Goal: Task Accomplishment & Management: Use online tool/utility

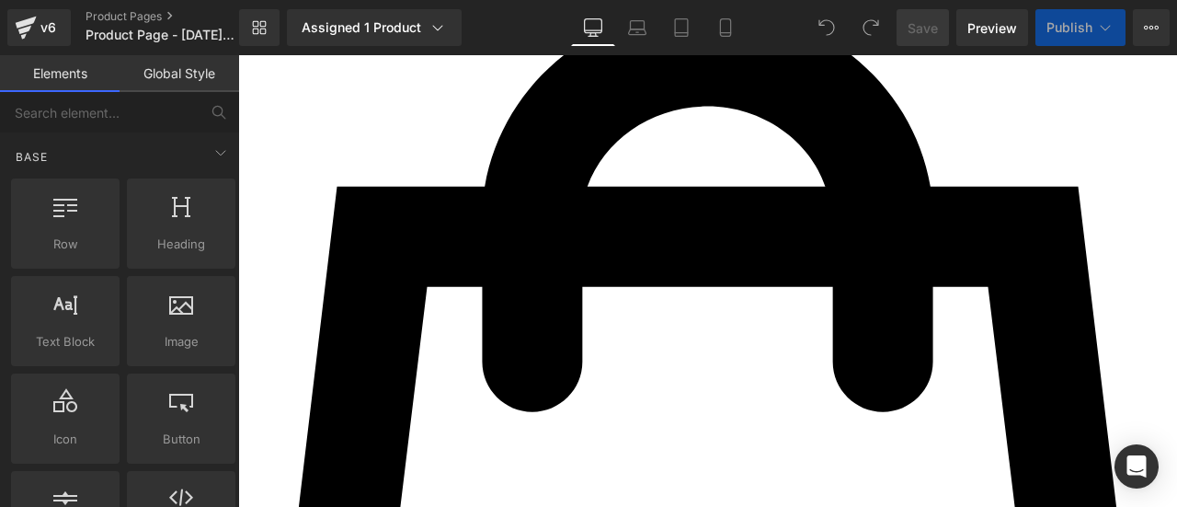
scroll to position [858, 0]
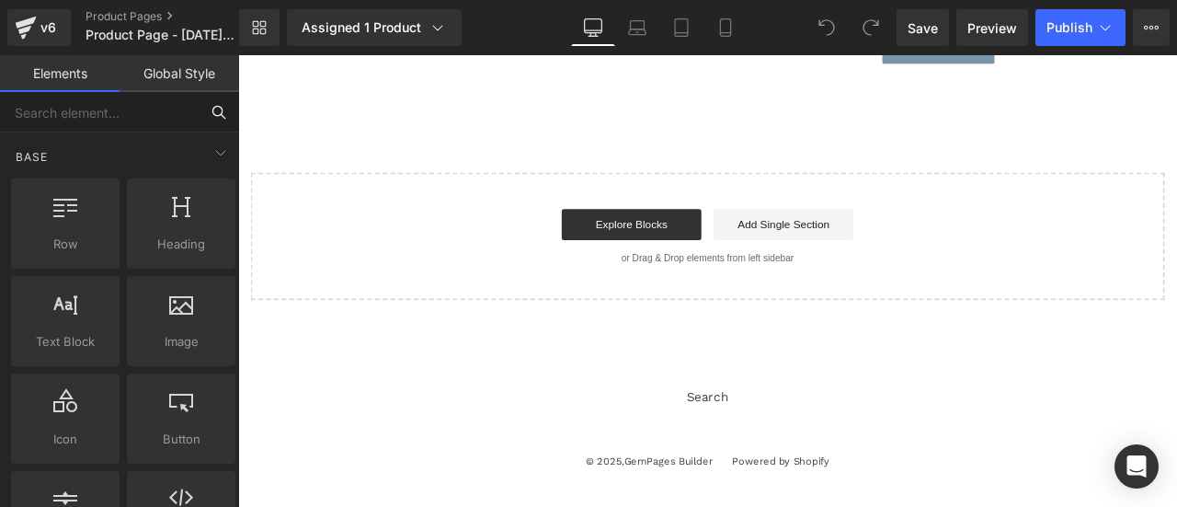
click at [74, 118] on input "text" at bounding box center [99, 112] width 199 height 40
type input "o"
type input "ỏ"
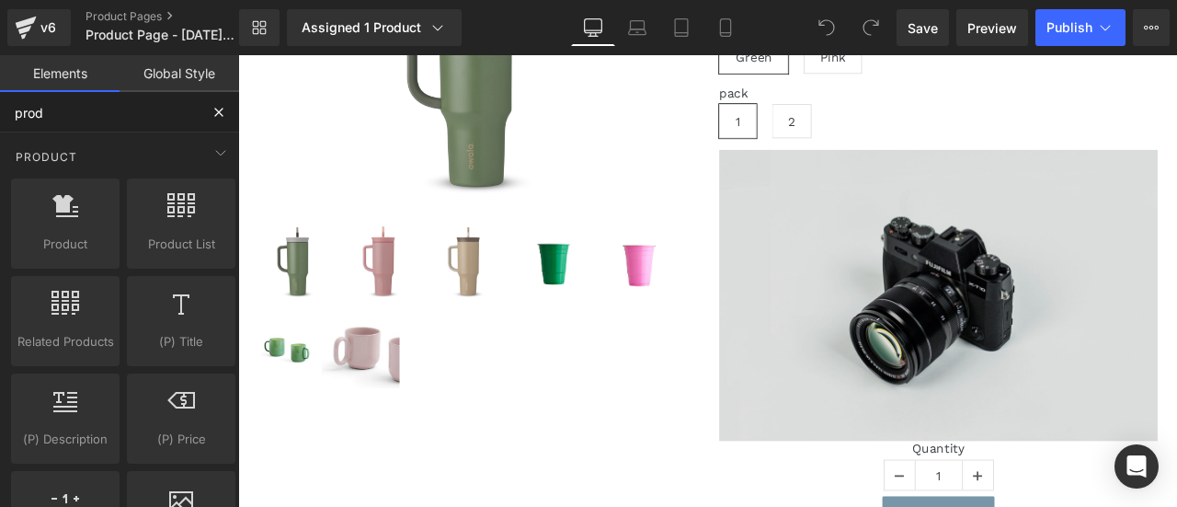
scroll to position [0, 0]
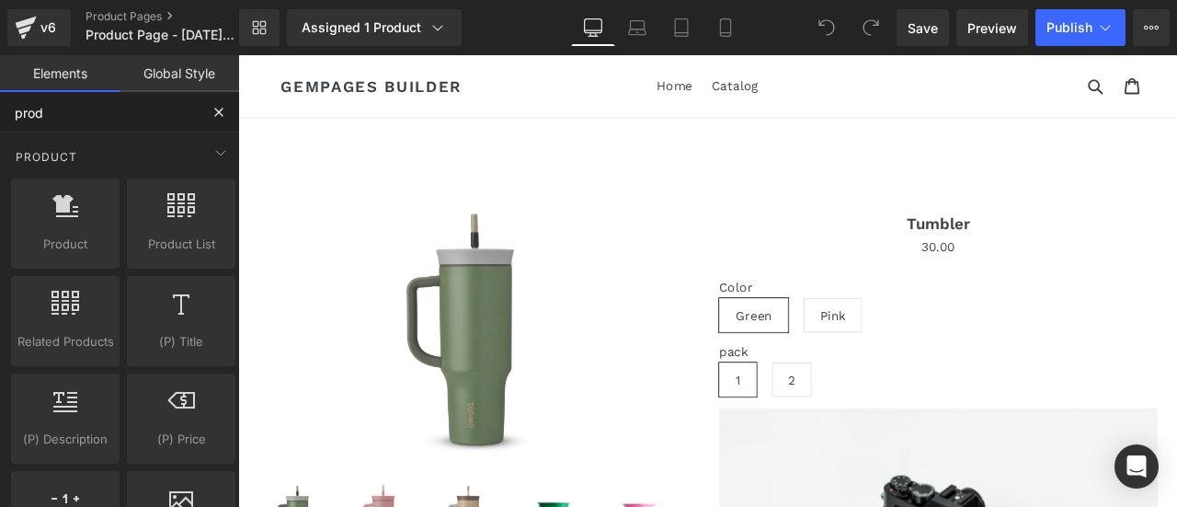
drag, startPoint x: 105, startPoint y: 110, endPoint x: 5, endPoint y: 127, distance: 101.6
click at [0, 143] on div "prod Base Row rows, columns, layouts, div Heading headings, titles, h1,h2,h3,h4…" at bounding box center [119, 322] width 239 height 461
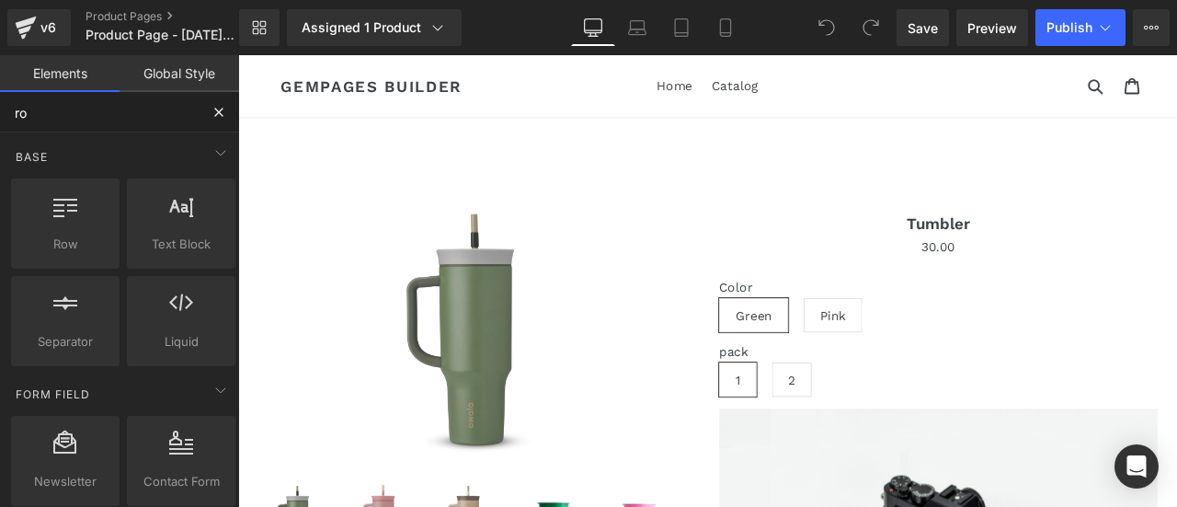
type input "row"
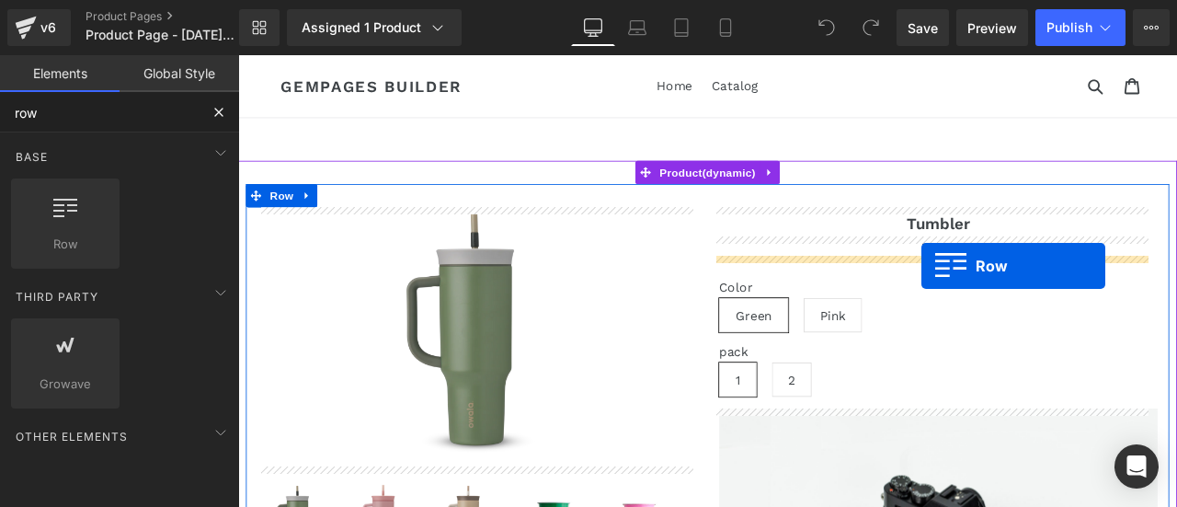
drag, startPoint x: 321, startPoint y: 303, endPoint x: 1023, endPoint y: 293, distance: 701.9
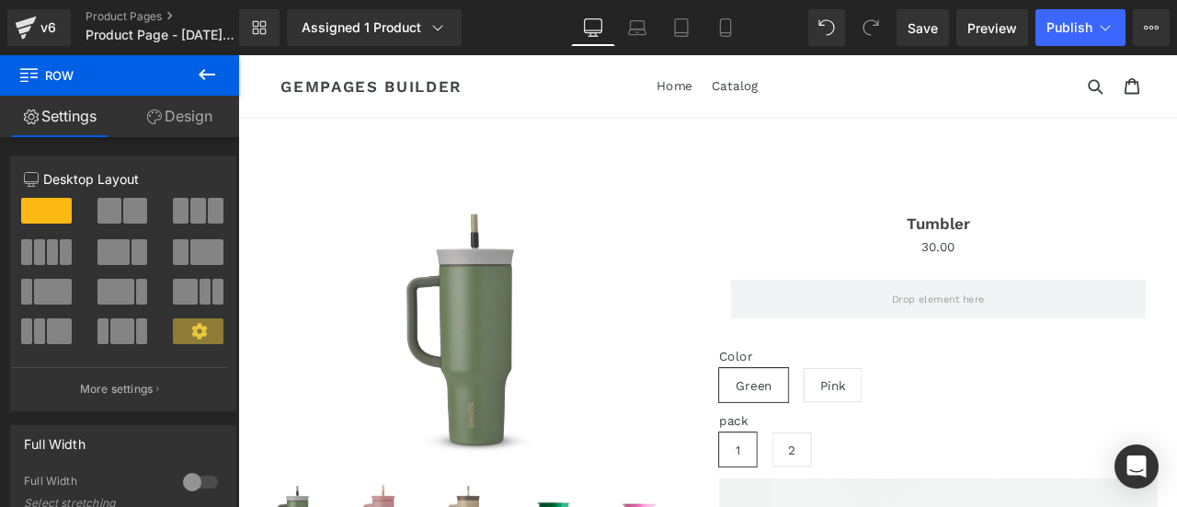
click at [215, 71] on icon at bounding box center [207, 74] width 22 height 22
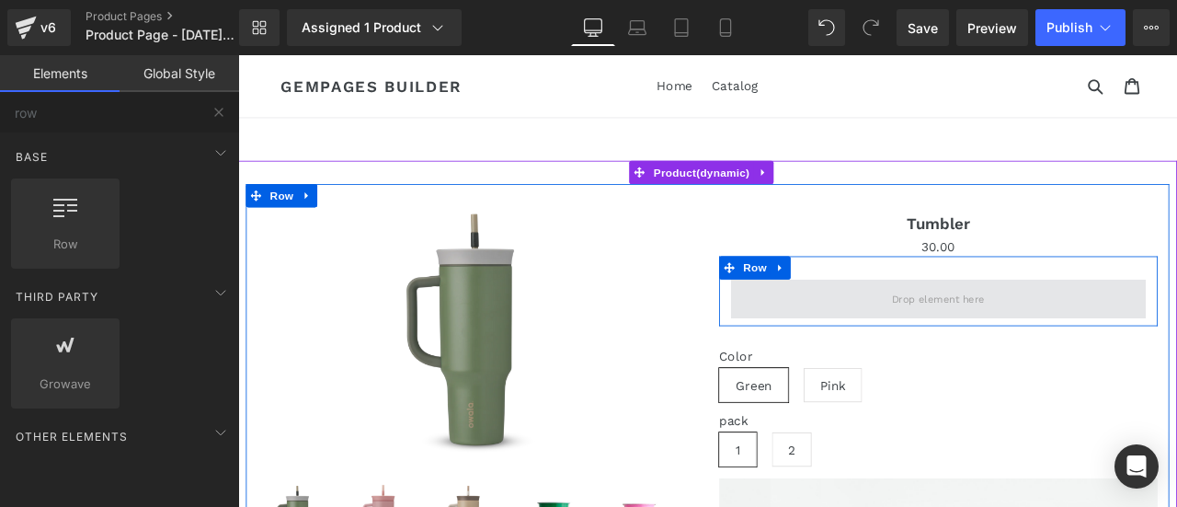
click at [904, 338] on span at bounding box center [1068, 344] width 492 height 46
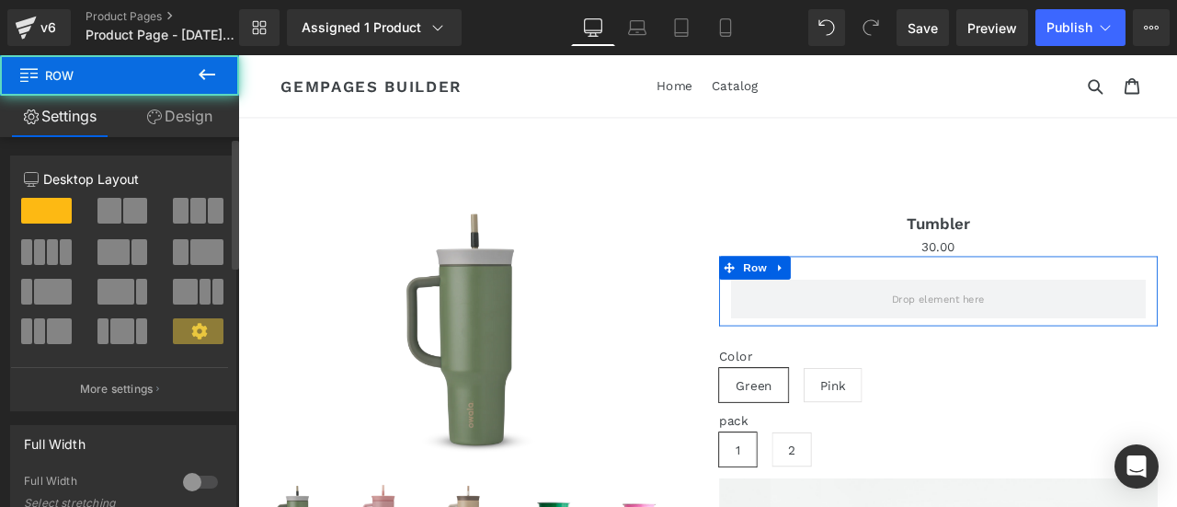
click at [142, 211] on span at bounding box center [135, 211] width 24 height 26
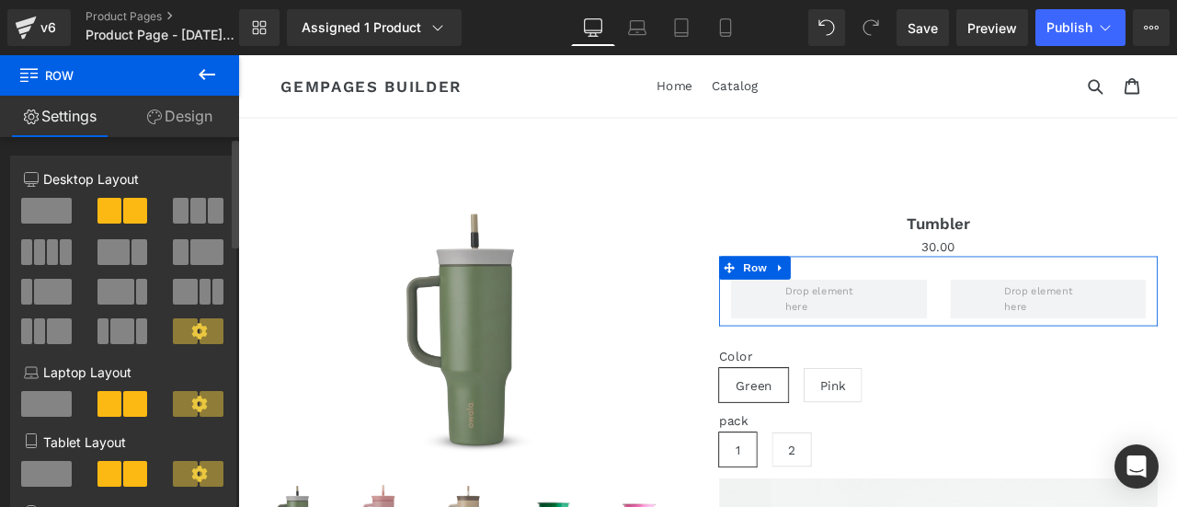
click at [193, 213] on span at bounding box center [198, 211] width 16 height 26
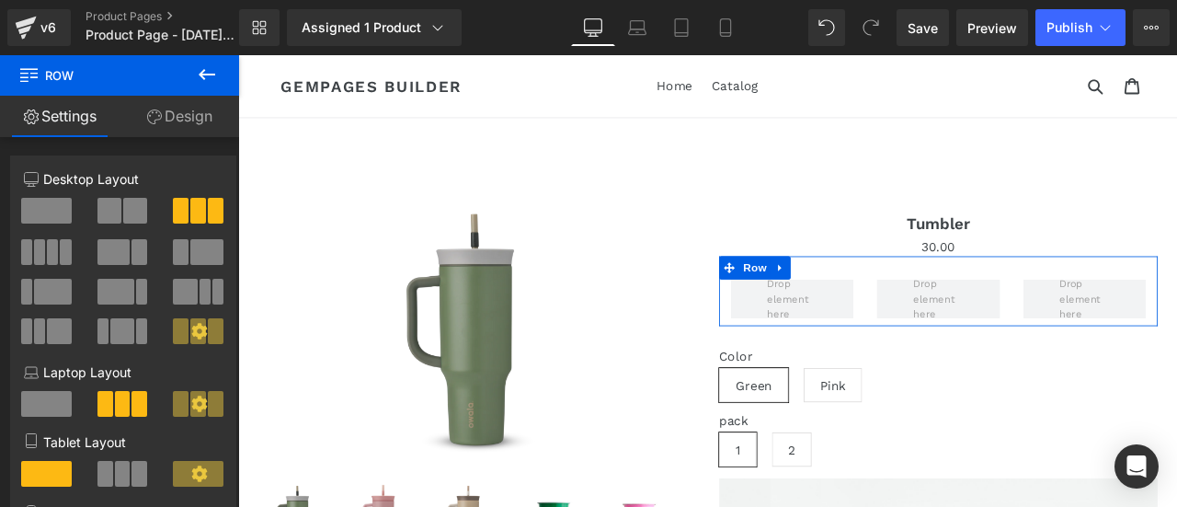
click at [157, 132] on link "Design" at bounding box center [180, 116] width 120 height 41
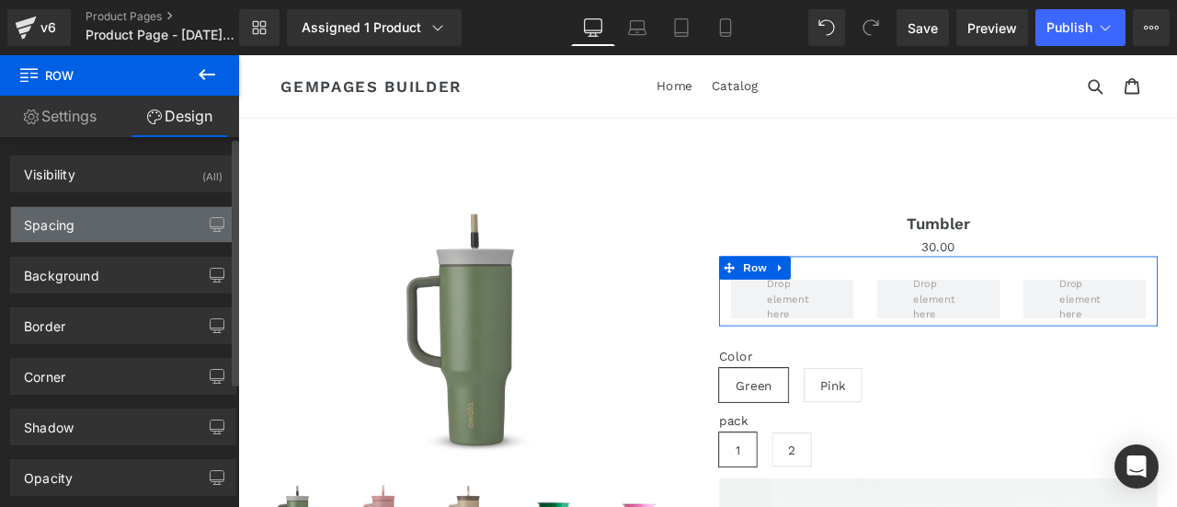
click at [90, 239] on div "Spacing" at bounding box center [123, 224] width 224 height 35
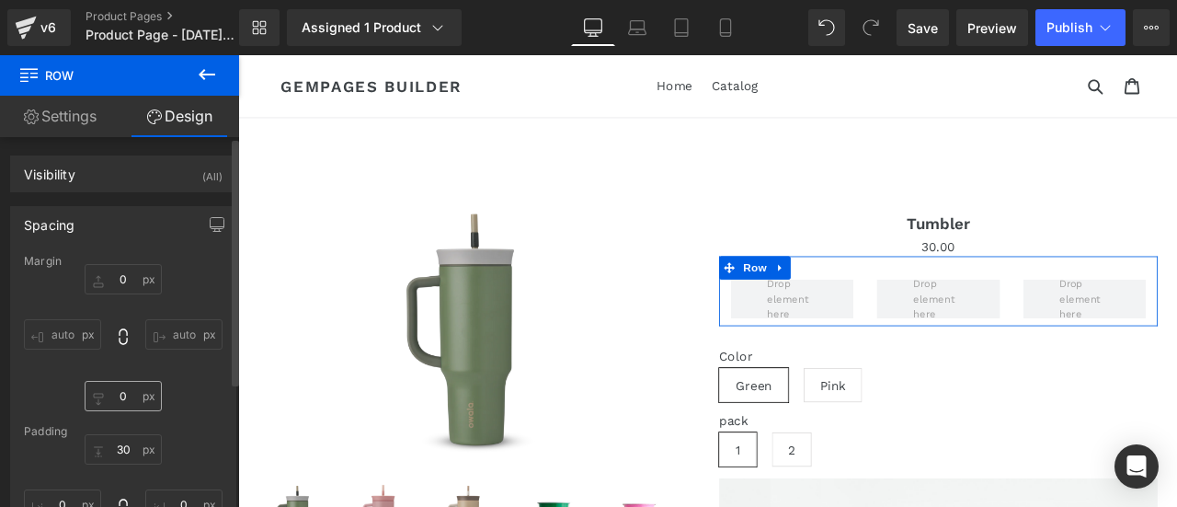
scroll to position [92, 0]
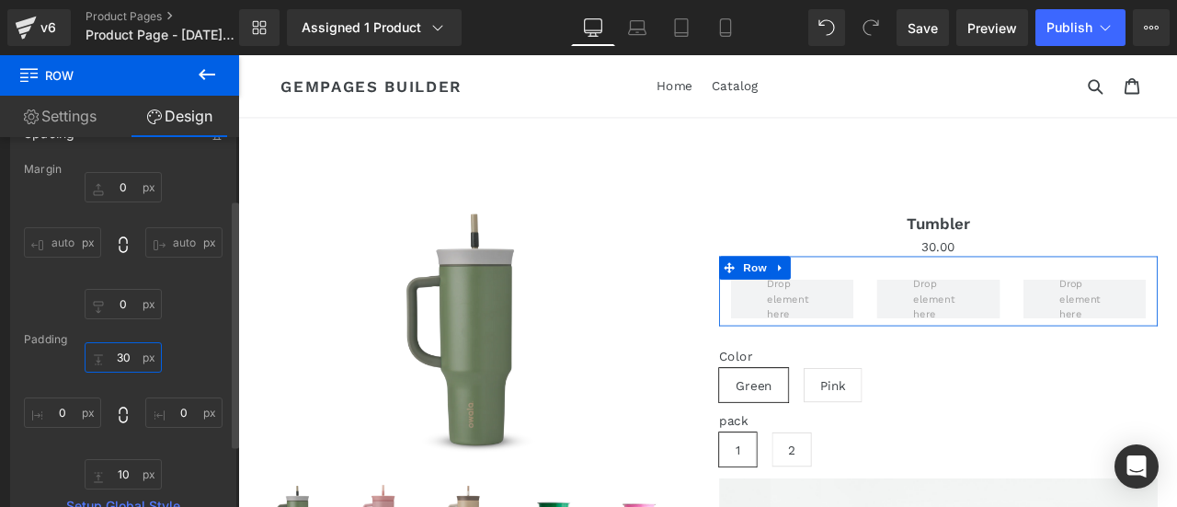
click at [130, 357] on input "30" at bounding box center [123, 357] width 77 height 30
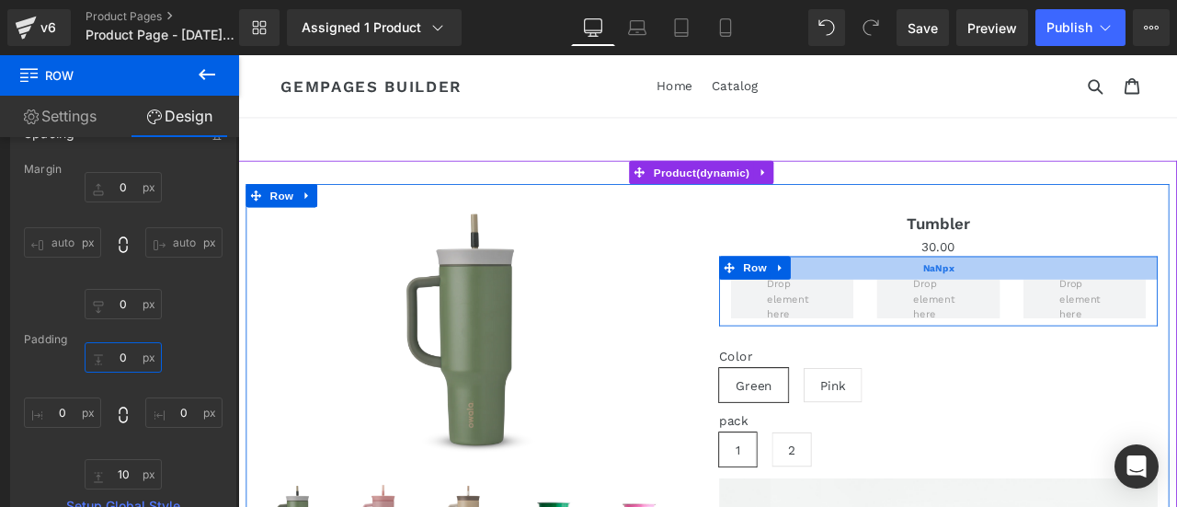
click at [1006, 312] on div "NaNpx" at bounding box center [1069, 307] width 520 height 28
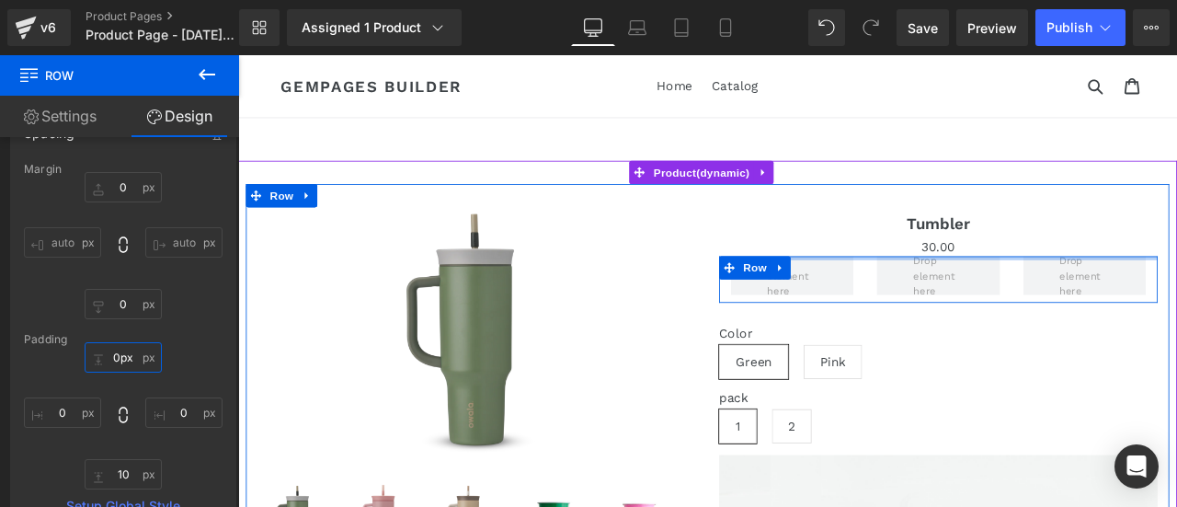
drag, startPoint x: 1006, startPoint y: 312, endPoint x: 1019, endPoint y: 269, distance: 45.1
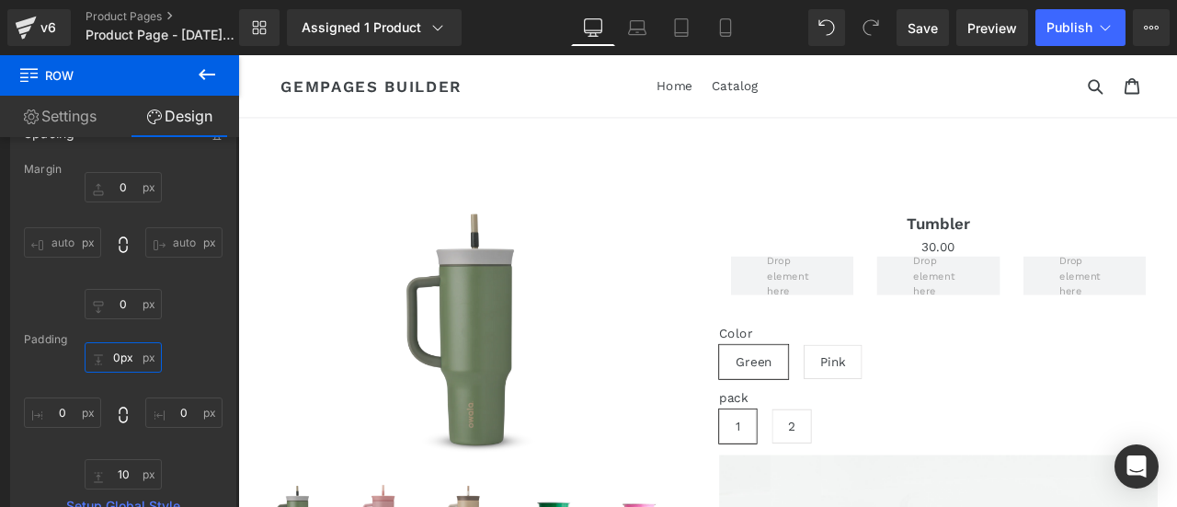
type input "0px"
click at [226, 81] on button at bounding box center [207, 75] width 64 height 40
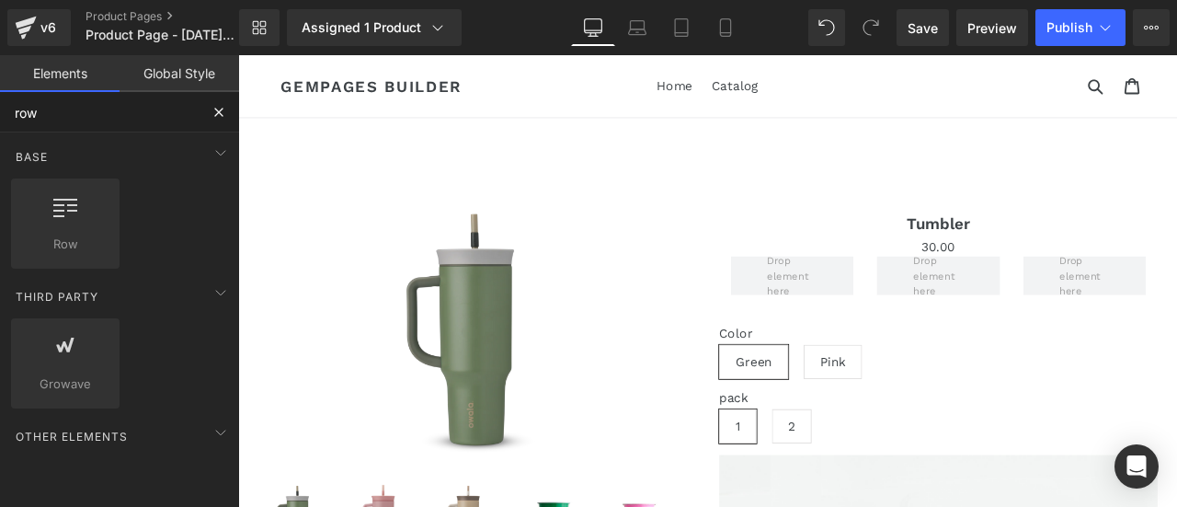
click at [145, 93] on input "row" at bounding box center [99, 112] width 199 height 40
type input "r"
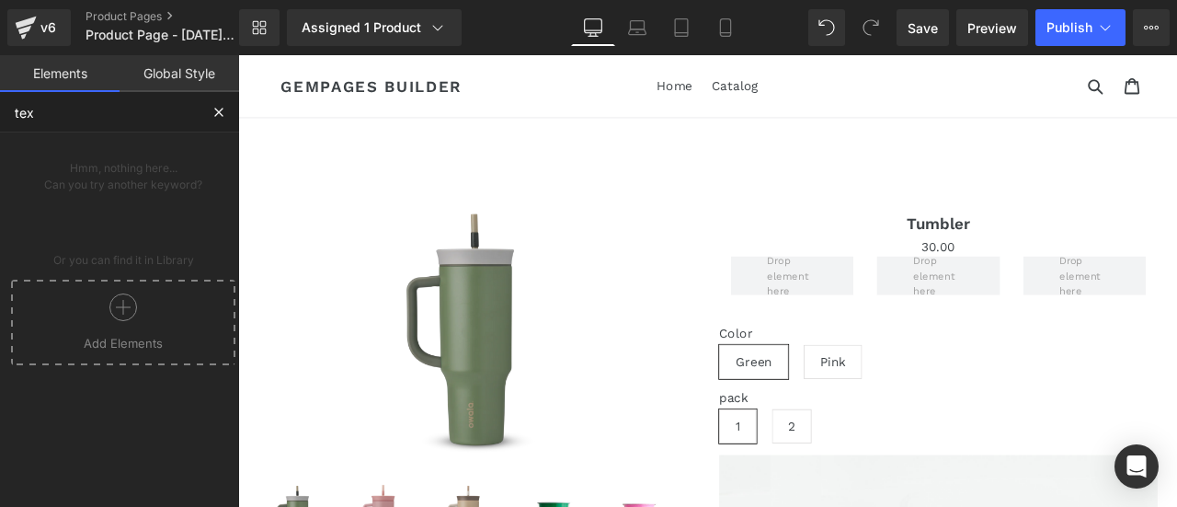
type input "text"
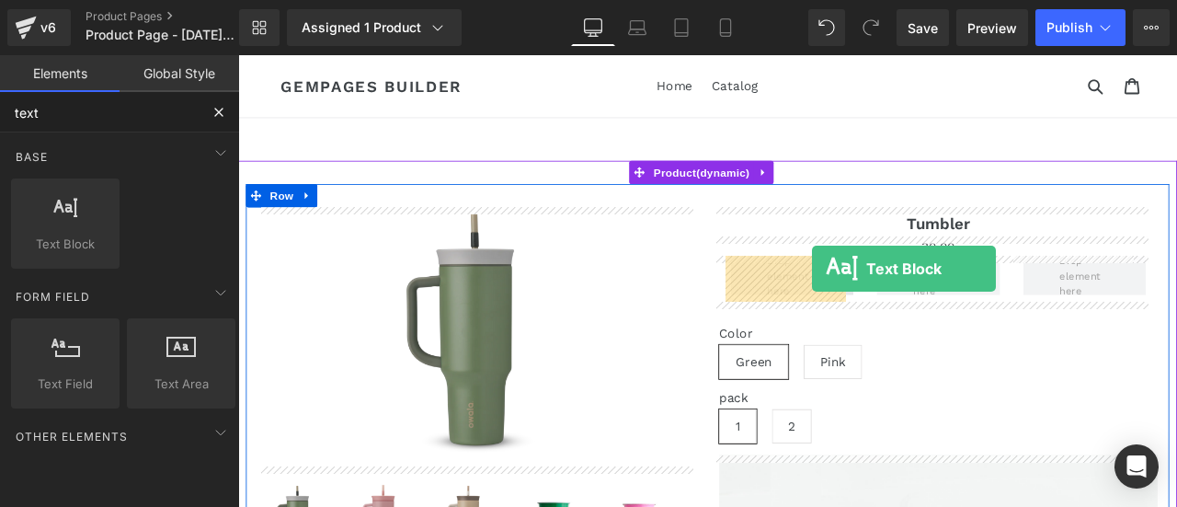
drag, startPoint x: 316, startPoint y: 275, endPoint x: 918, endPoint y: 308, distance: 603.4
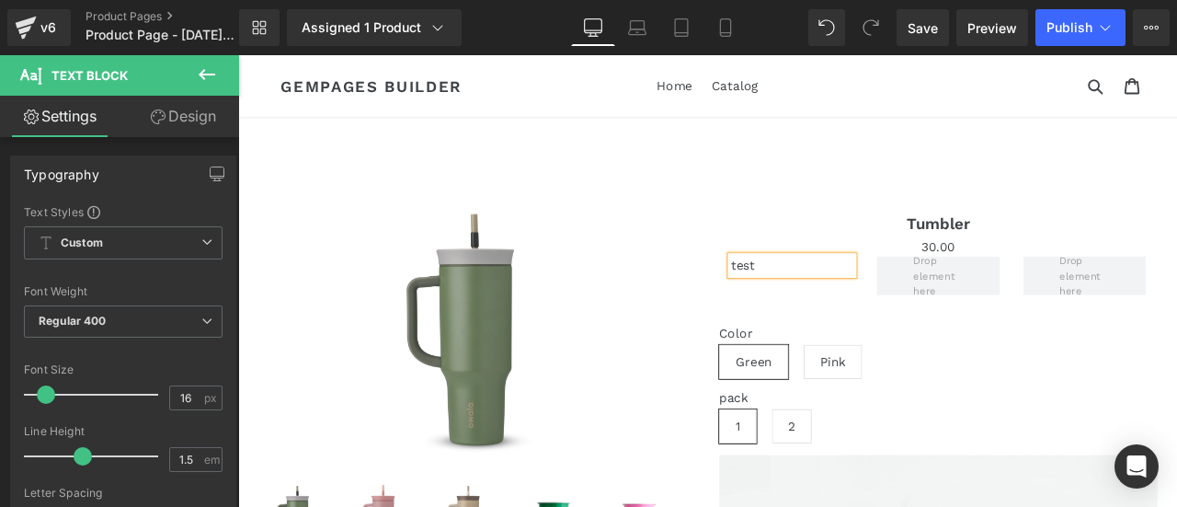
click at [918, 346] on div "test Text Block Row" at bounding box center [1069, 320] width 520 height 55
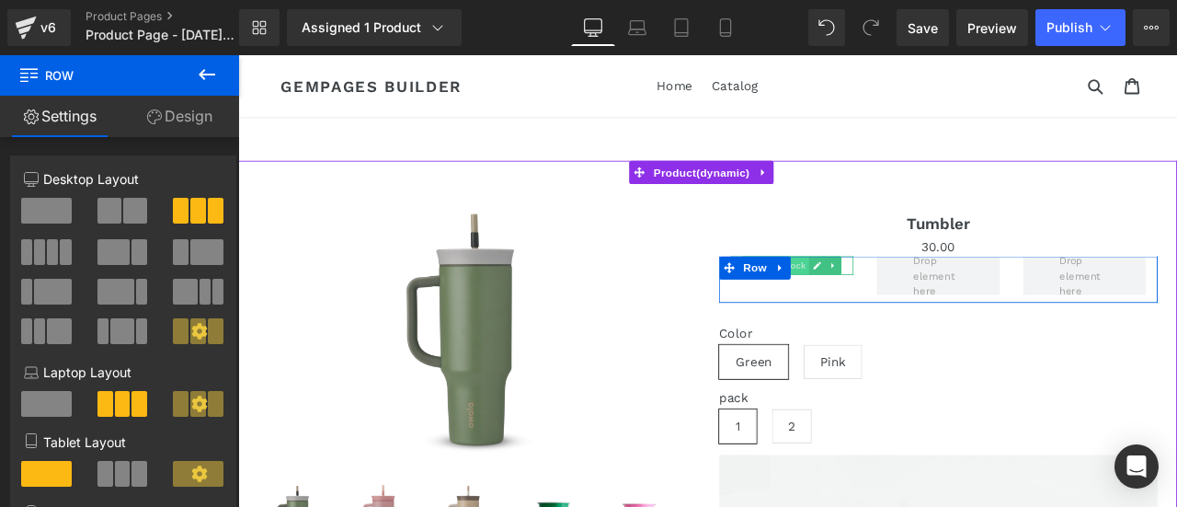
click at [903, 313] on span "Text Block" at bounding box center [884, 304] width 61 height 22
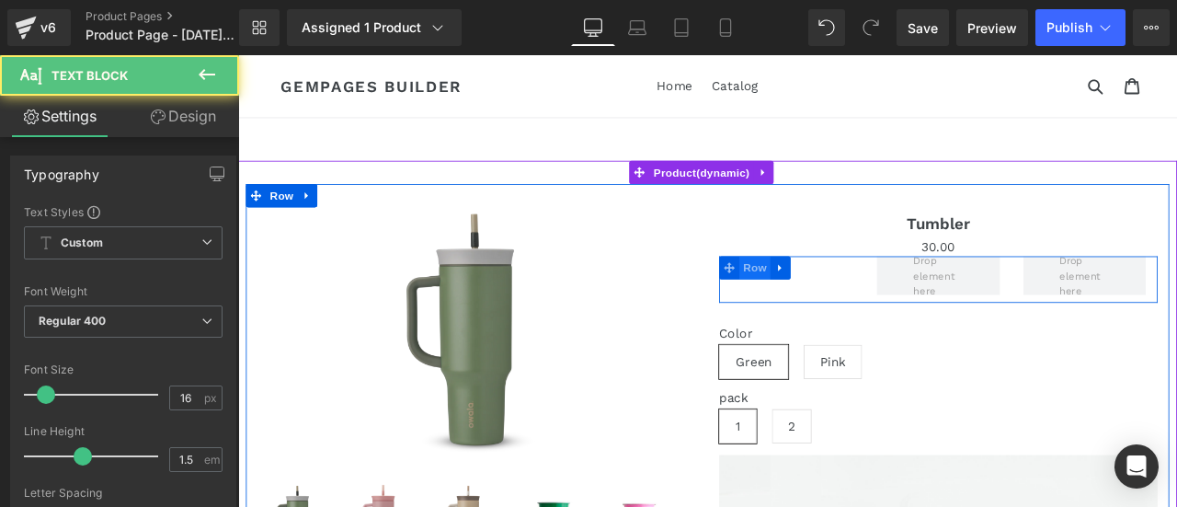
click at [838, 306] on span "Row" at bounding box center [850, 307] width 37 height 28
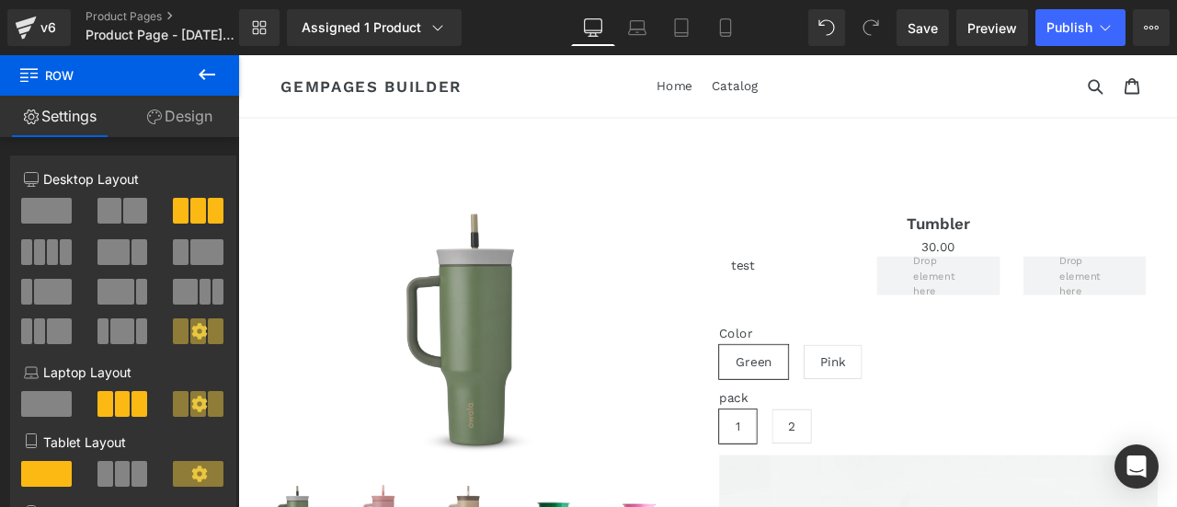
click at [205, 73] on icon at bounding box center [207, 74] width 22 height 22
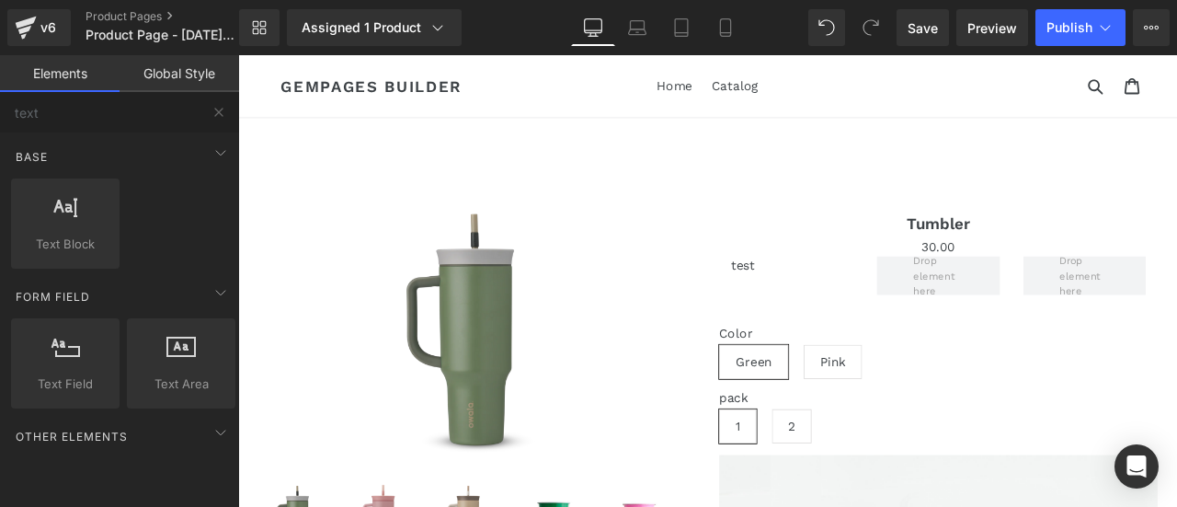
drag, startPoint x: 153, startPoint y: 87, endPoint x: 150, endPoint y: 98, distance: 11.4
click at [152, 88] on link "Global Style" at bounding box center [180, 73] width 120 height 37
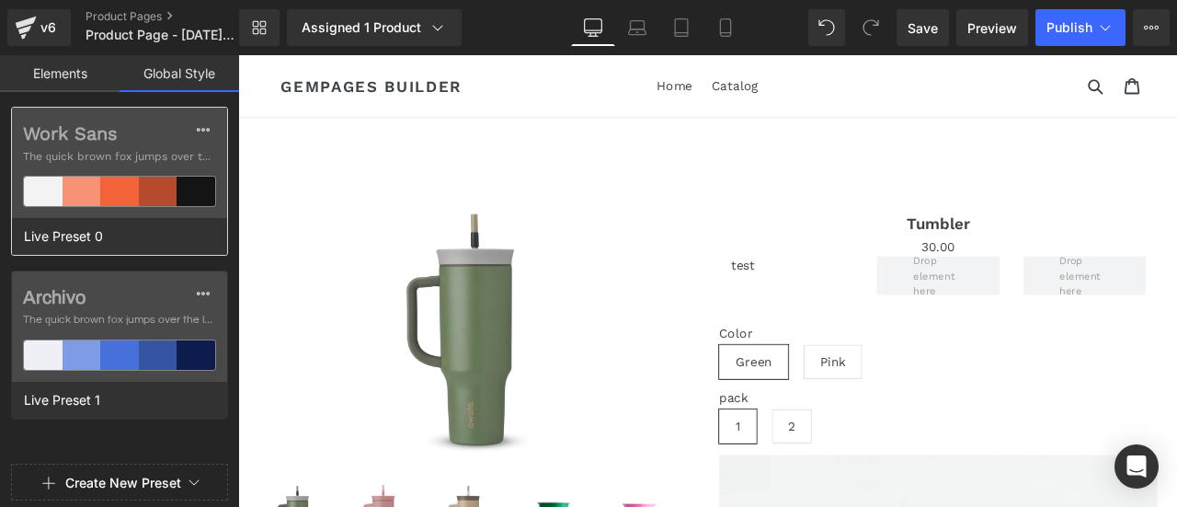
click at [140, 123] on label "Work Sans" at bounding box center [119, 133] width 193 height 22
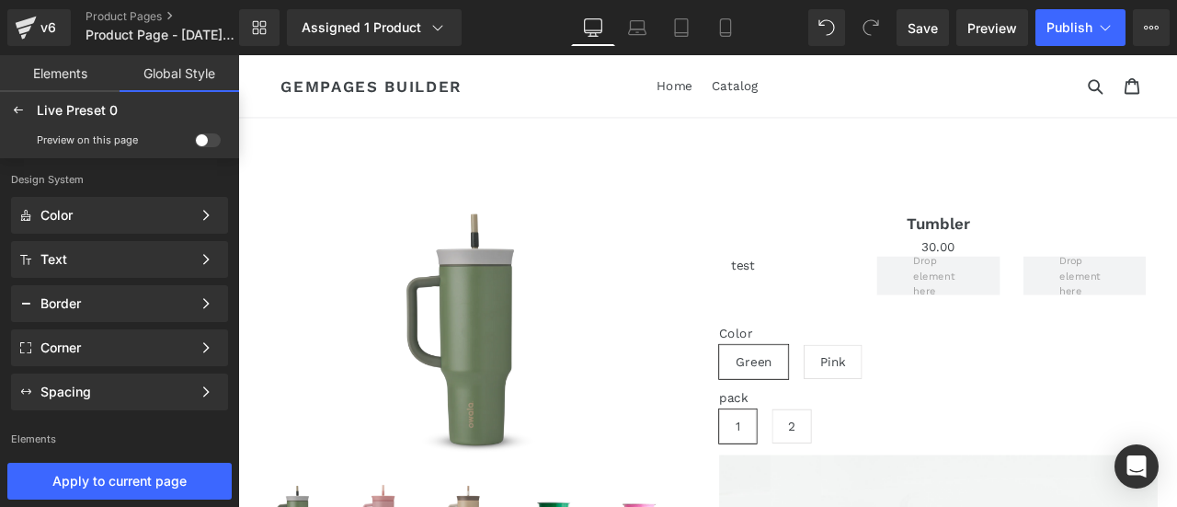
click at [68, 67] on link "Elements" at bounding box center [60, 73] width 120 height 37
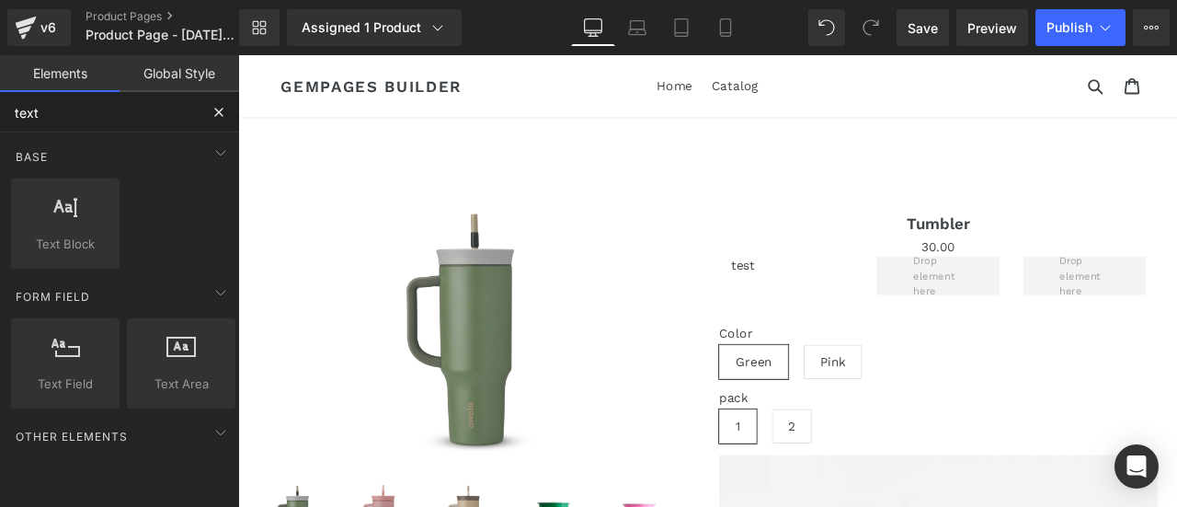
click at [98, 111] on input "text" at bounding box center [99, 112] width 199 height 40
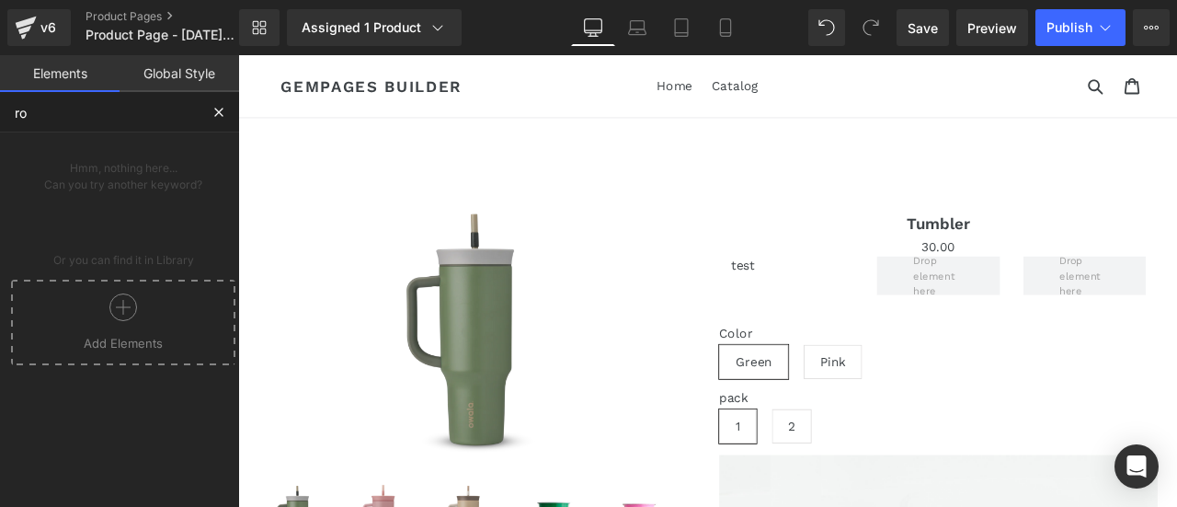
type input "row"
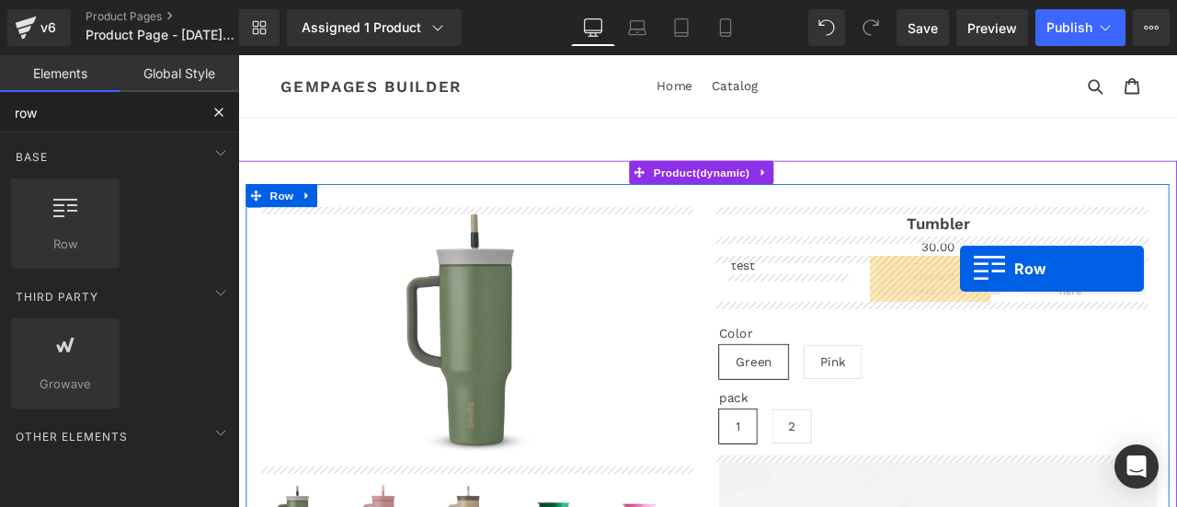
drag, startPoint x: 346, startPoint y: 308, endPoint x: 1094, endPoint y: 308, distance: 747.9
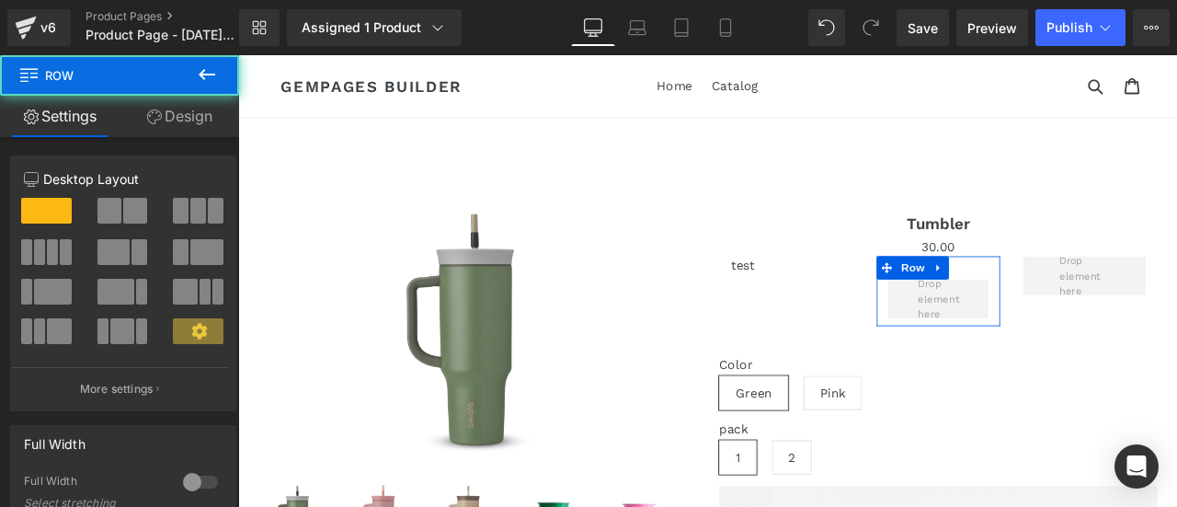
click at [143, 220] on button at bounding box center [124, 211] width 52 height 26
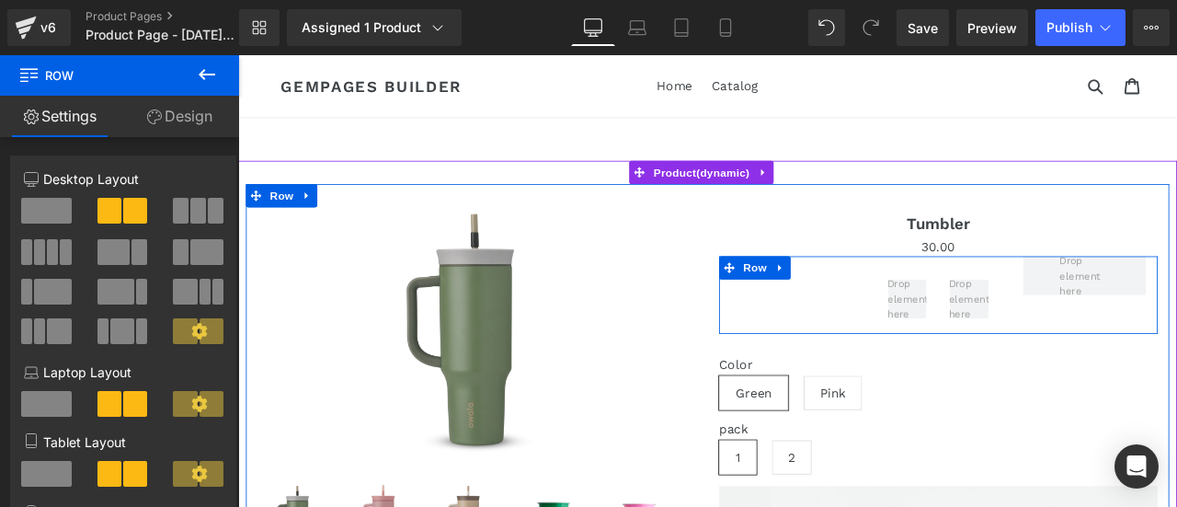
click at [847, 325] on div "test Text Block [GEOGRAPHIC_DATA]" at bounding box center [1069, 339] width 520 height 92
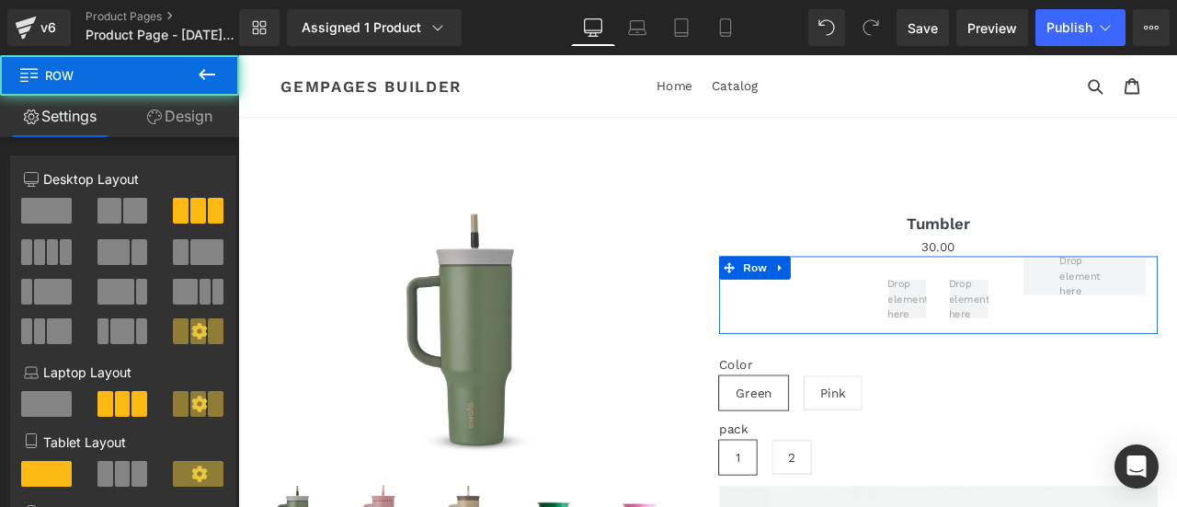
click at [201, 89] on button at bounding box center [207, 75] width 64 height 40
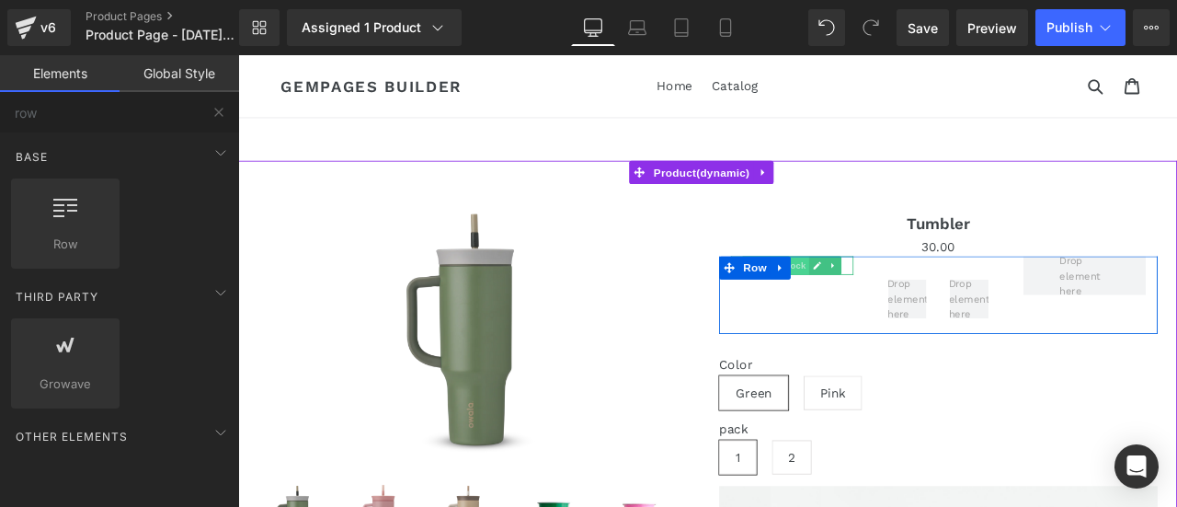
click at [895, 309] on span "Text Block" at bounding box center [884, 304] width 61 height 22
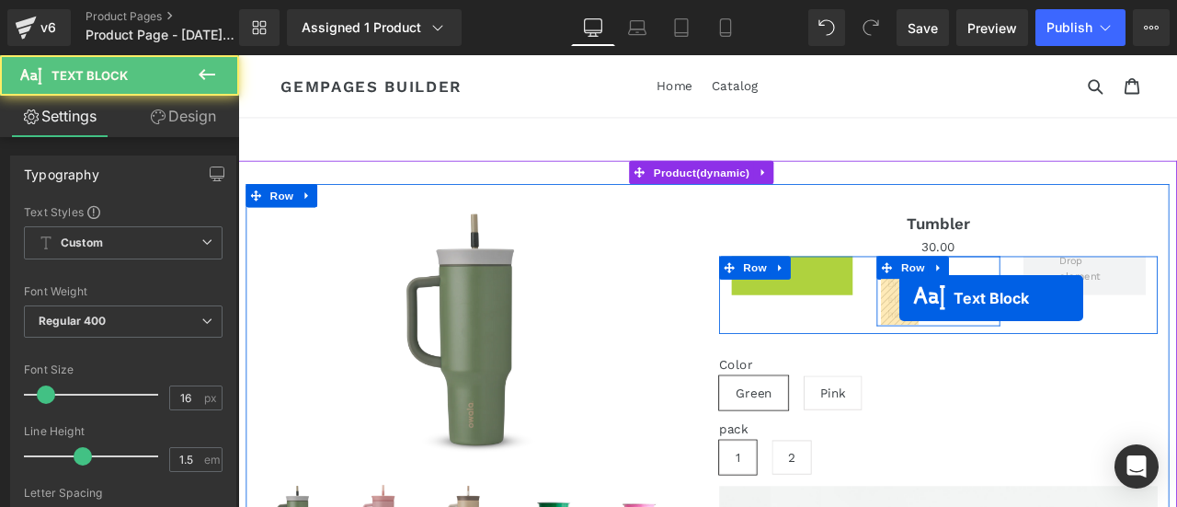
drag, startPoint x: 896, startPoint y: 309, endPoint x: 1026, endPoint y: 343, distance: 134.1
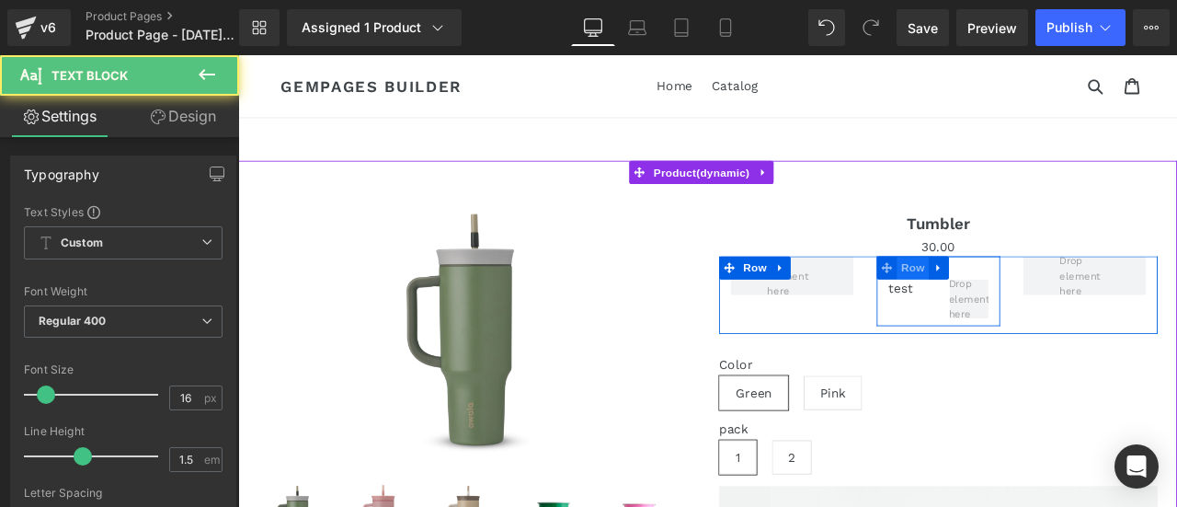
click at [1024, 310] on span "Row" at bounding box center [1037, 307] width 37 height 28
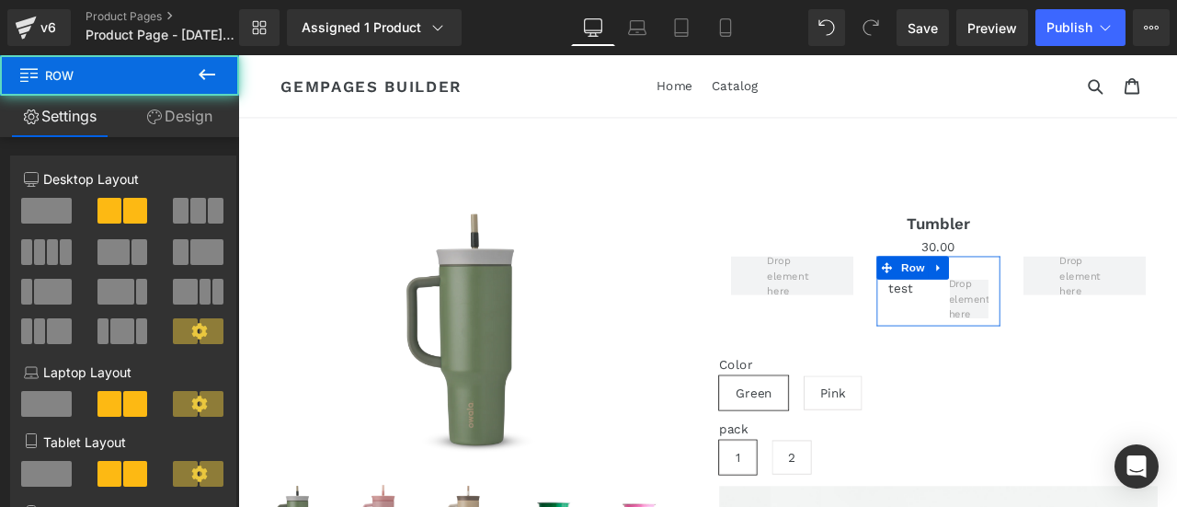
click at [177, 130] on link "Design" at bounding box center [180, 116] width 120 height 41
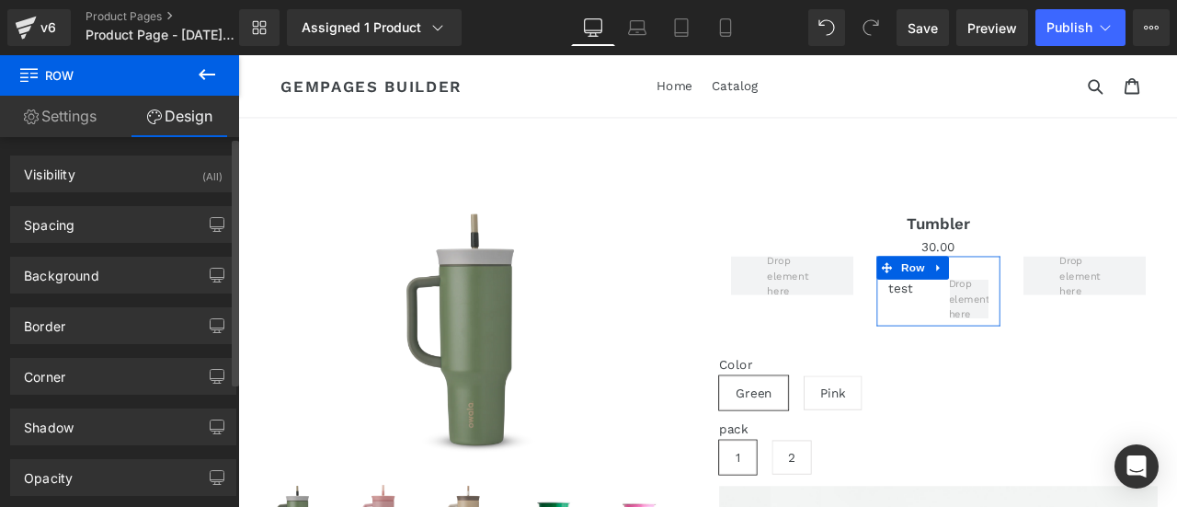
drag, startPoint x: 110, startPoint y: 238, endPoint x: 122, endPoint y: 245, distance: 13.6
click at [110, 237] on div "Spacing" at bounding box center [123, 224] width 224 height 35
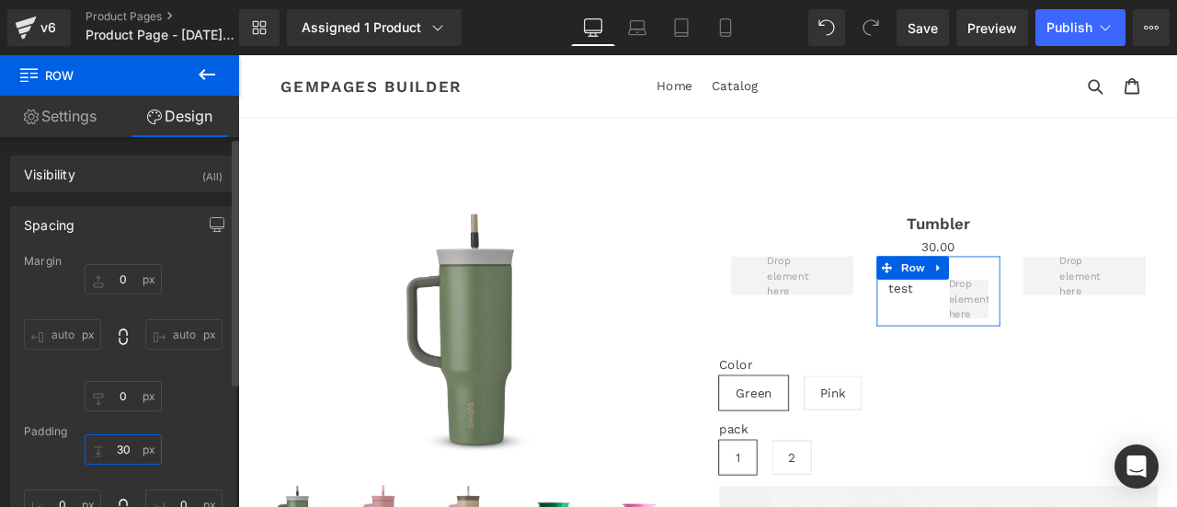
click at [122, 448] on input "30" at bounding box center [123, 449] width 77 height 30
type input "0"
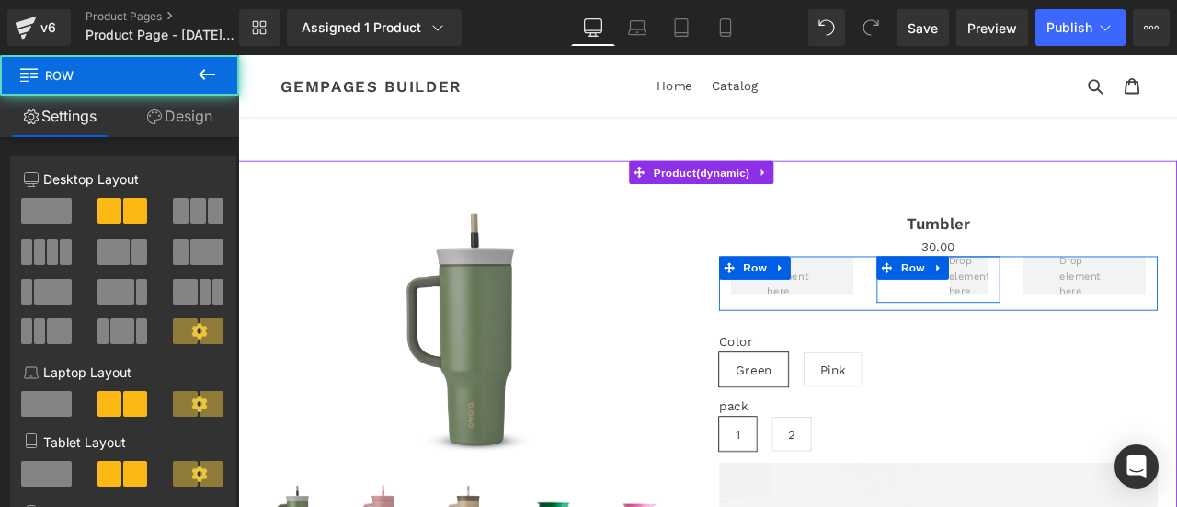
click at [1028, 327] on div "test Text Block Row" at bounding box center [1067, 320] width 145 height 55
click at [1103, 316] on span at bounding box center [1105, 316] width 62 height 63
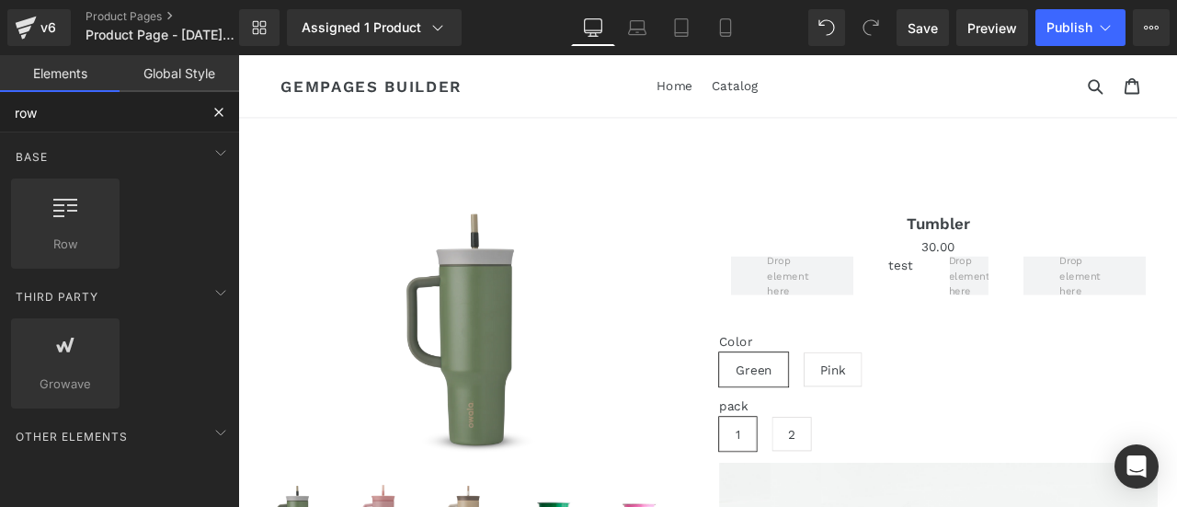
click at [151, 124] on input "row" at bounding box center [99, 112] width 199 height 40
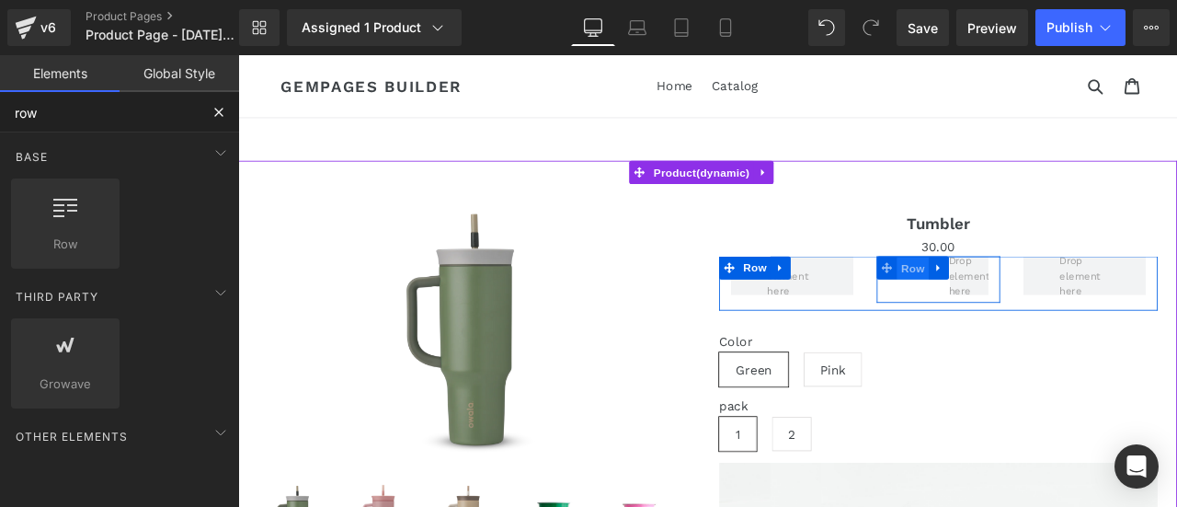
click at [1030, 301] on span "Row" at bounding box center [1037, 308] width 37 height 28
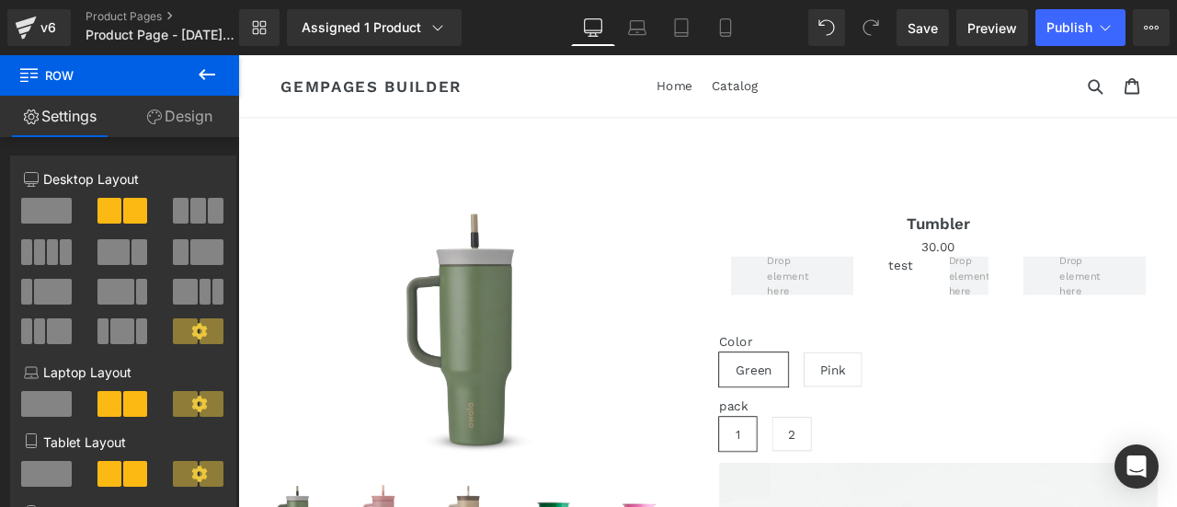
click at [186, 78] on button at bounding box center [207, 75] width 64 height 40
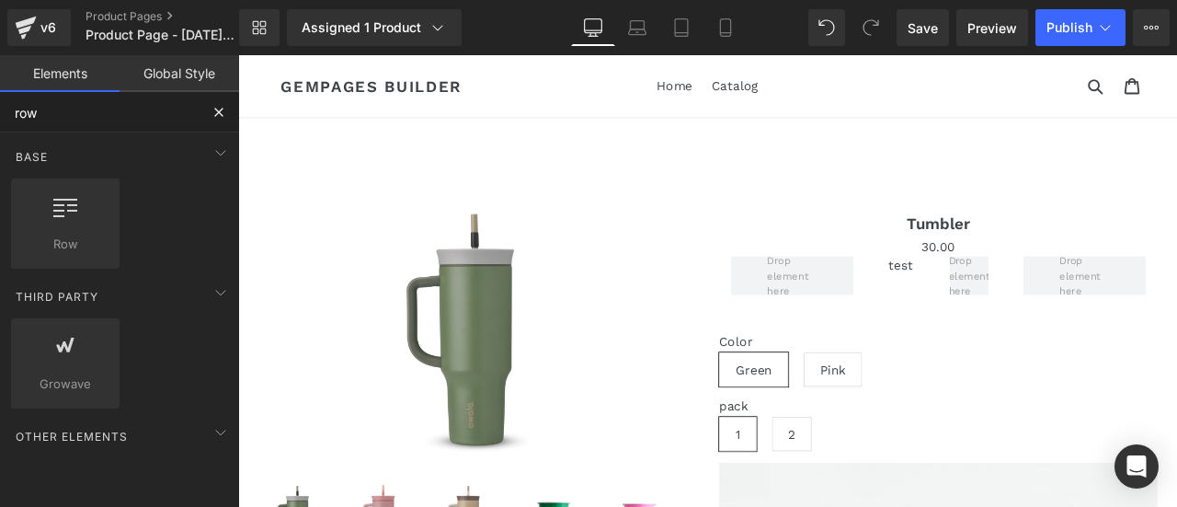
click at [132, 110] on input "row" at bounding box center [99, 112] width 199 height 40
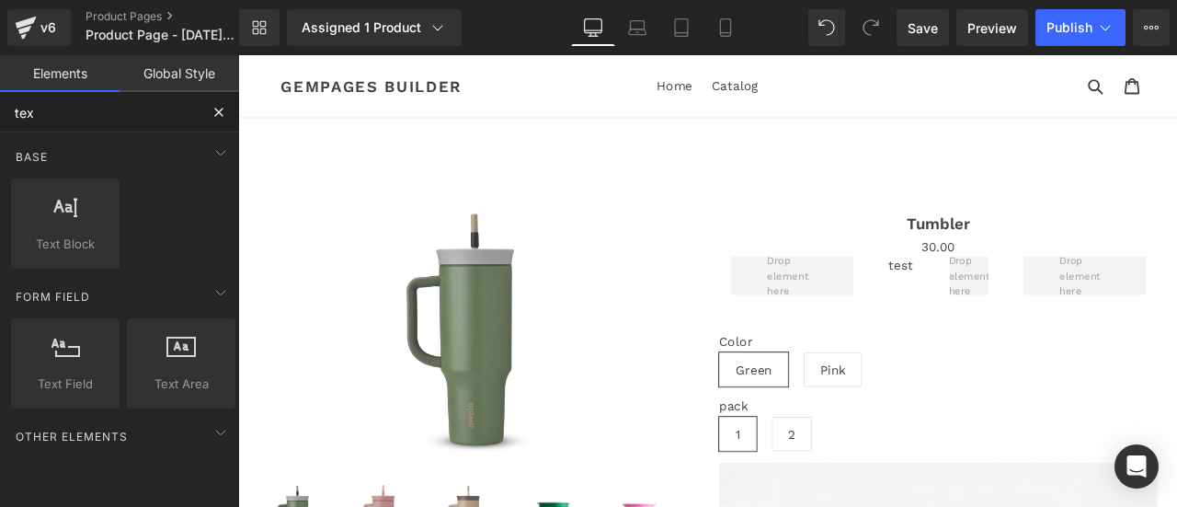
type input "text"
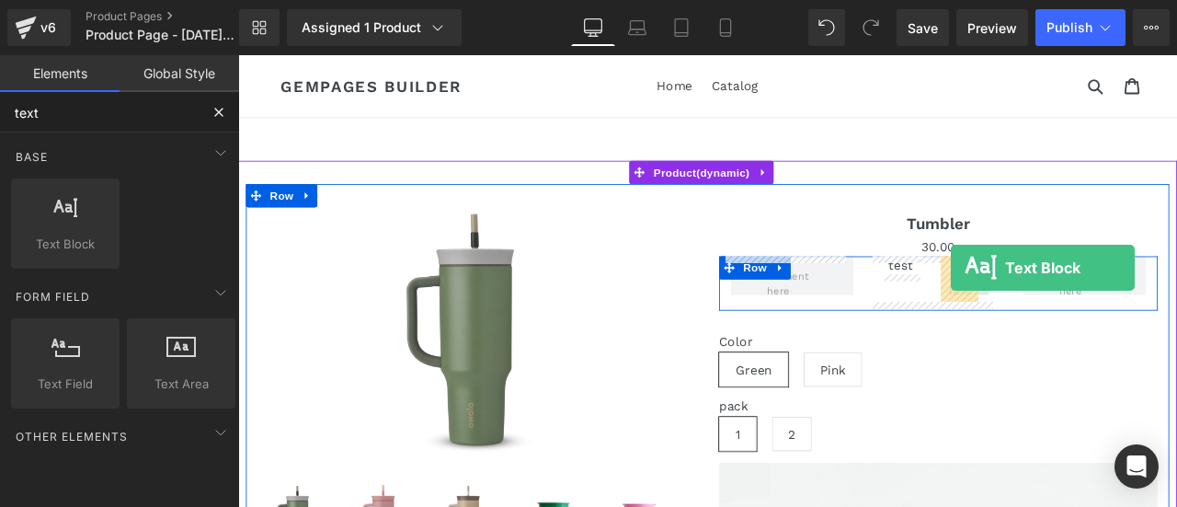
drag, startPoint x: 345, startPoint y: 285, endPoint x: 1083, endPoint y: 307, distance: 738.1
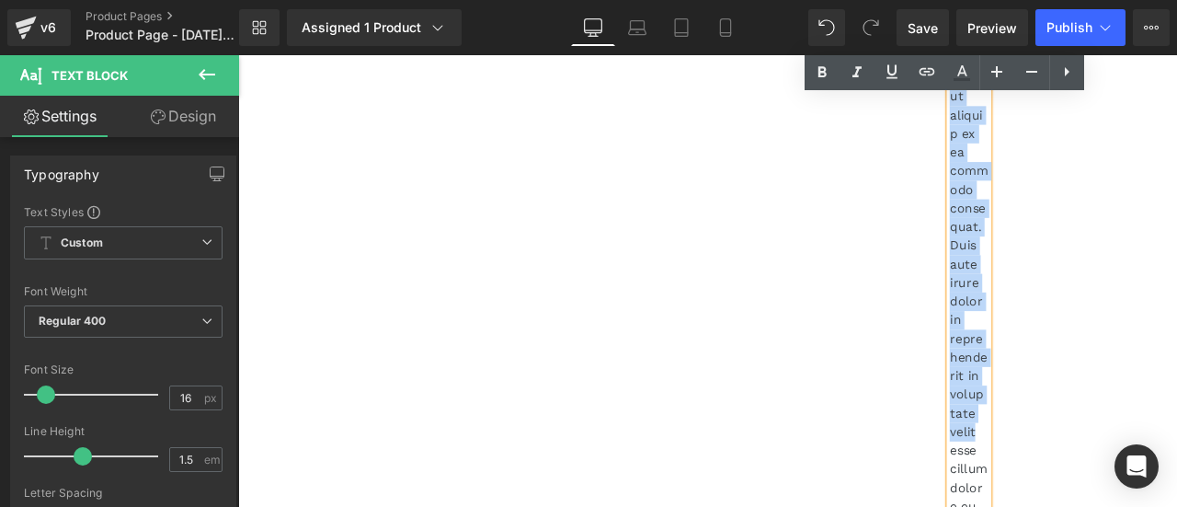
drag, startPoint x: 1077, startPoint y: 327, endPoint x: 1198, endPoint y: 641, distance: 336.0
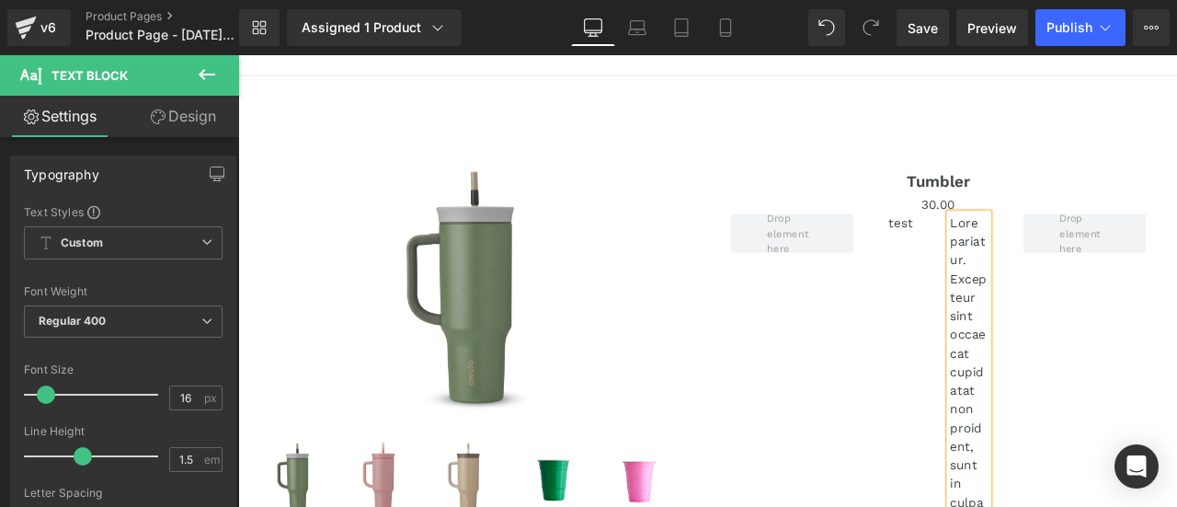
scroll to position [0, 0]
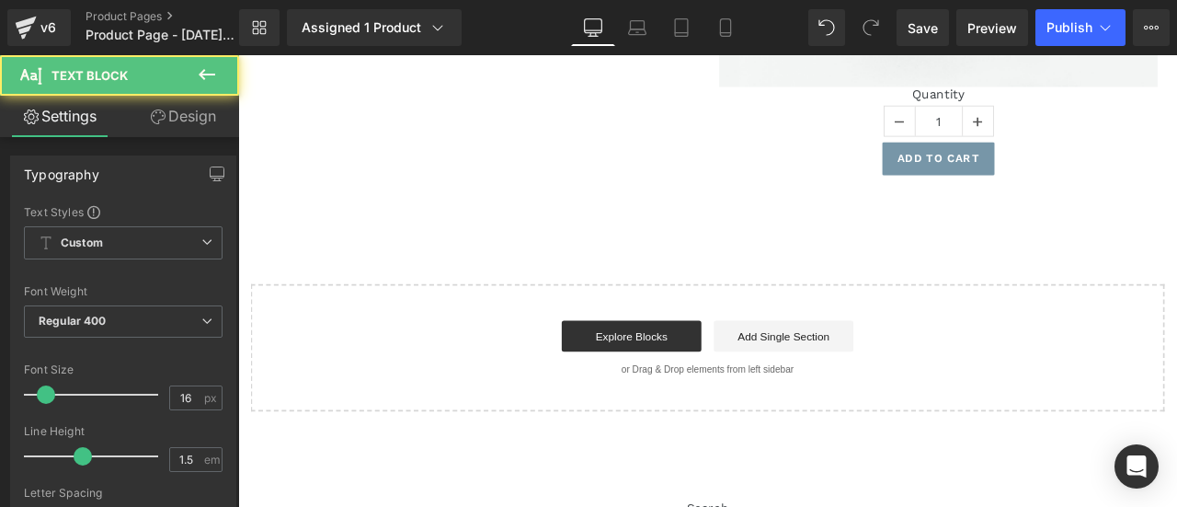
drag, startPoint x: 1102, startPoint y: 465, endPoint x: 1164, endPoint y: 641, distance: 187.1
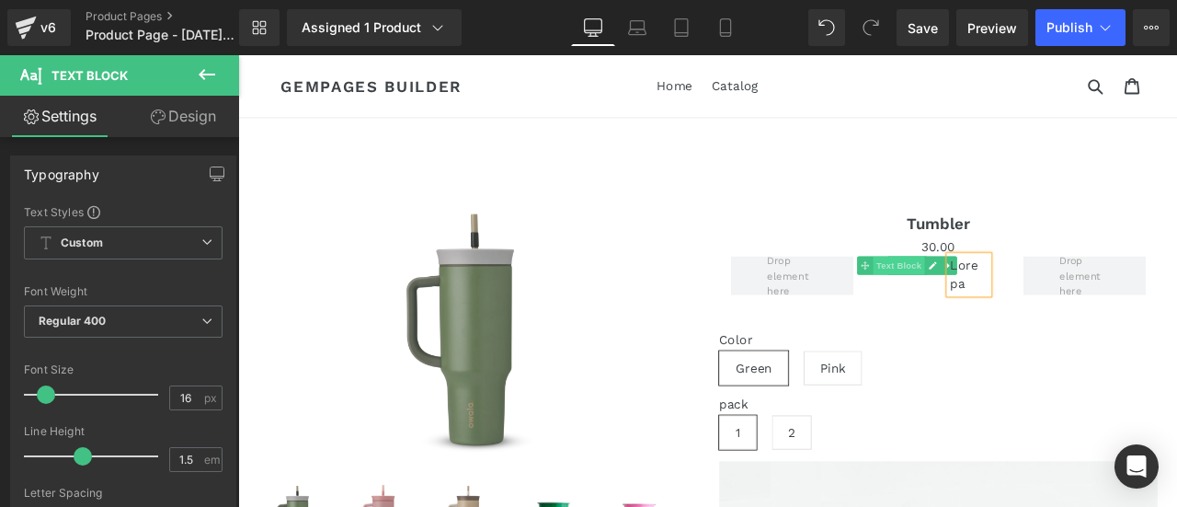
click at [1022, 301] on span "Text Block" at bounding box center [1022, 304] width 61 height 22
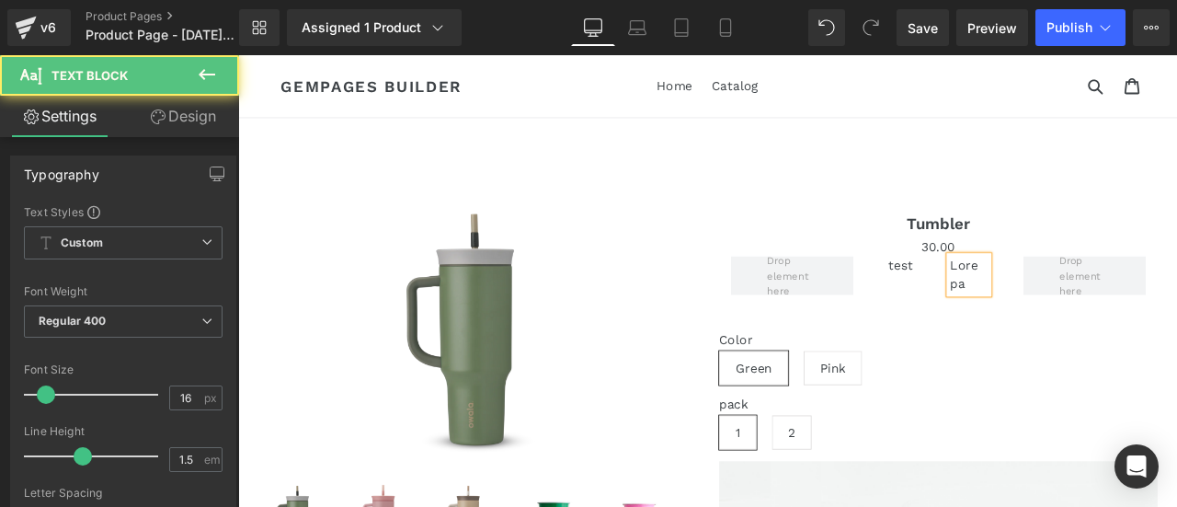
click at [1017, 340] on div "test Text Block Lore pa Text Block Row" at bounding box center [1067, 319] width 145 height 53
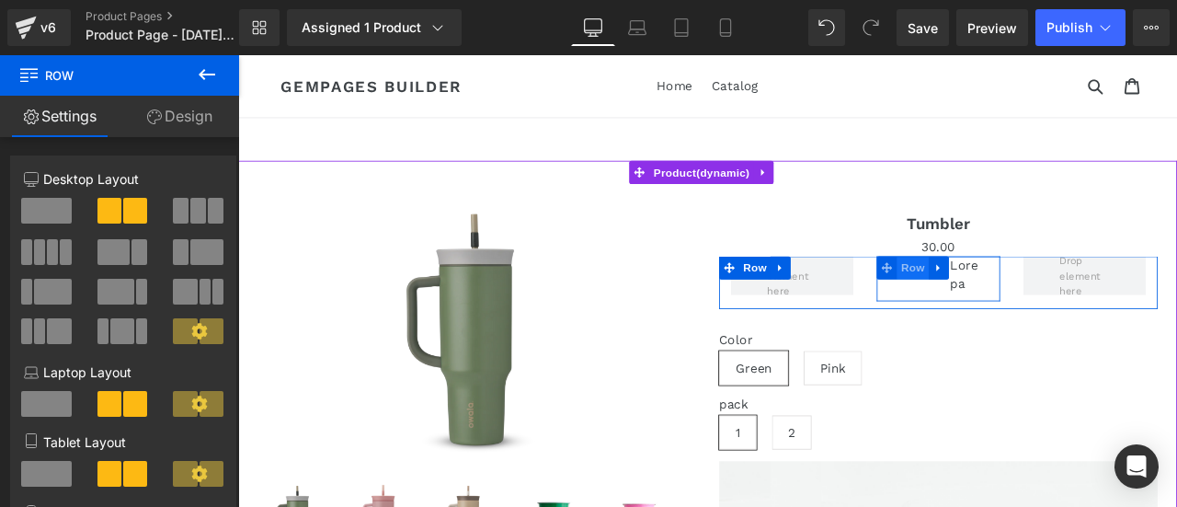
click at [1037, 302] on span "Row" at bounding box center [1037, 307] width 37 height 28
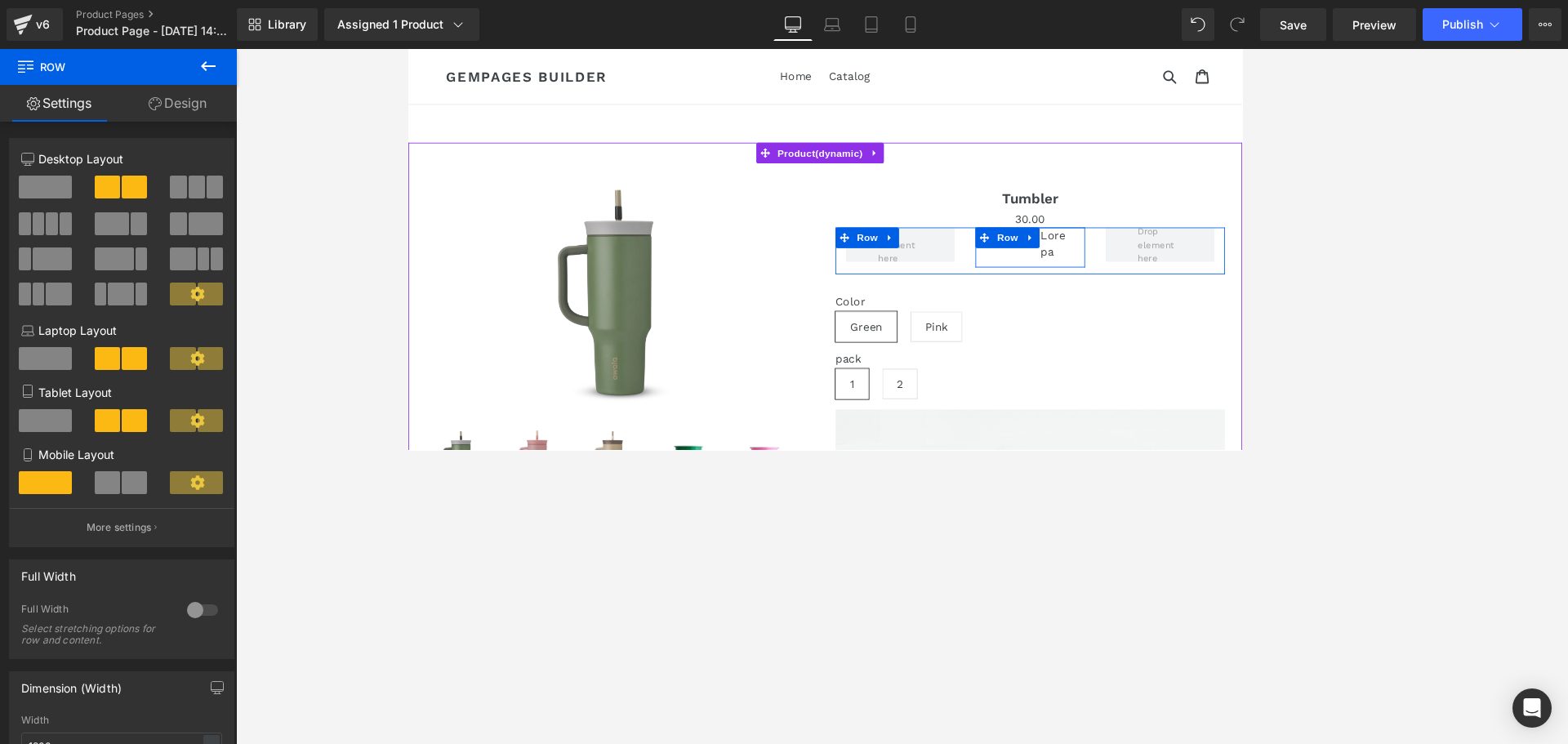
click at [1045, 291] on div "test Text Block Lore pa Text Block Row" at bounding box center [1144, 283] width 129 height 47
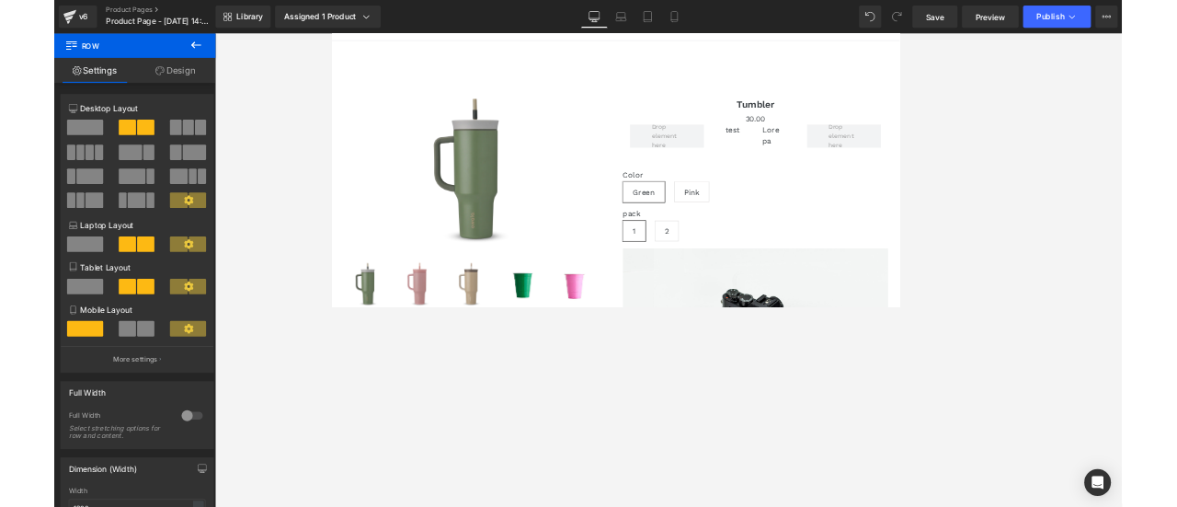
scroll to position [92, 0]
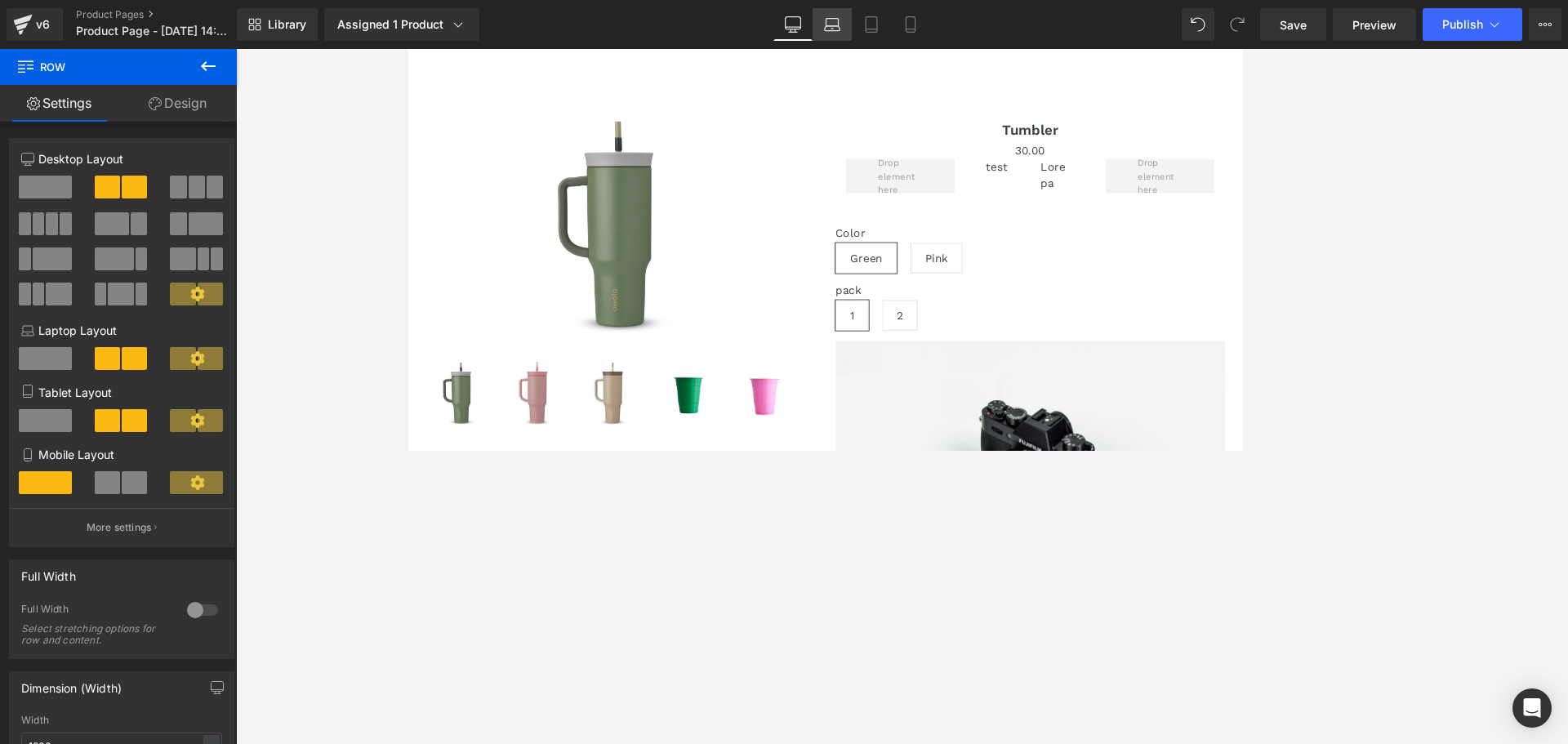
click at [835, 15] on link "Laptop" at bounding box center [832, 24] width 39 height 33
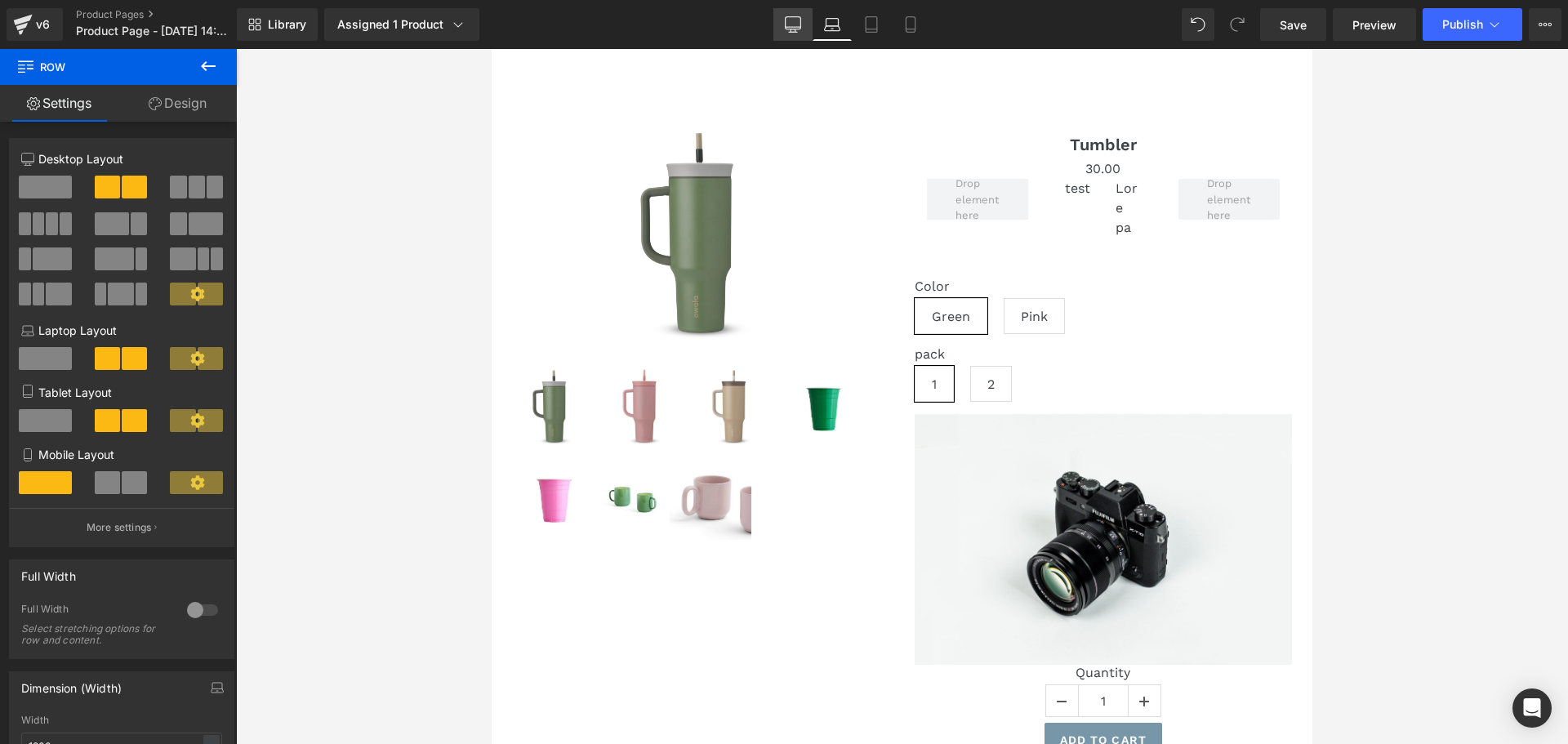
click at [800, 21] on icon at bounding box center [793, 24] width 16 height 16
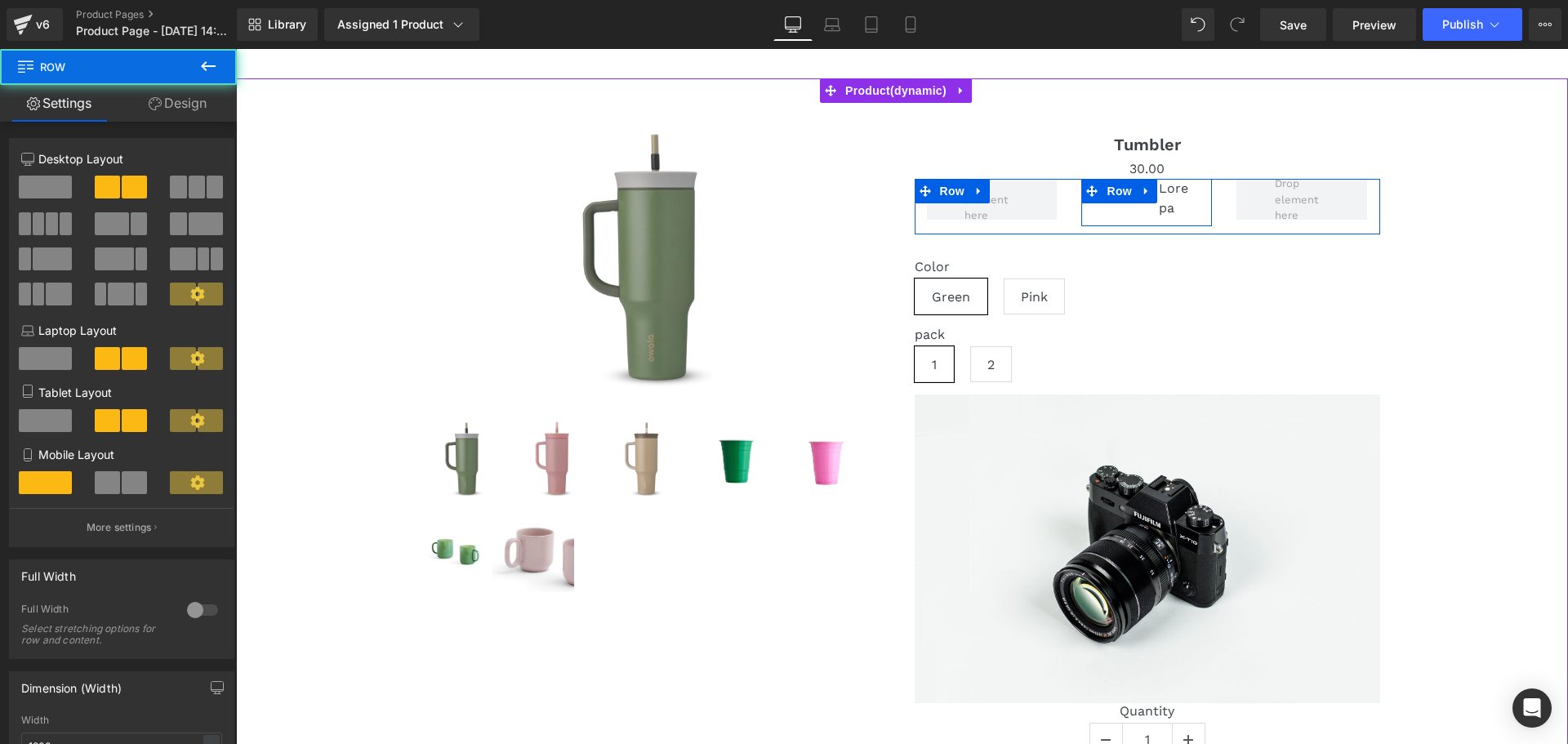
click at [1045, 208] on div "test Text Block Lore pa Text Block Row" at bounding box center [1146, 202] width 131 height 47
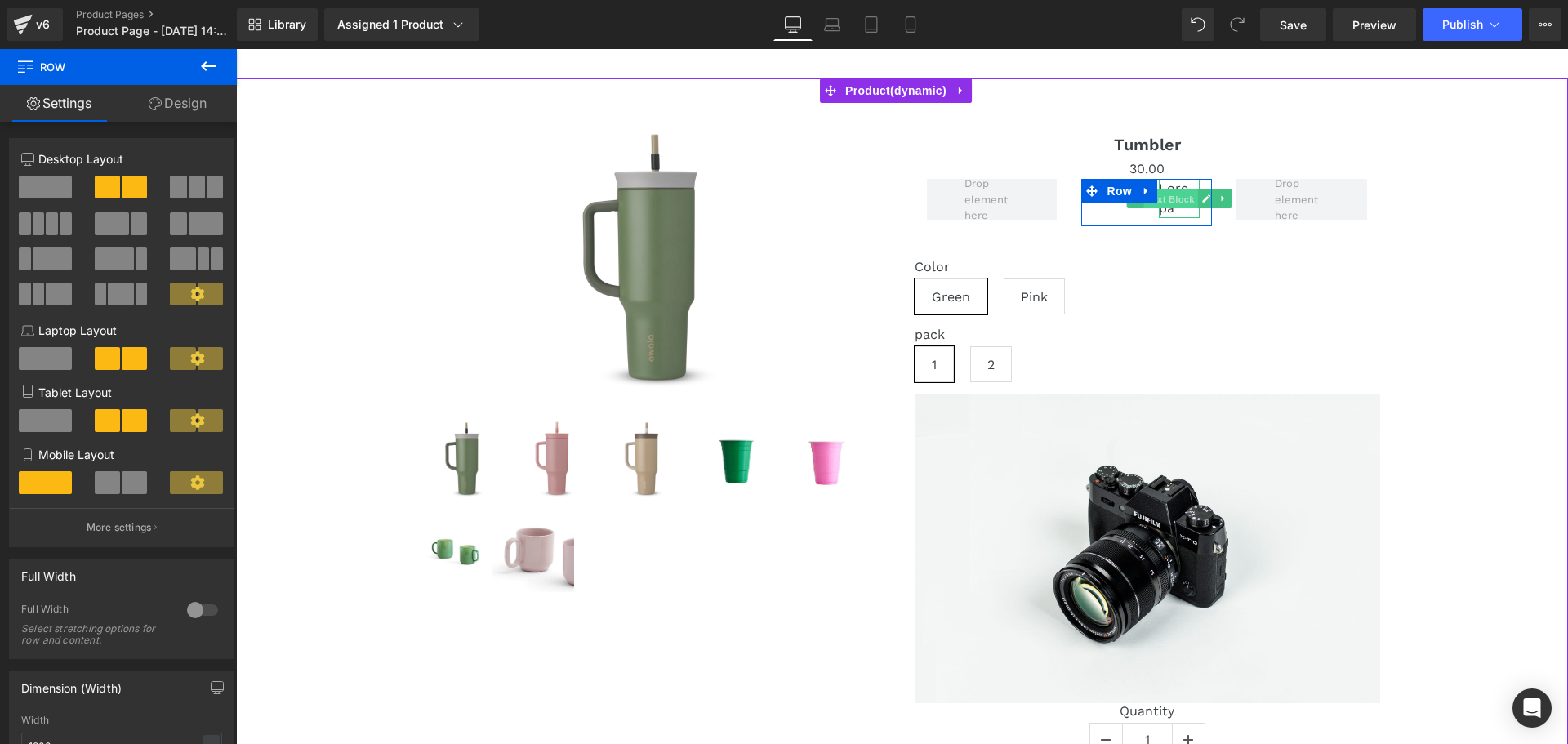
click at [1045, 203] on span "Text Block" at bounding box center [1171, 199] width 54 height 20
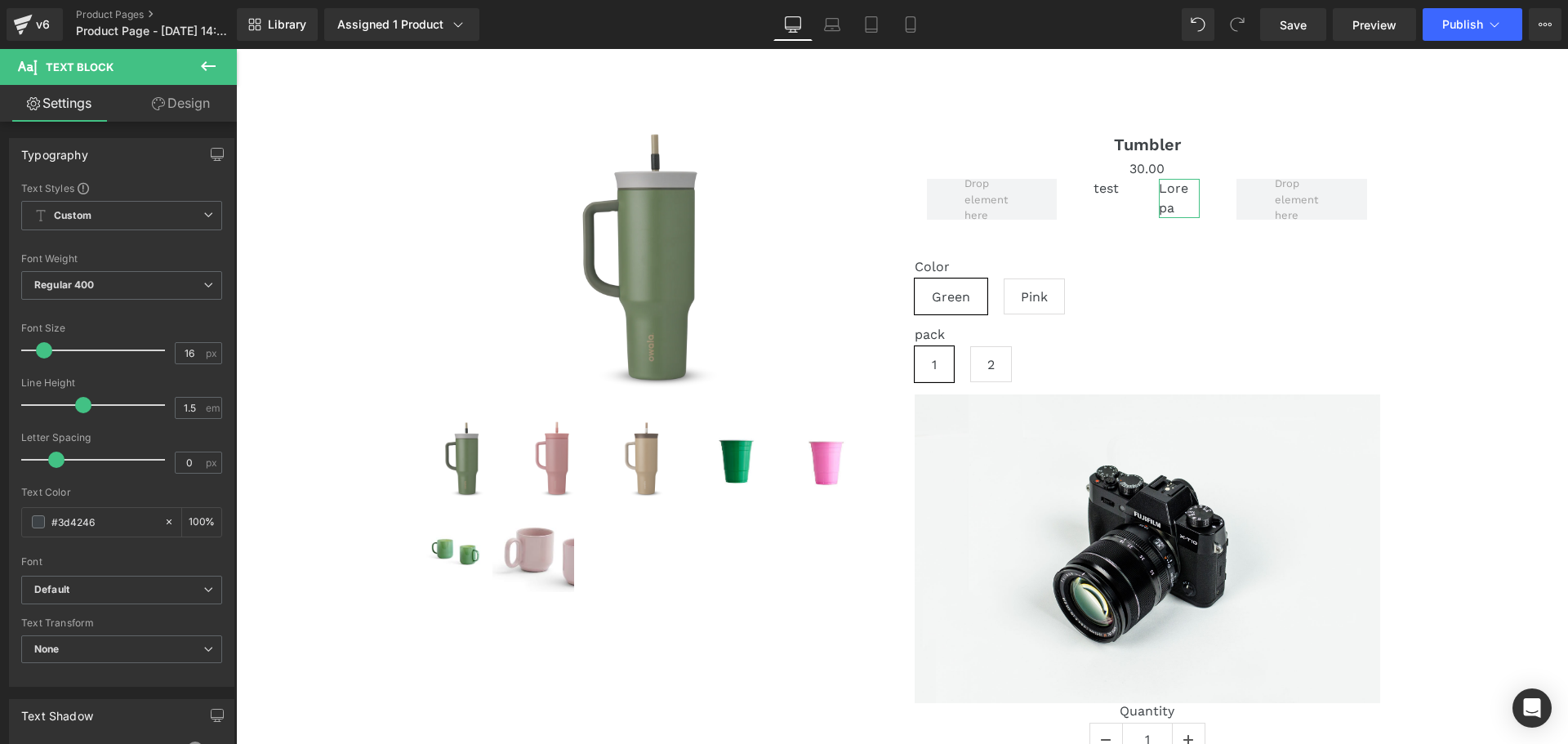
drag, startPoint x: 174, startPoint y: 104, endPoint x: 58, endPoint y: 236, distance: 175.7
click at [173, 103] on link "Design" at bounding box center [180, 103] width 118 height 36
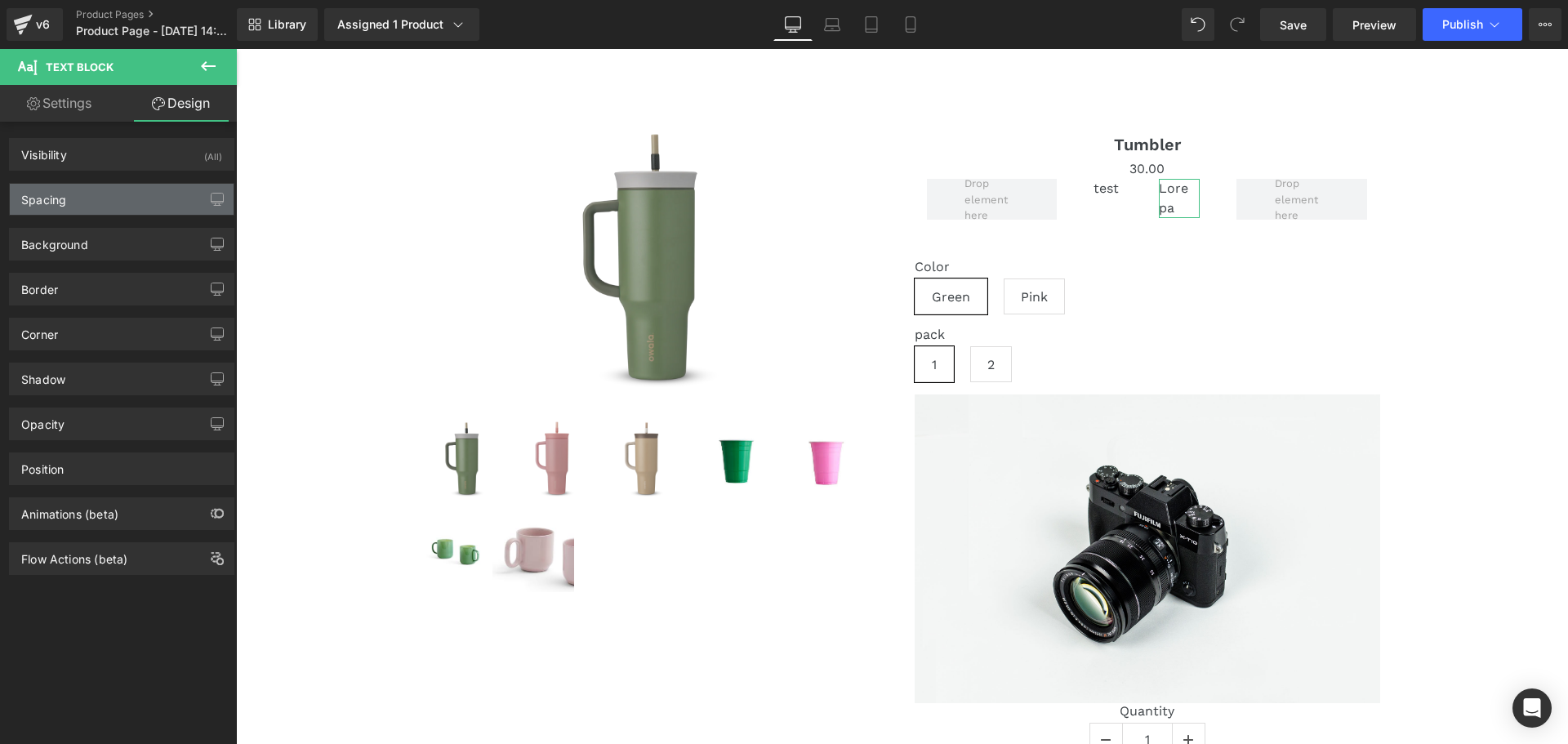
click at [66, 207] on div "Spacing" at bounding box center [122, 199] width 224 height 31
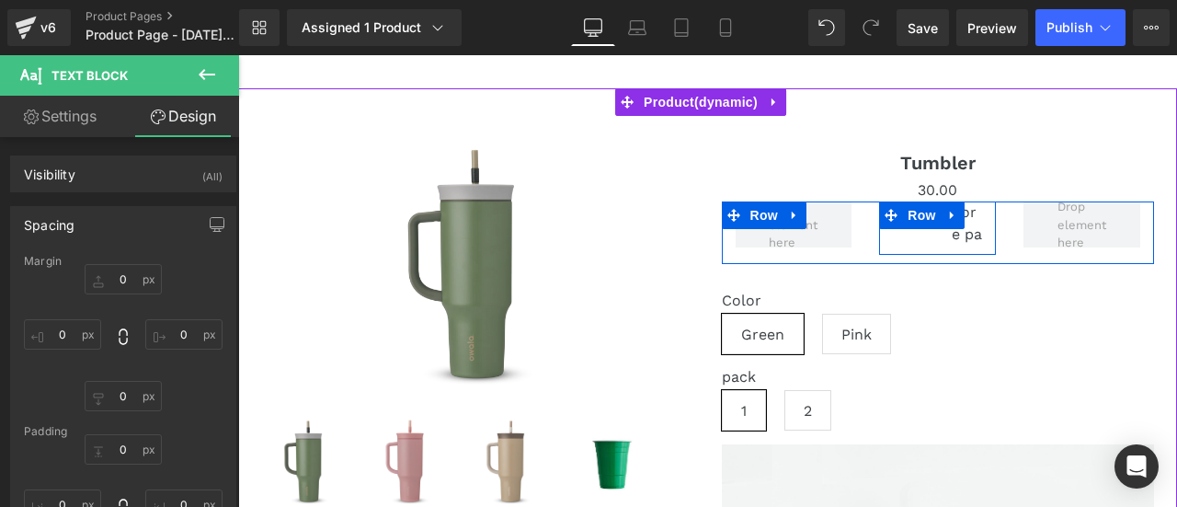
click at [946, 227] on link at bounding box center [953, 215] width 24 height 28
click at [952, 246] on p "Lore pa" at bounding box center [967, 223] width 30 height 44
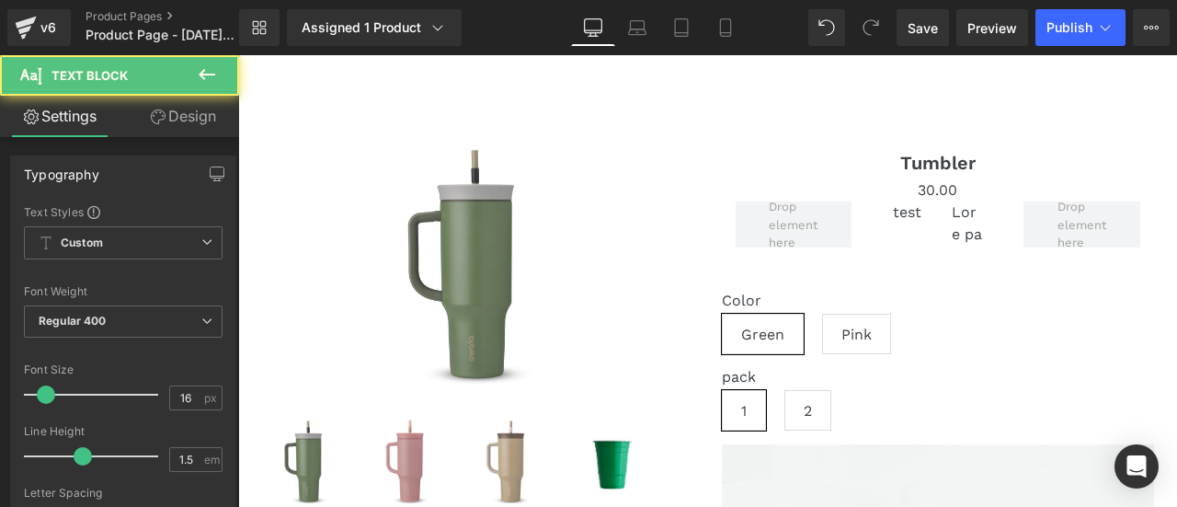
click at [159, 129] on link "Design" at bounding box center [183, 116] width 120 height 41
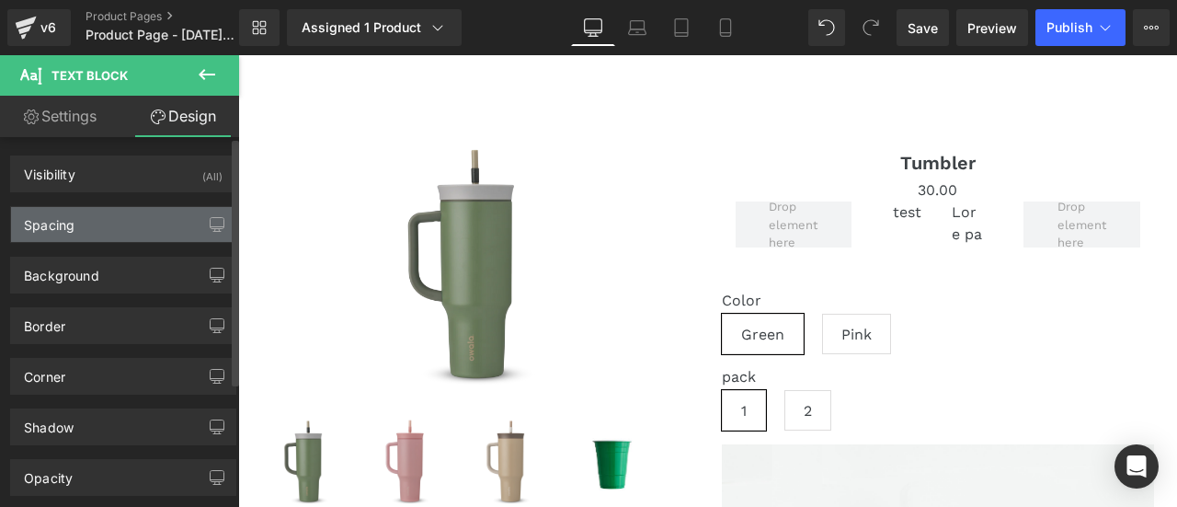
click at [103, 229] on div "Spacing" at bounding box center [123, 224] width 224 height 35
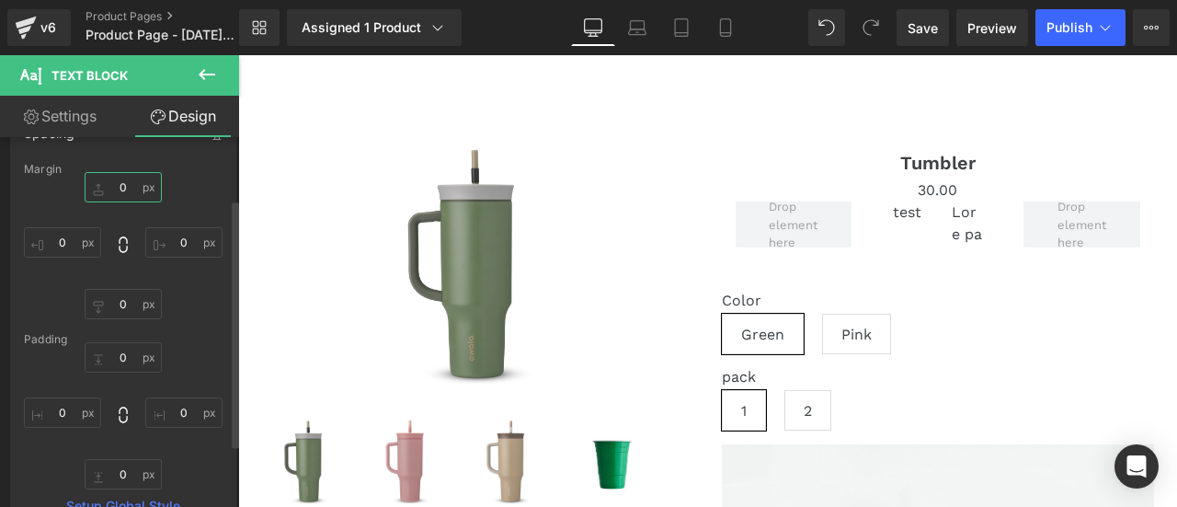
click at [130, 185] on input "0" at bounding box center [123, 187] width 77 height 30
type input "50"
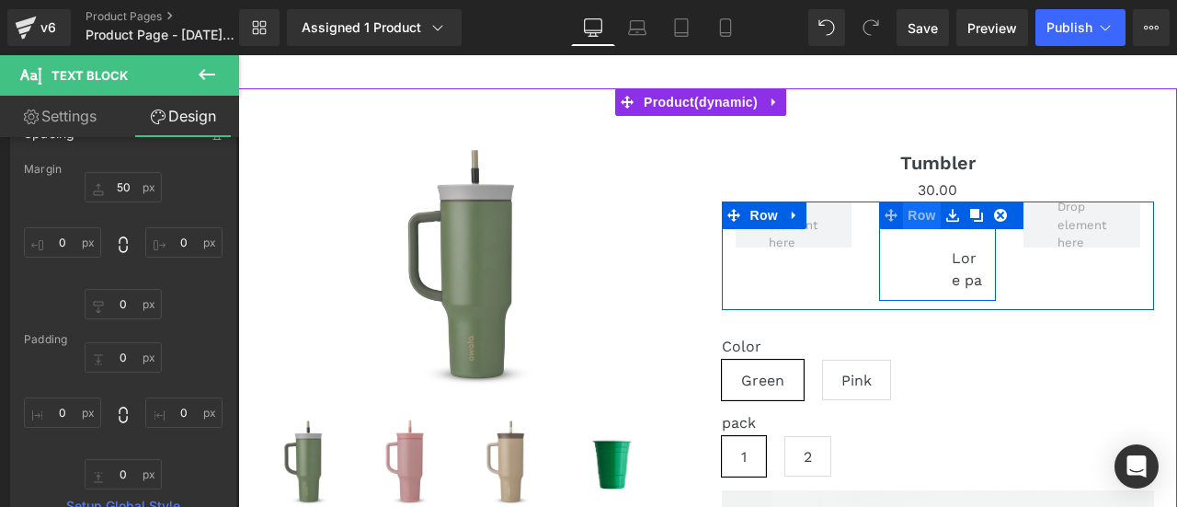
click at [911, 222] on span "Row" at bounding box center [921, 215] width 37 height 28
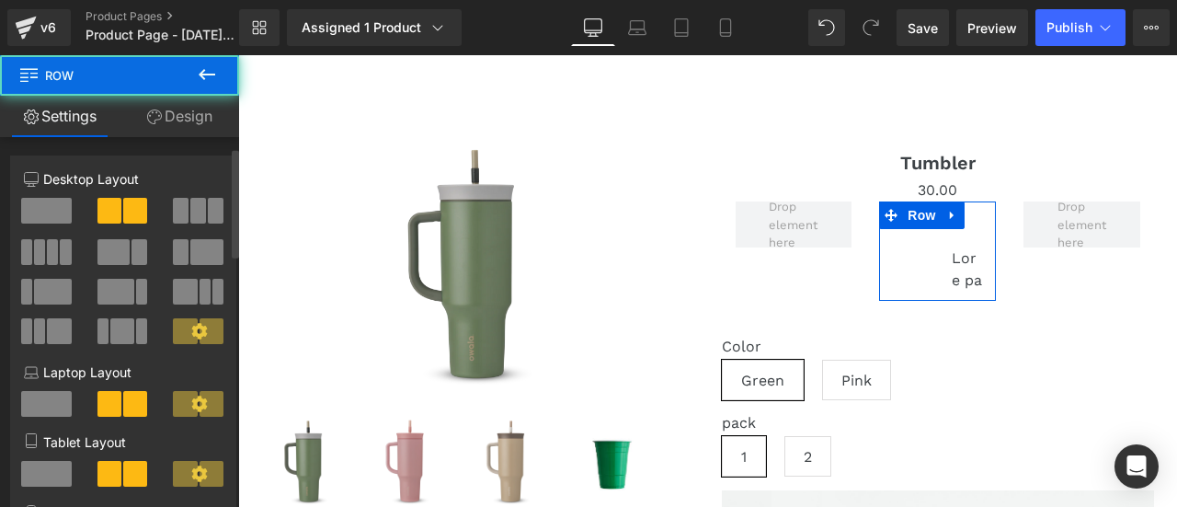
scroll to position [276, 0]
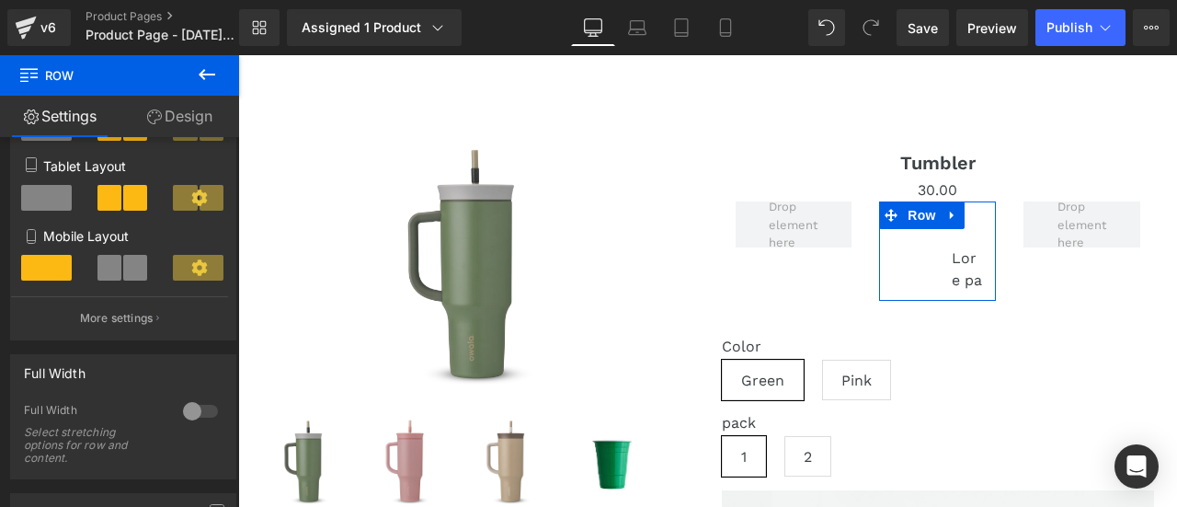
click at [157, 124] on link "Design" at bounding box center [180, 116] width 120 height 41
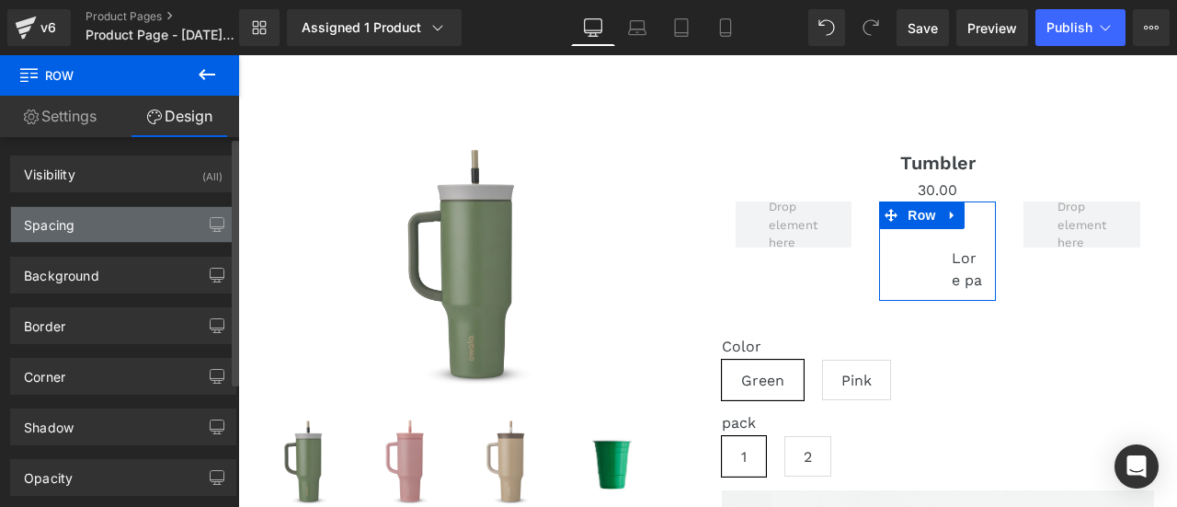
drag, startPoint x: 63, startPoint y: 230, endPoint x: 68, endPoint y: 238, distance: 10.0
click at [63, 230] on div "Spacing" at bounding box center [49, 220] width 51 height 26
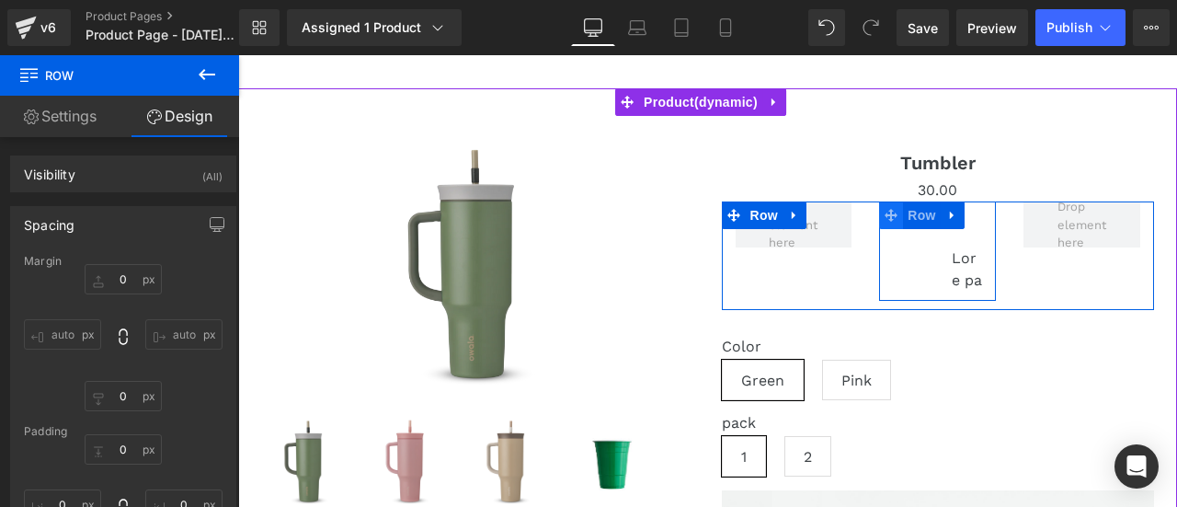
click at [893, 212] on span at bounding box center [891, 215] width 24 height 28
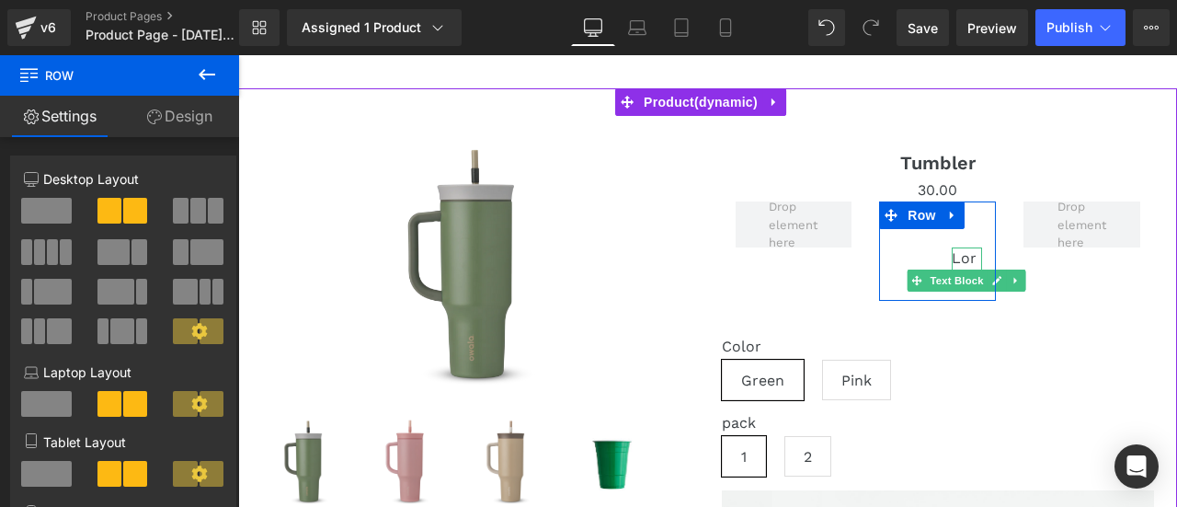
drag, startPoint x: 946, startPoint y: 262, endPoint x: 904, endPoint y: 251, distance: 42.8
click at [952, 262] on p "Lore pa" at bounding box center [967, 269] width 30 height 44
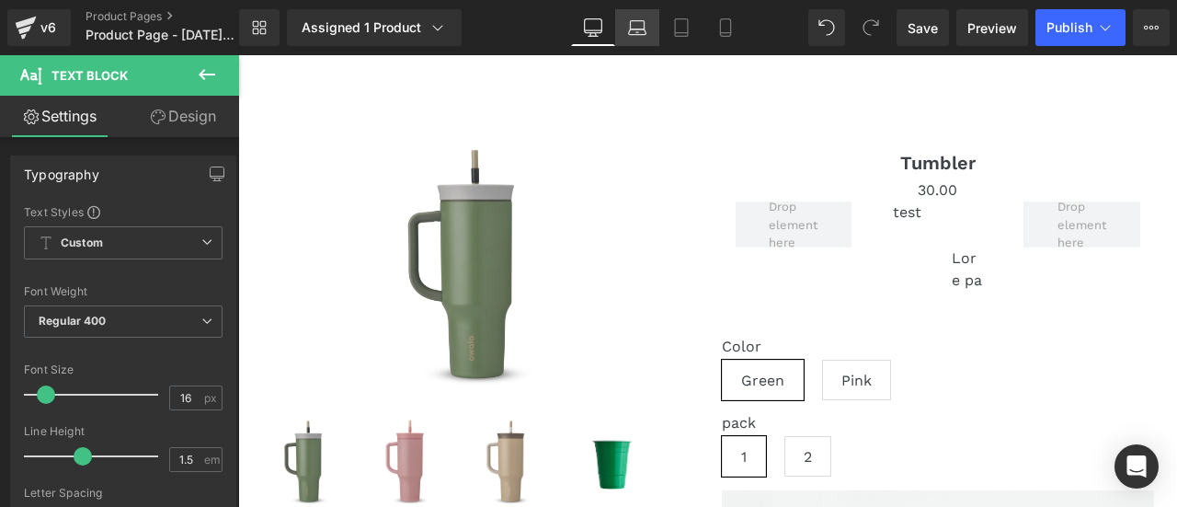
click at [622, 28] on link "Laptop" at bounding box center [637, 27] width 44 height 37
type input "100"
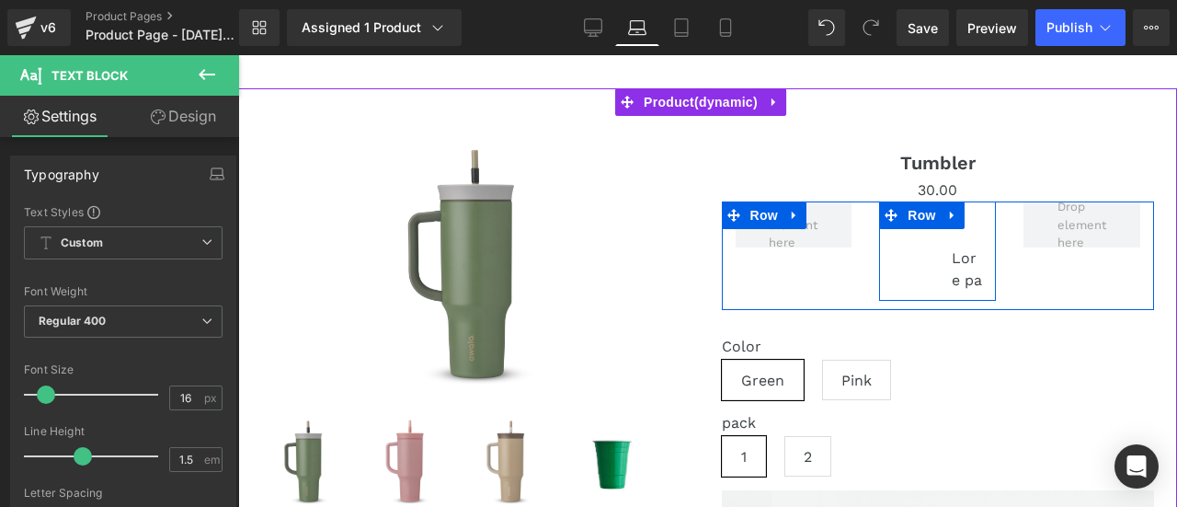
drag, startPoint x: 916, startPoint y: 247, endPoint x: 937, endPoint y: 251, distance: 21.5
click at [916, 247] on div "test Text Block Lore pa Text Block Row" at bounding box center [937, 250] width 117 height 99
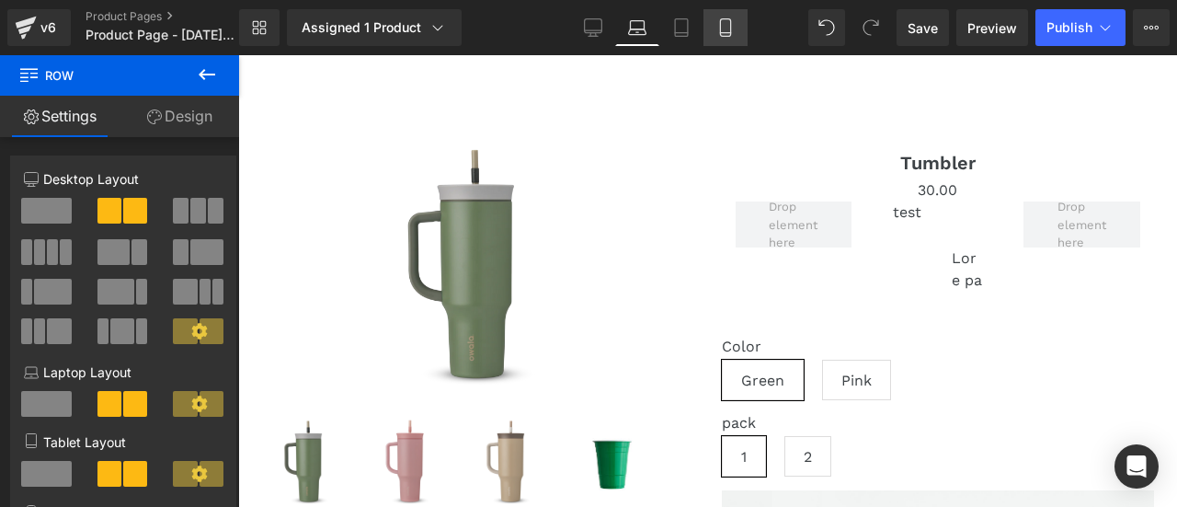
click at [701, 34] on link "Tablet" at bounding box center [682, 27] width 44 height 37
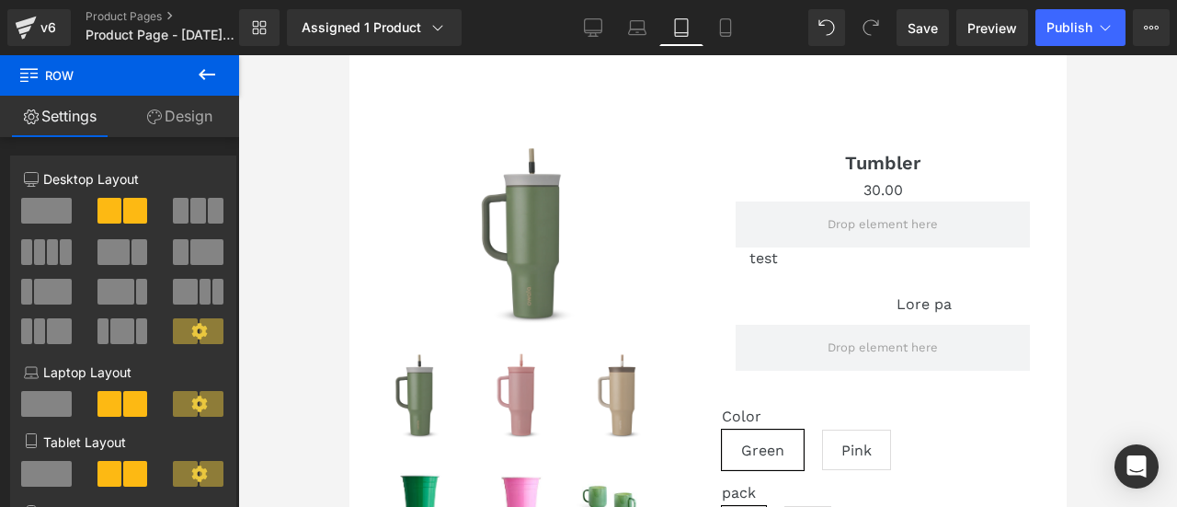
scroll to position [138, 0]
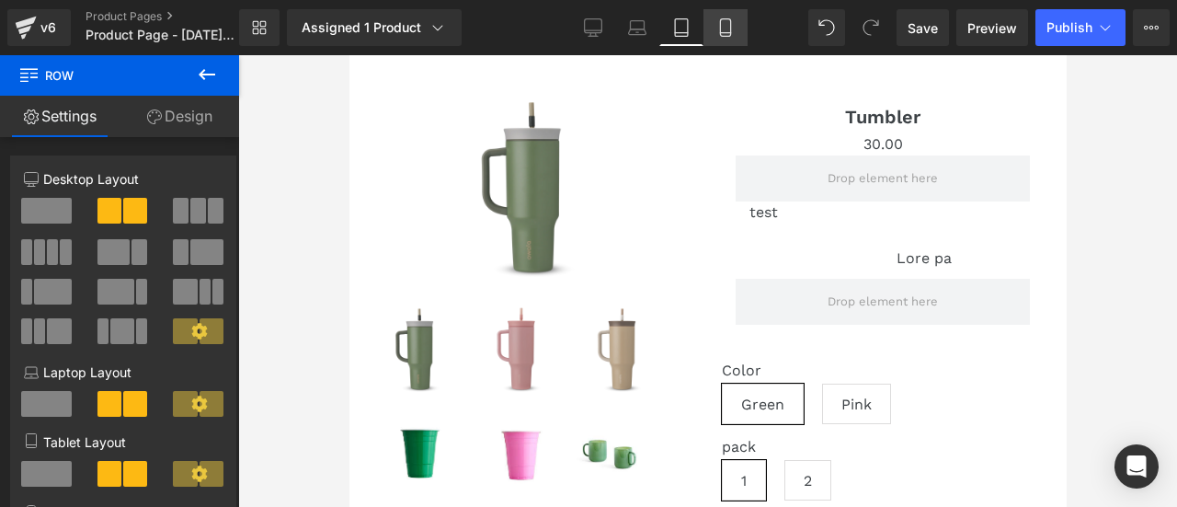
click at [738, 27] on link "Mobile" at bounding box center [726, 27] width 44 height 37
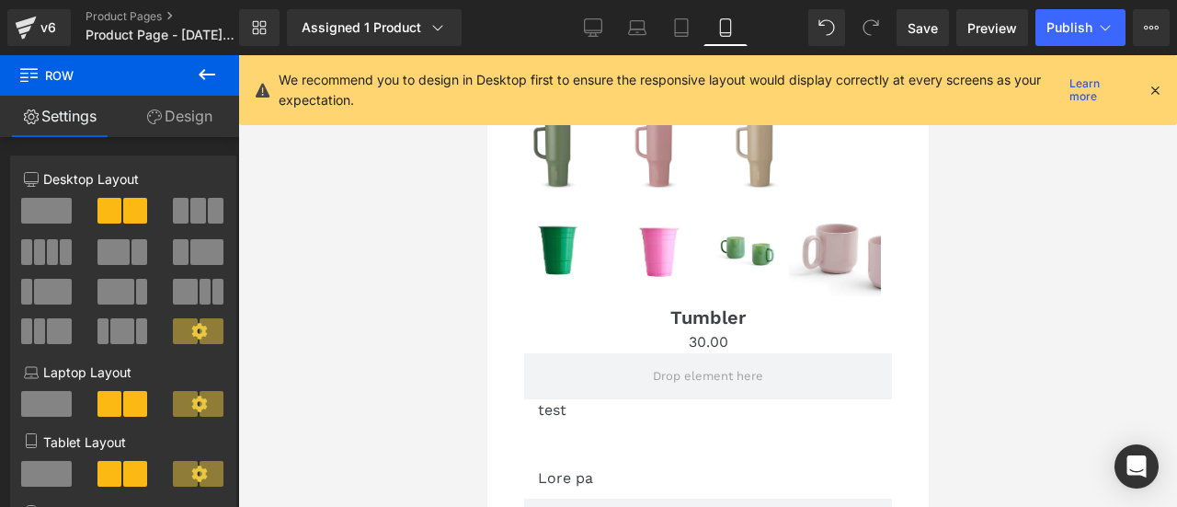
scroll to position [470, 0]
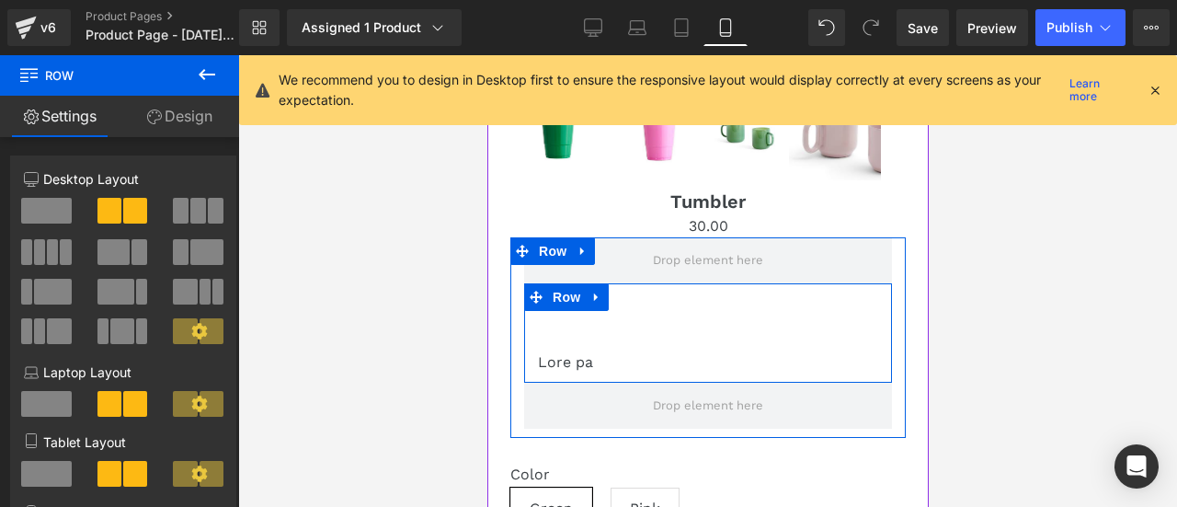
click at [562, 312] on div "Lore pa Text Block" at bounding box center [707, 339] width 368 height 68
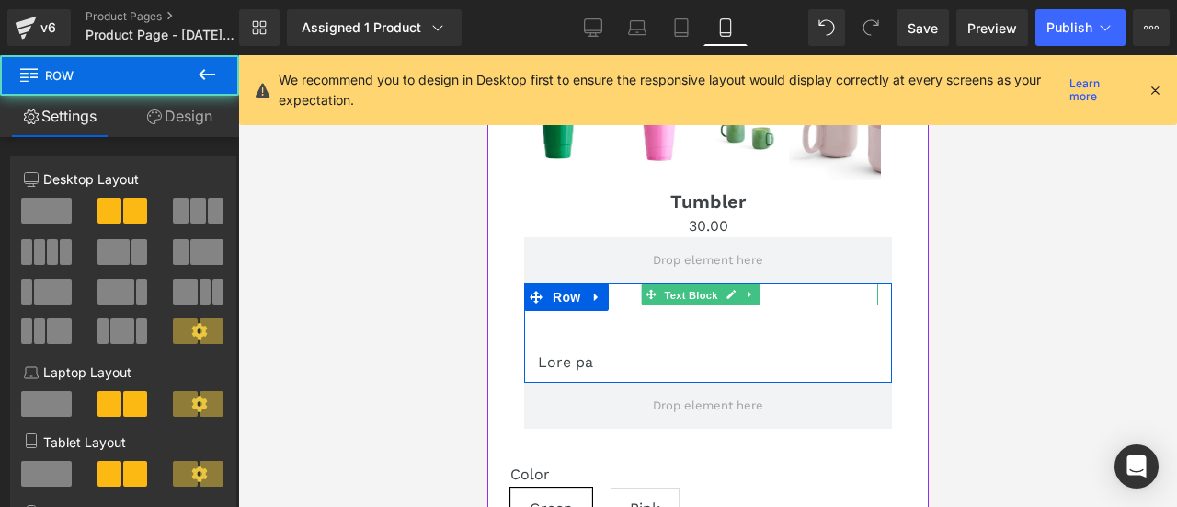
click at [670, 298] on span "Text Block" at bounding box center [690, 295] width 61 height 22
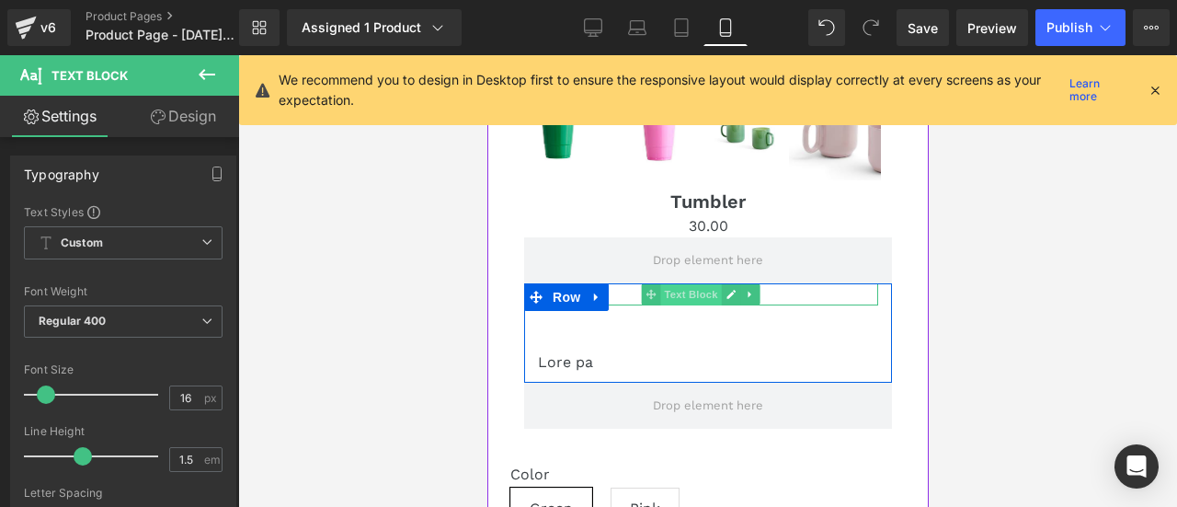
click at [681, 294] on span "Text Block" at bounding box center [690, 294] width 61 height 22
click at [637, 301] on div at bounding box center [707, 303] width 340 height 5
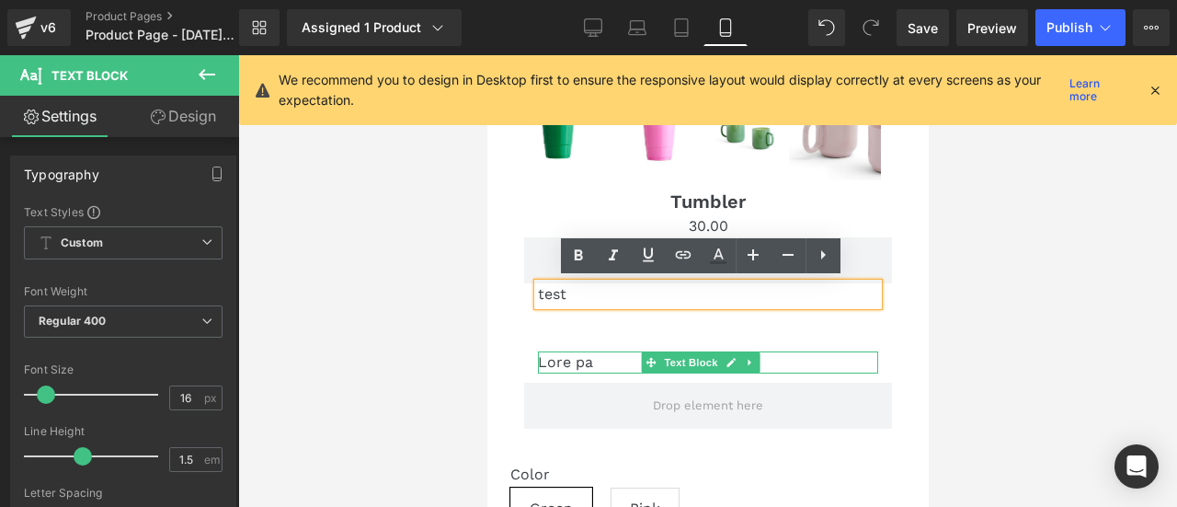
click at [622, 354] on p "Lore pa" at bounding box center [707, 362] width 340 height 22
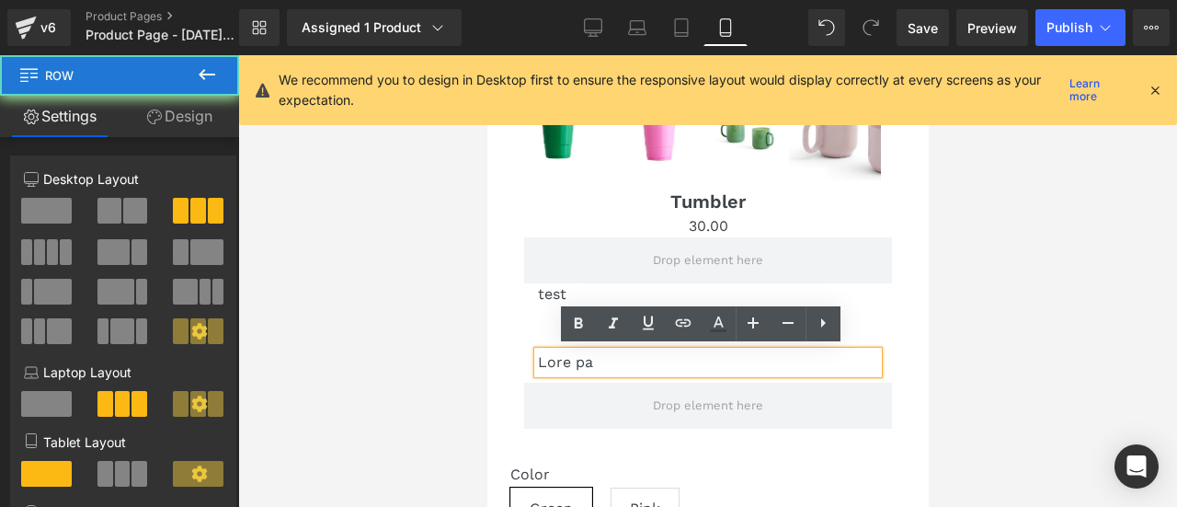
click at [513, 290] on div "test Text Block Lore pa Text Block Row" at bounding box center [708, 332] width 396 height 99
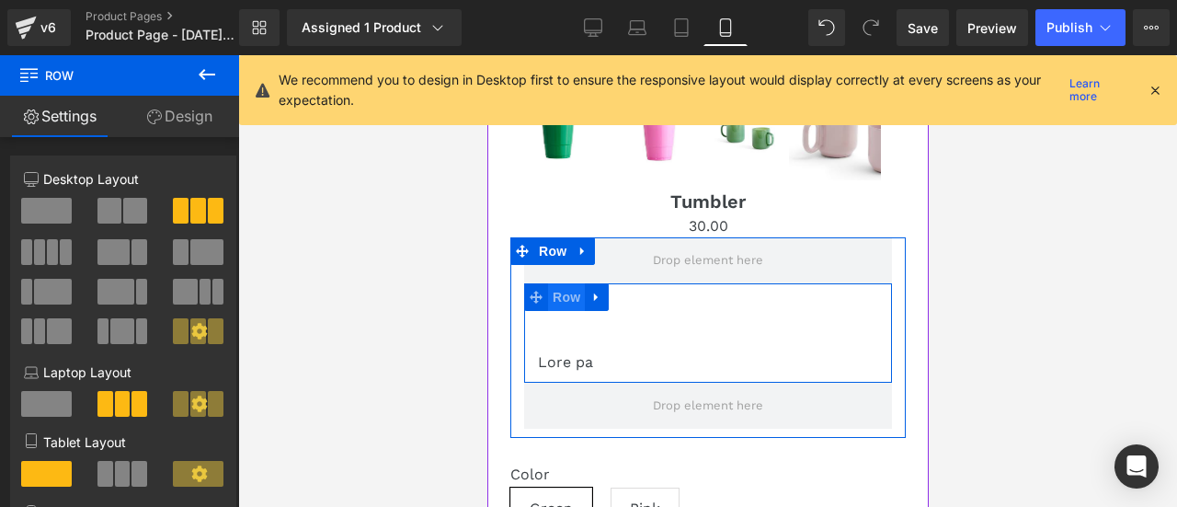
click at [548, 293] on span "Row" at bounding box center [565, 297] width 37 height 28
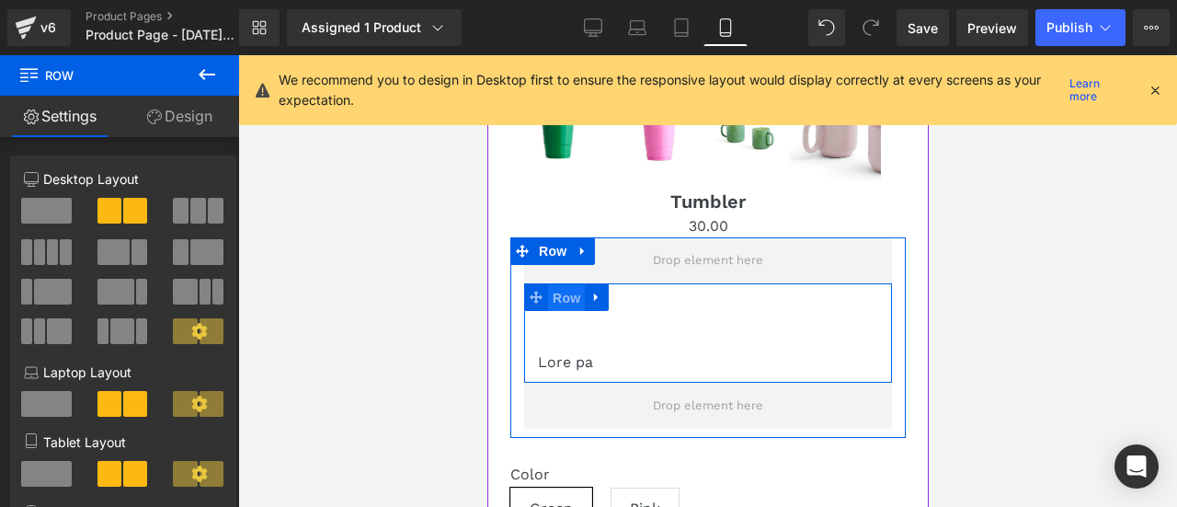
click at [570, 303] on span "Row" at bounding box center [565, 298] width 37 height 28
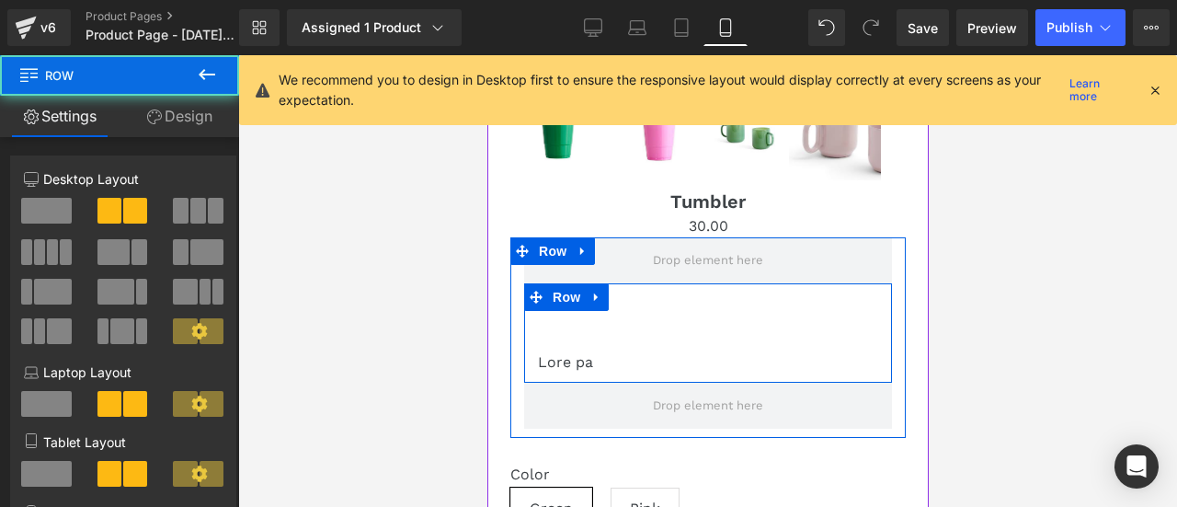
click at [633, 293] on p "test" at bounding box center [707, 294] width 340 height 22
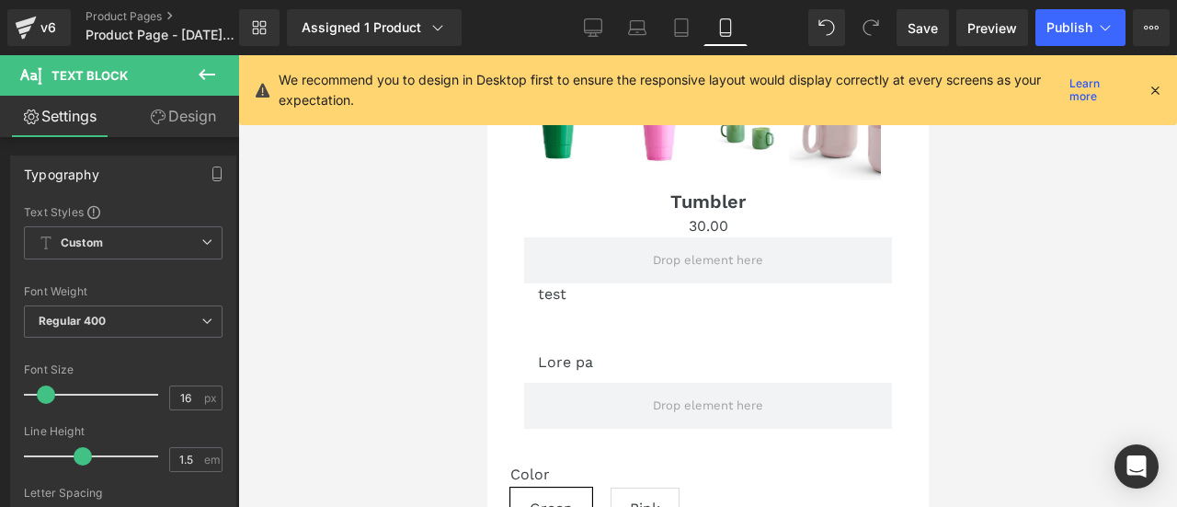
click at [151, 122] on icon at bounding box center [158, 116] width 15 height 15
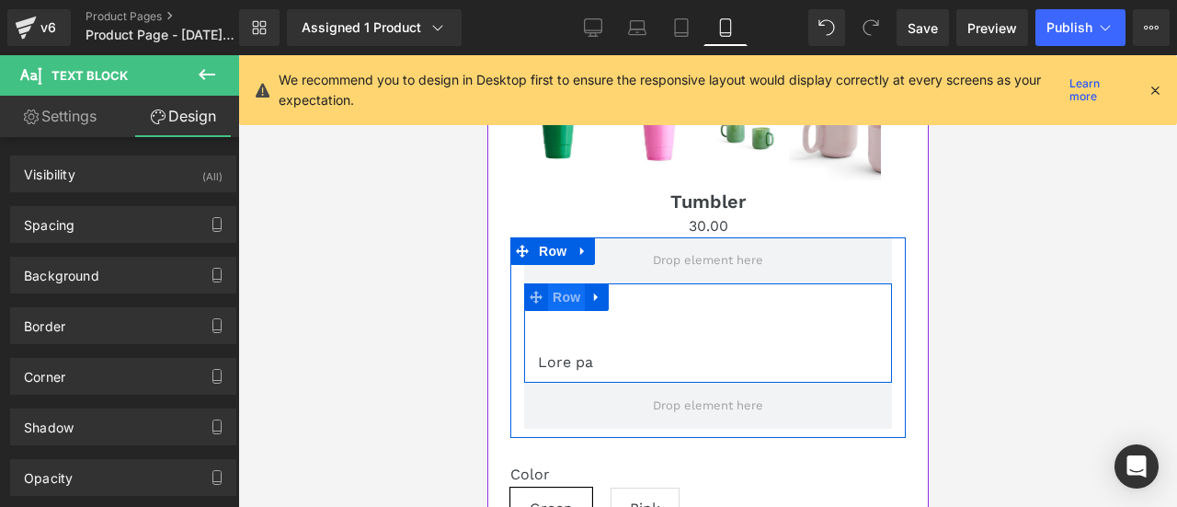
click at [548, 299] on span "Row" at bounding box center [565, 297] width 37 height 28
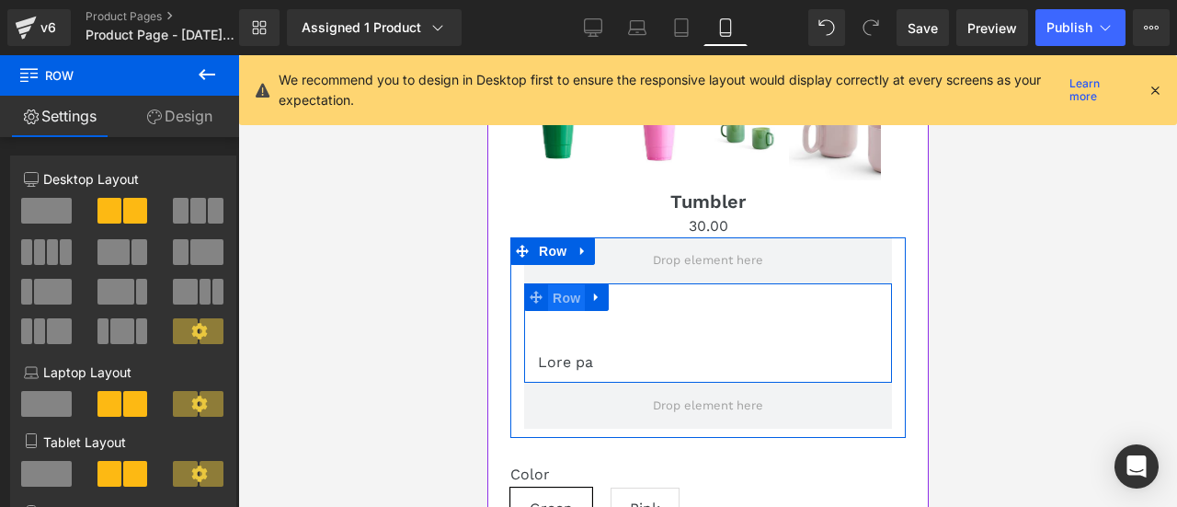
click at [555, 294] on span "Row" at bounding box center [565, 298] width 37 height 28
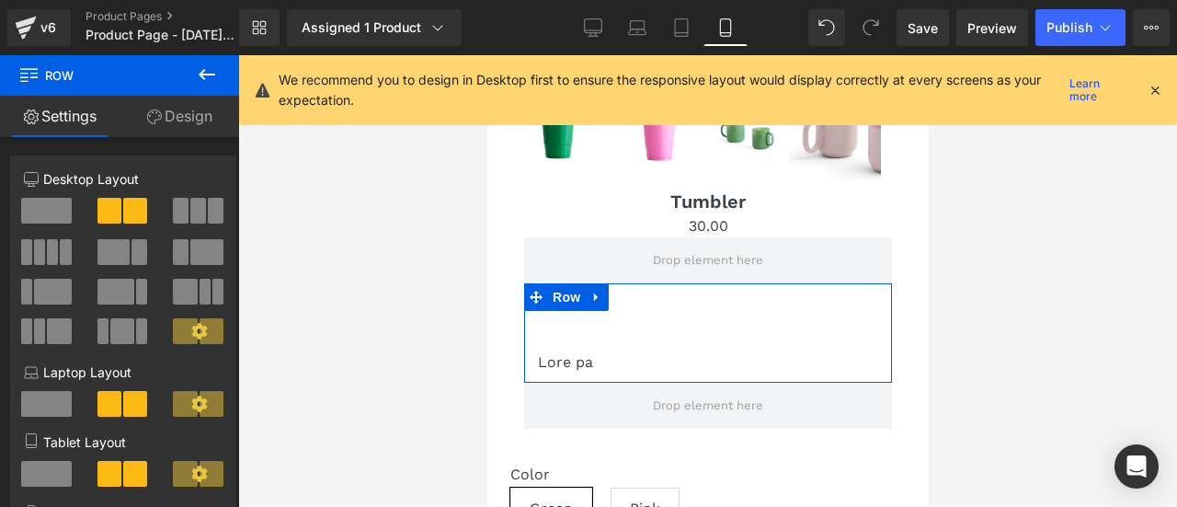
click at [182, 211] on span at bounding box center [181, 211] width 16 height 26
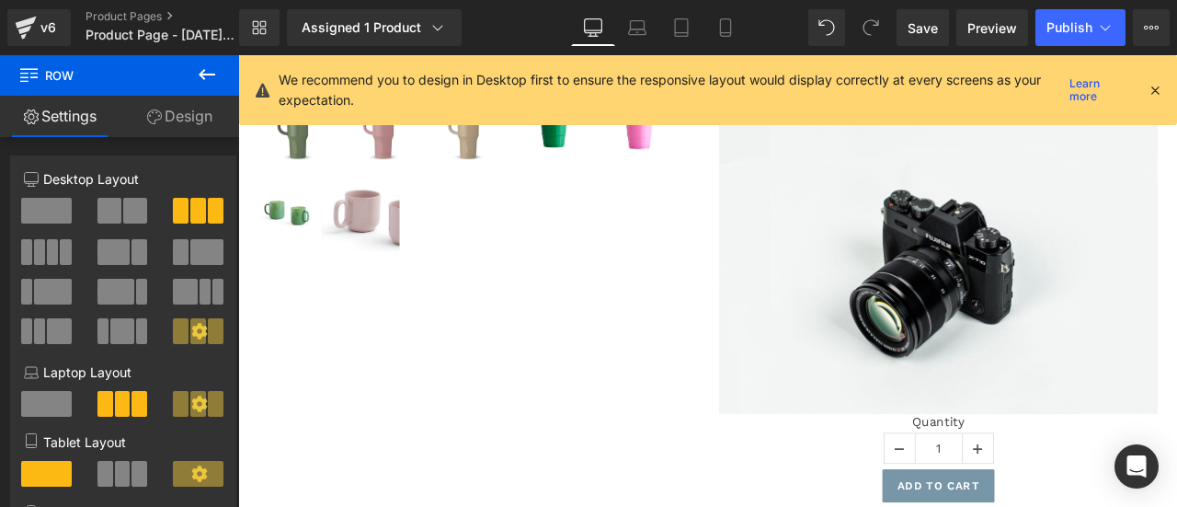
scroll to position [12, 0]
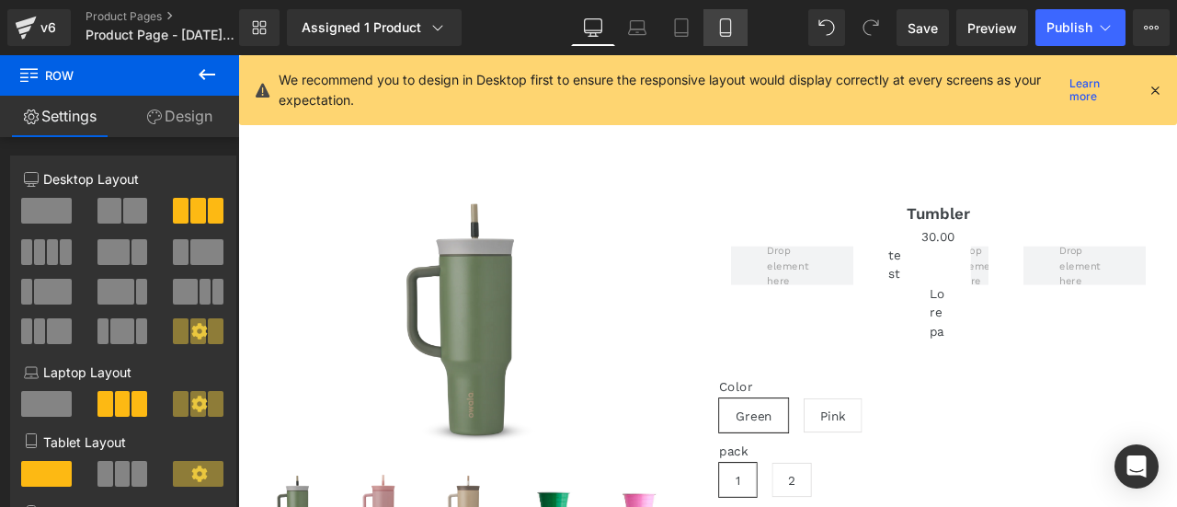
click at [705, 36] on link "Mobile" at bounding box center [726, 27] width 44 height 37
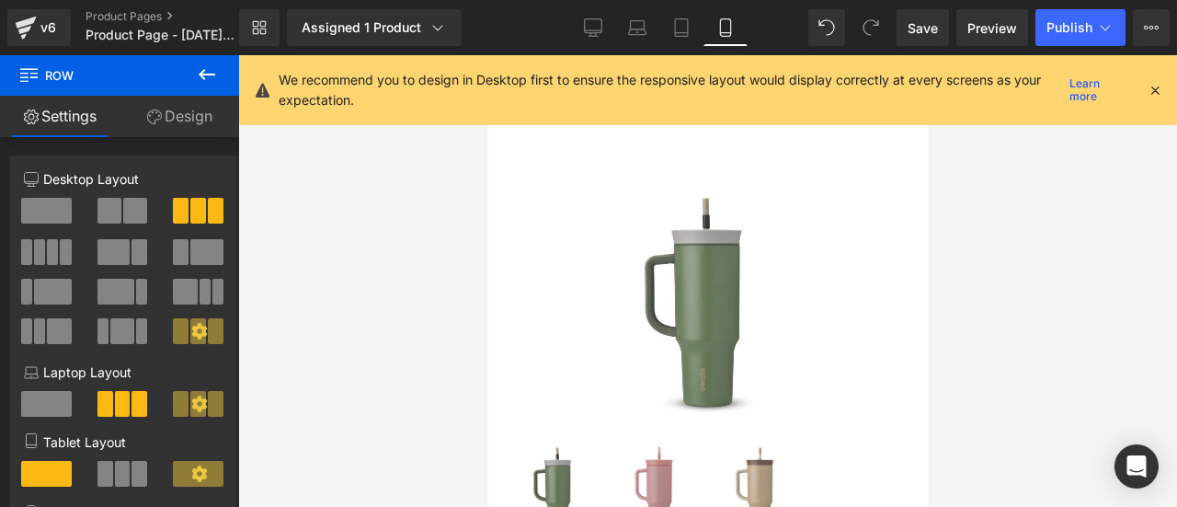
scroll to position [470, 0]
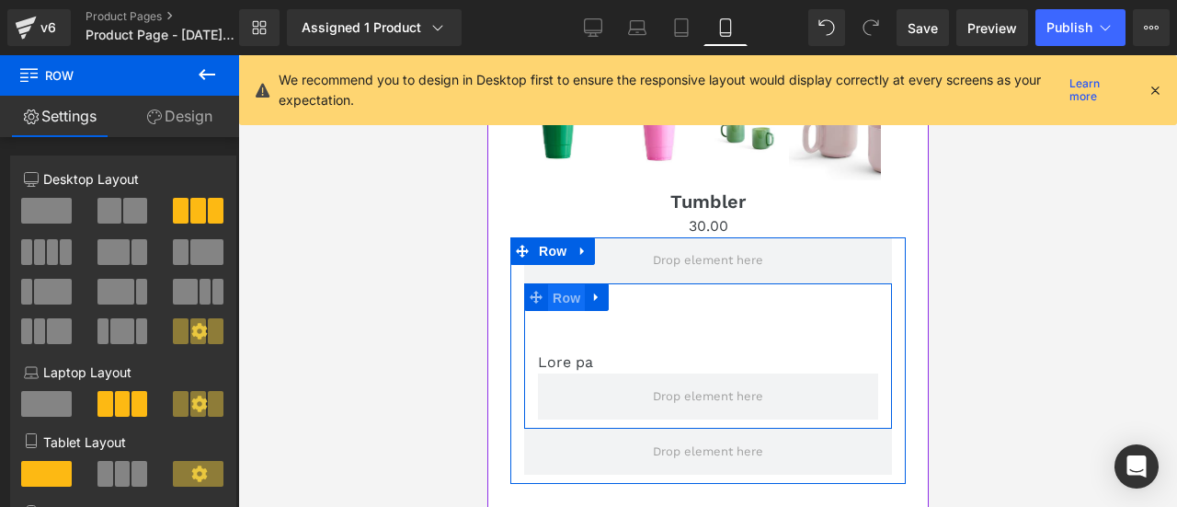
drag, startPoint x: 573, startPoint y: 301, endPoint x: 965, endPoint y: 376, distance: 399.1
click at [573, 301] on span "Row" at bounding box center [565, 298] width 37 height 28
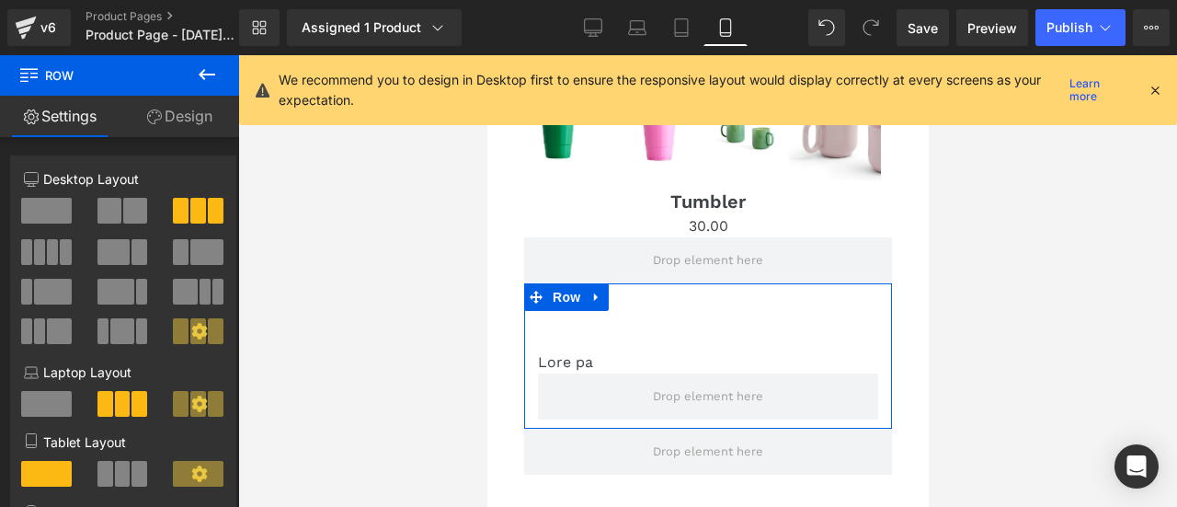
scroll to position [184, 0]
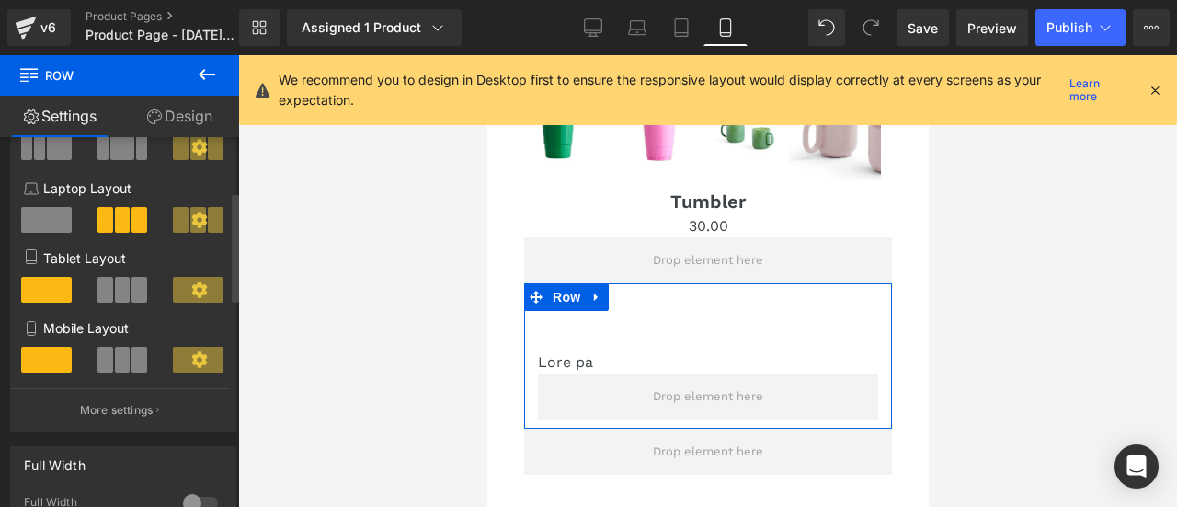
click at [132, 372] on span at bounding box center [140, 360] width 16 height 26
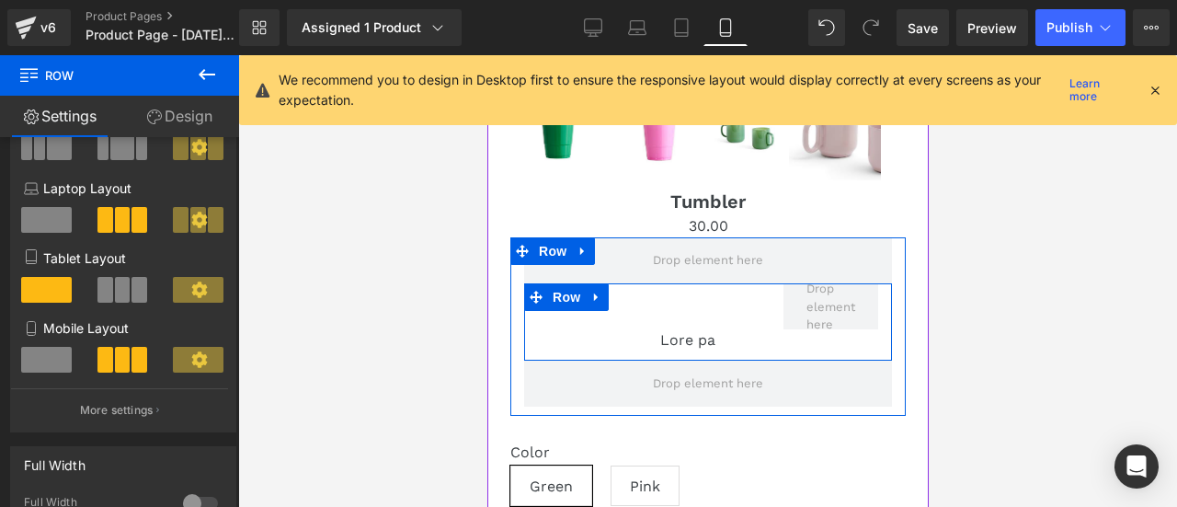
click at [558, 314] on div "test Text Block Lore pa Text Block Row" at bounding box center [707, 321] width 368 height 77
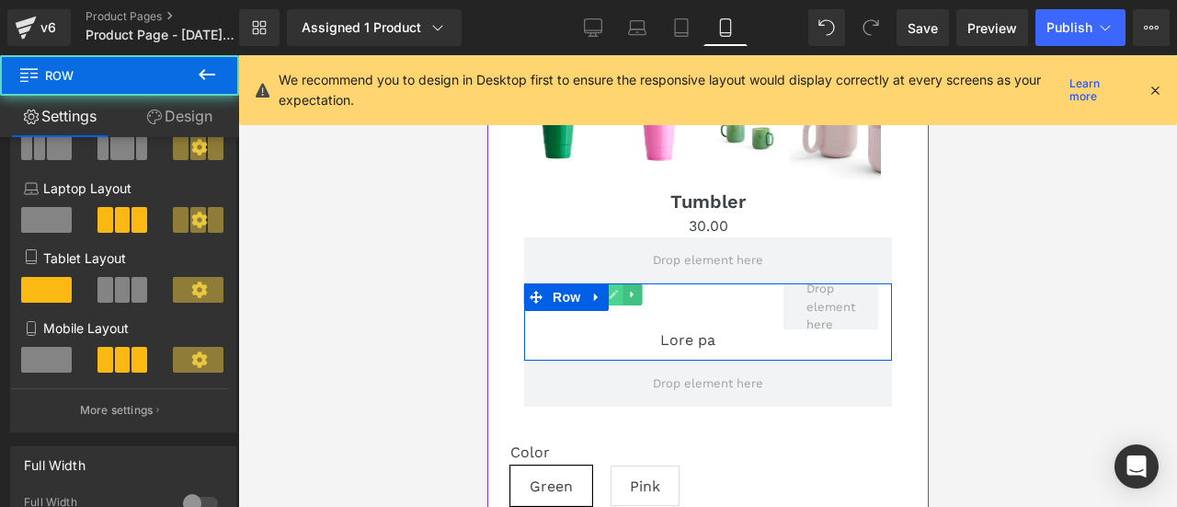
click at [621, 288] on link at bounding box center [612, 294] width 19 height 22
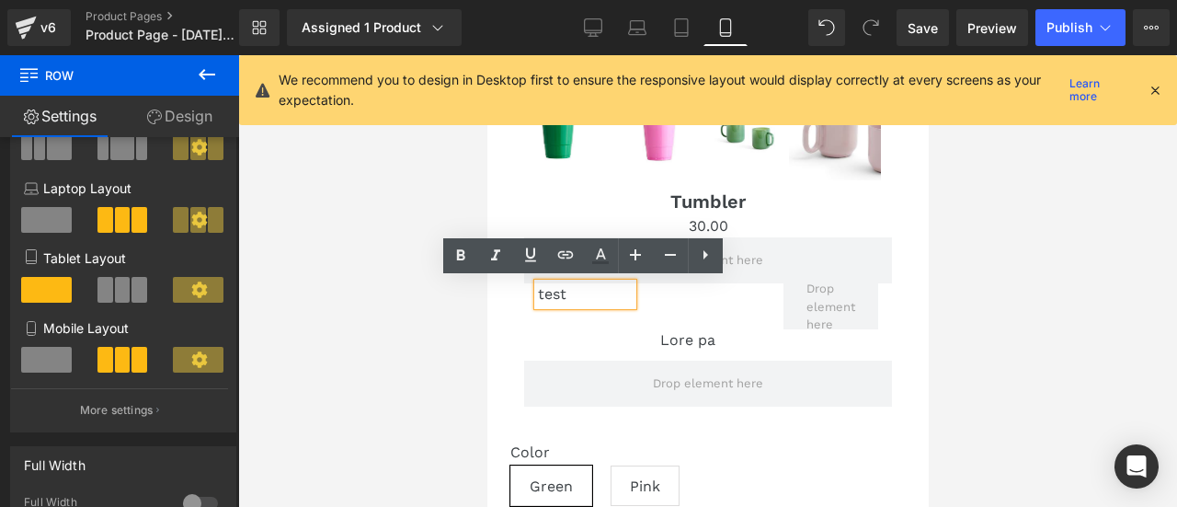
click at [715, 339] on div "Lore pa Text Block" at bounding box center [707, 340] width 95 height 22
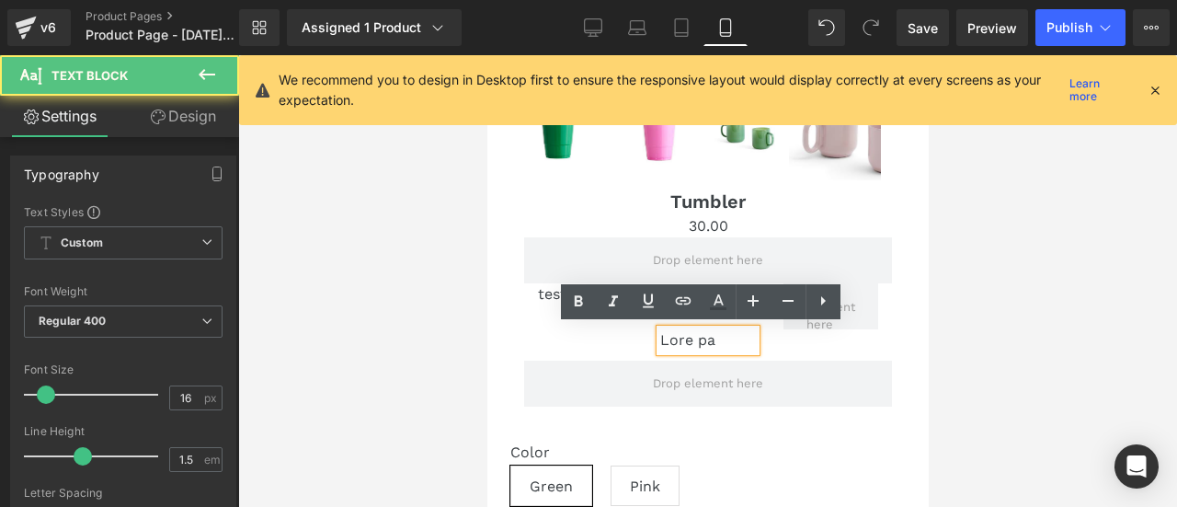
click at [521, 305] on div "test Text Block Lore pa Text Block Row" at bounding box center [708, 321] width 396 height 77
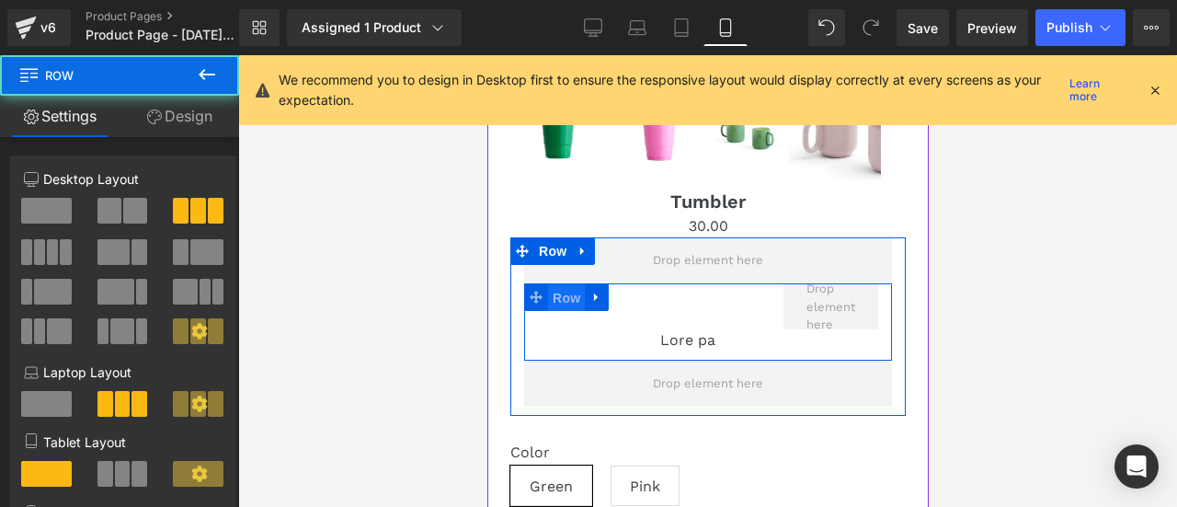
click at [550, 285] on span "Row" at bounding box center [565, 298] width 37 height 28
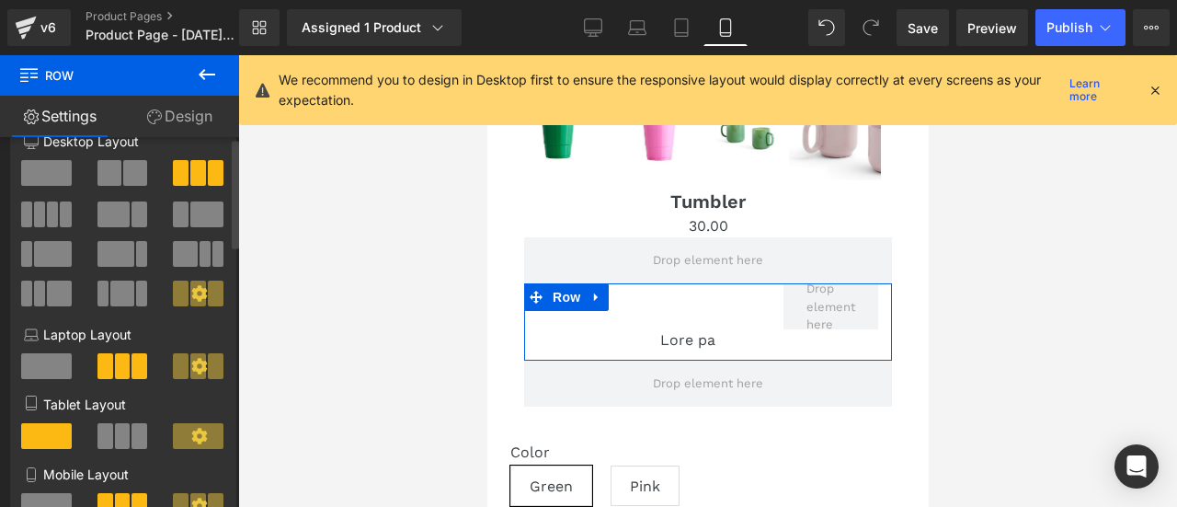
scroll to position [92, 0]
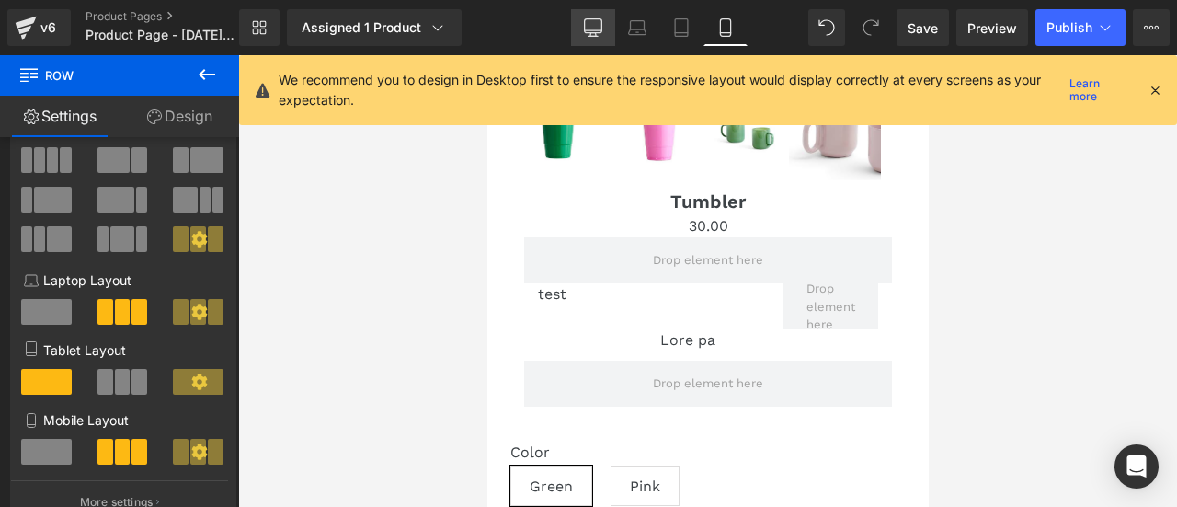
click at [574, 21] on link "Desktop" at bounding box center [593, 27] width 44 height 37
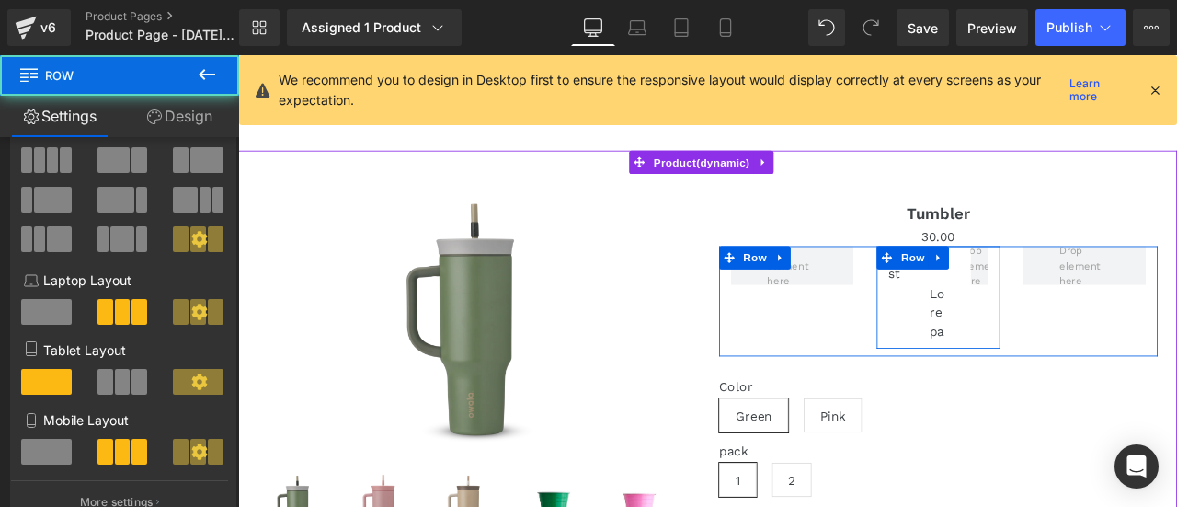
click at [996, 339] on div "test Text Block Lore pa Text Block Row" at bounding box center [1067, 341] width 145 height 121
click at [1008, 341] on div "test Text Block Lore pa Text Block Row" at bounding box center [1067, 341] width 145 height 121
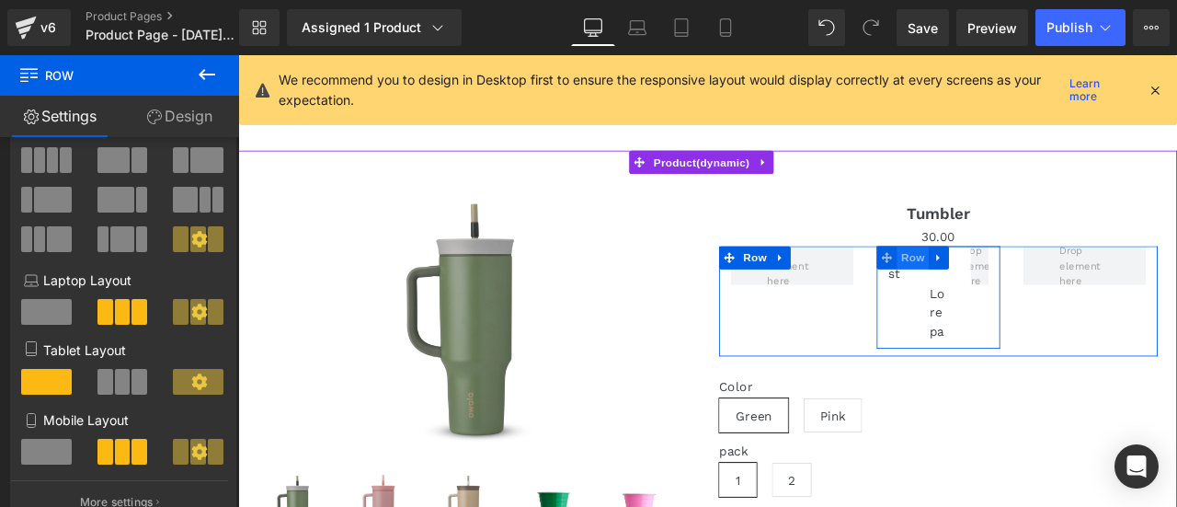
click at [1057, 303] on link at bounding box center [1069, 295] width 24 height 28
click at [1034, 303] on span "Row" at bounding box center [1037, 295] width 37 height 28
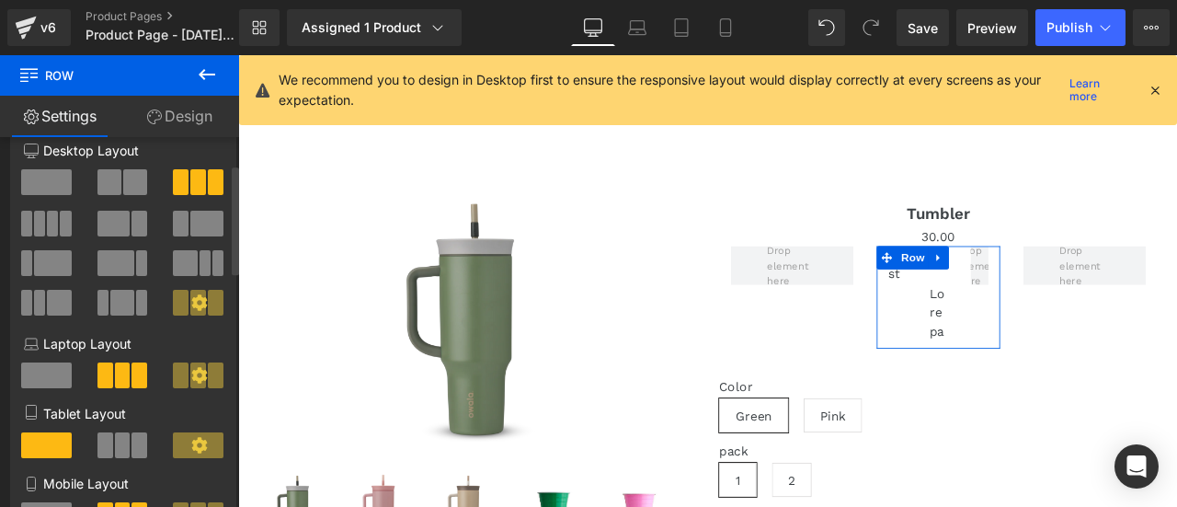
scroll to position [0, 0]
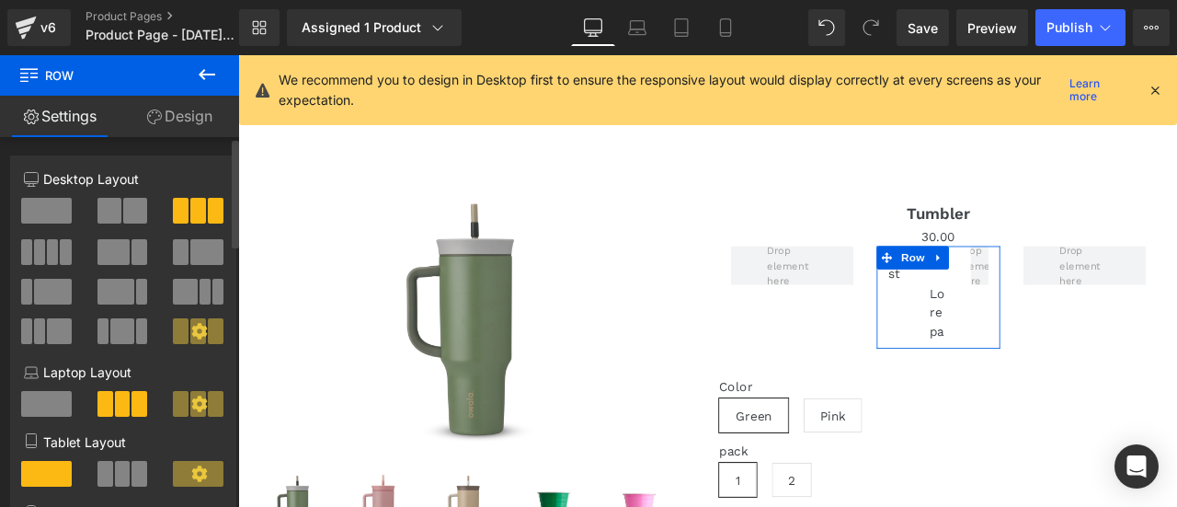
click at [126, 224] on div at bounding box center [124, 218] width 76 height 40
click at [123, 217] on span at bounding box center [135, 211] width 24 height 26
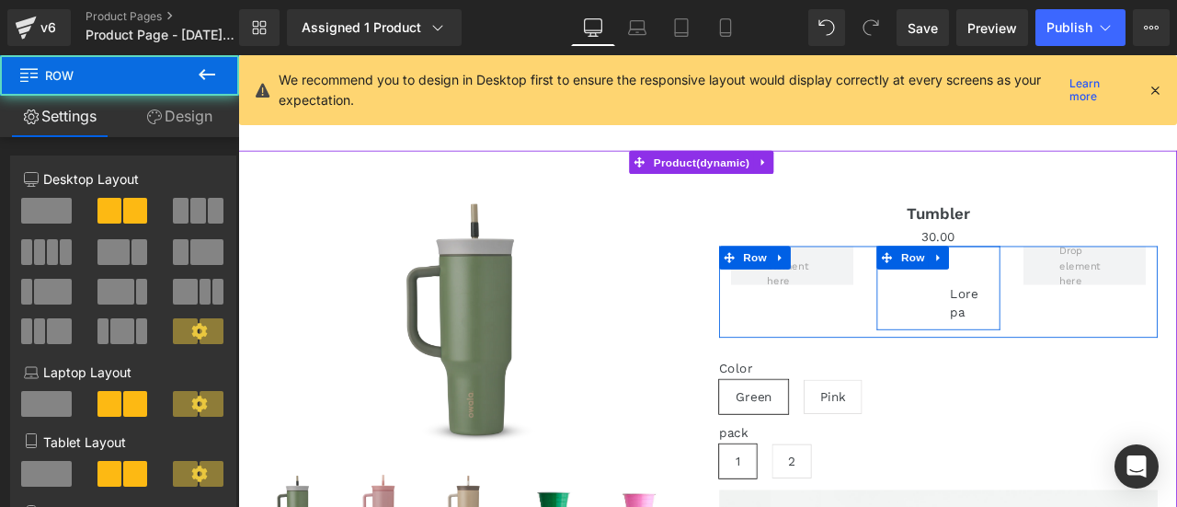
click at [1087, 292] on div "Lore pa Text Block" at bounding box center [1104, 326] width 73 height 90
click at [1054, 312] on div "test Text Block Lore pa Text Block Row" at bounding box center [1067, 330] width 145 height 99
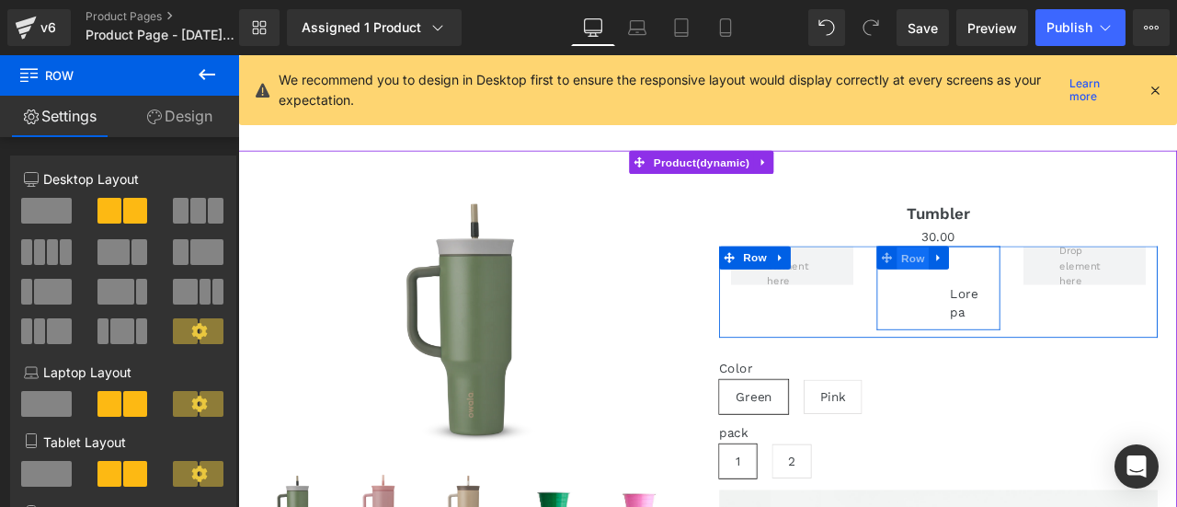
click at [1020, 299] on span "Row" at bounding box center [1037, 296] width 37 height 28
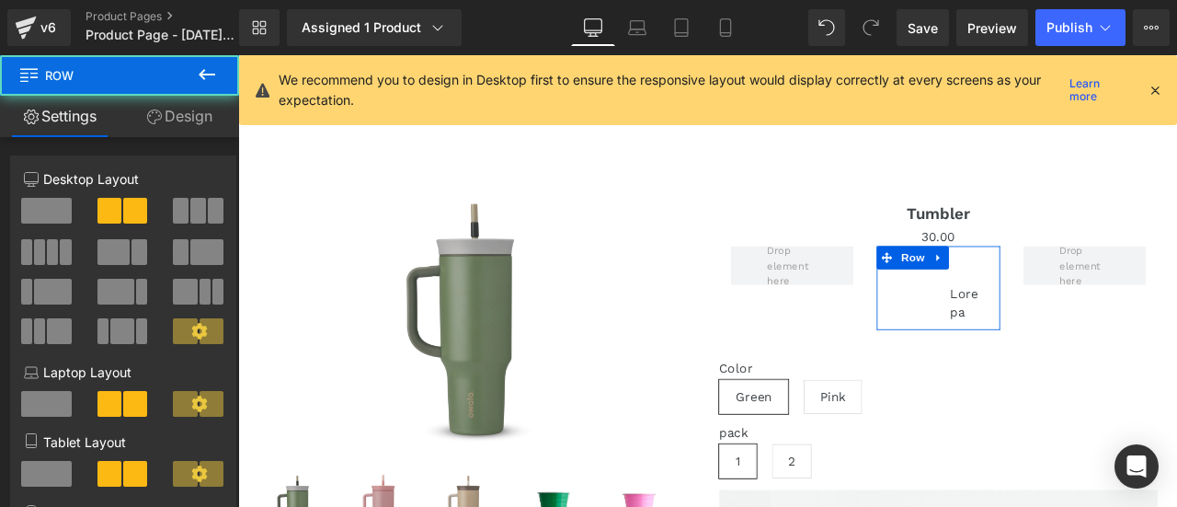
click at [188, 115] on link "Design" at bounding box center [180, 116] width 120 height 41
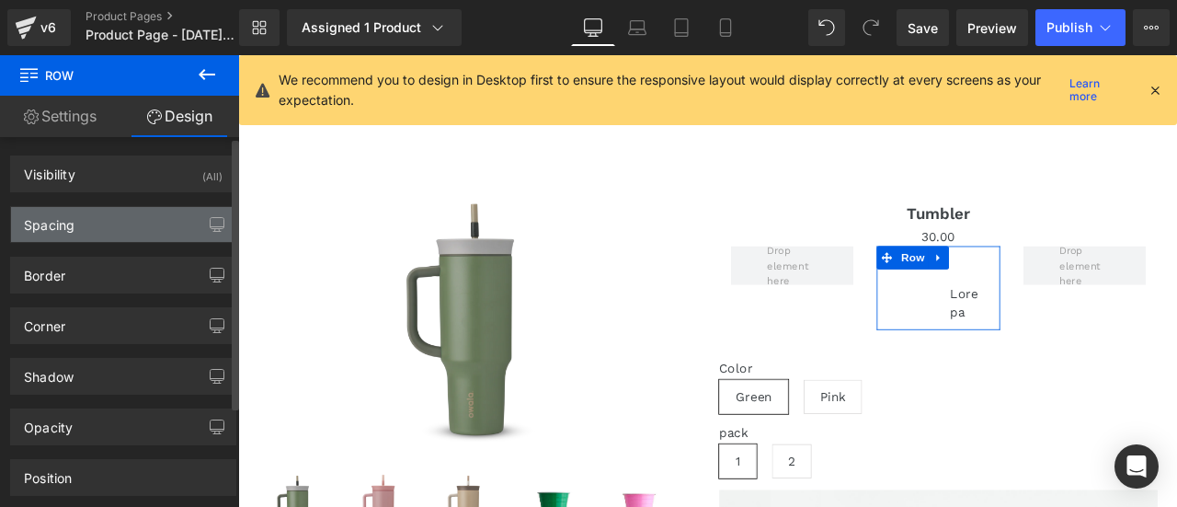
click at [97, 221] on div "Spacing" at bounding box center [123, 224] width 224 height 35
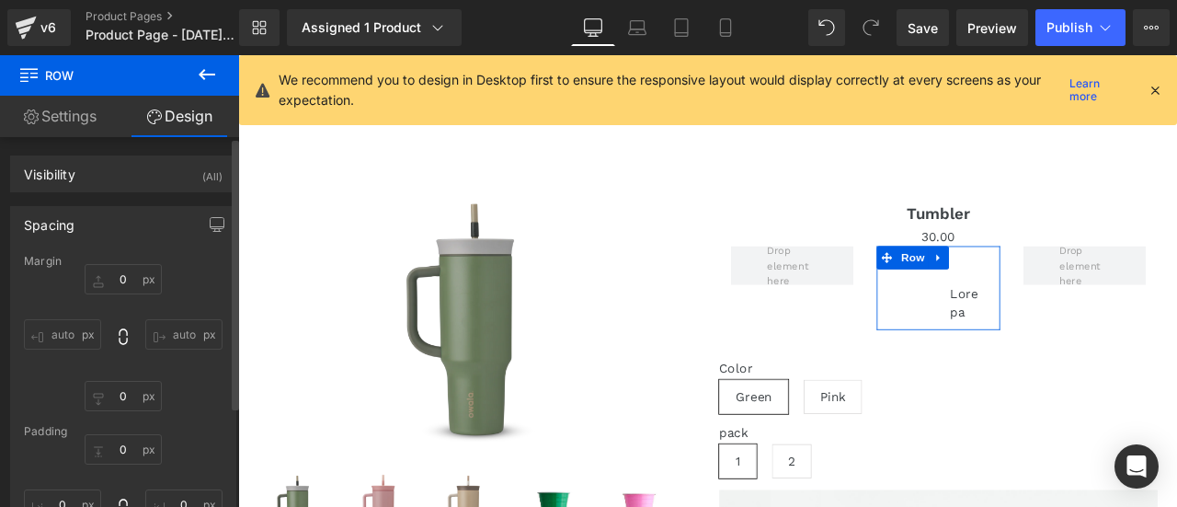
scroll to position [92, 0]
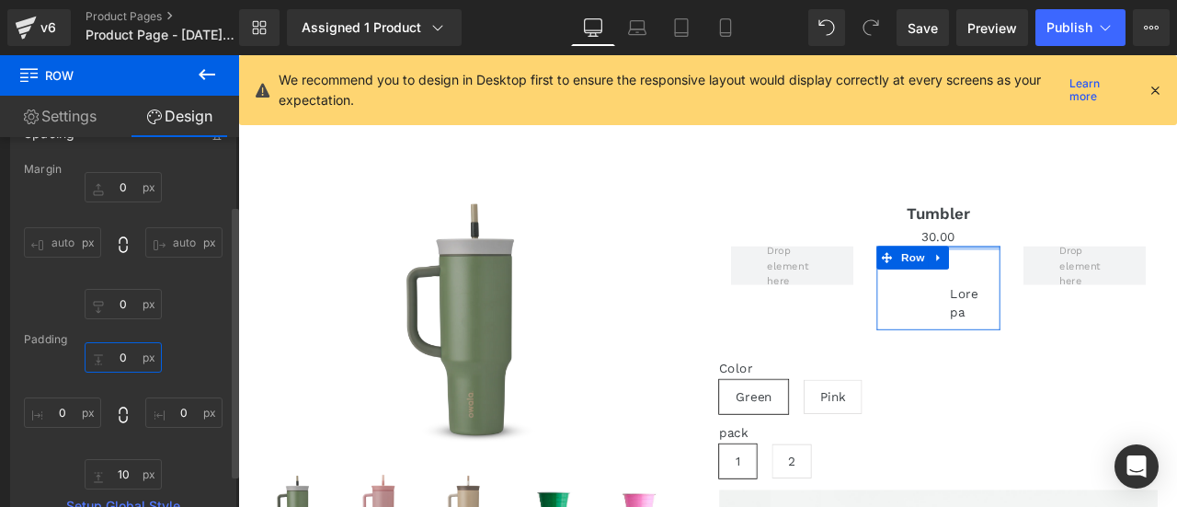
click at [129, 358] on input "0" at bounding box center [123, 357] width 77 height 30
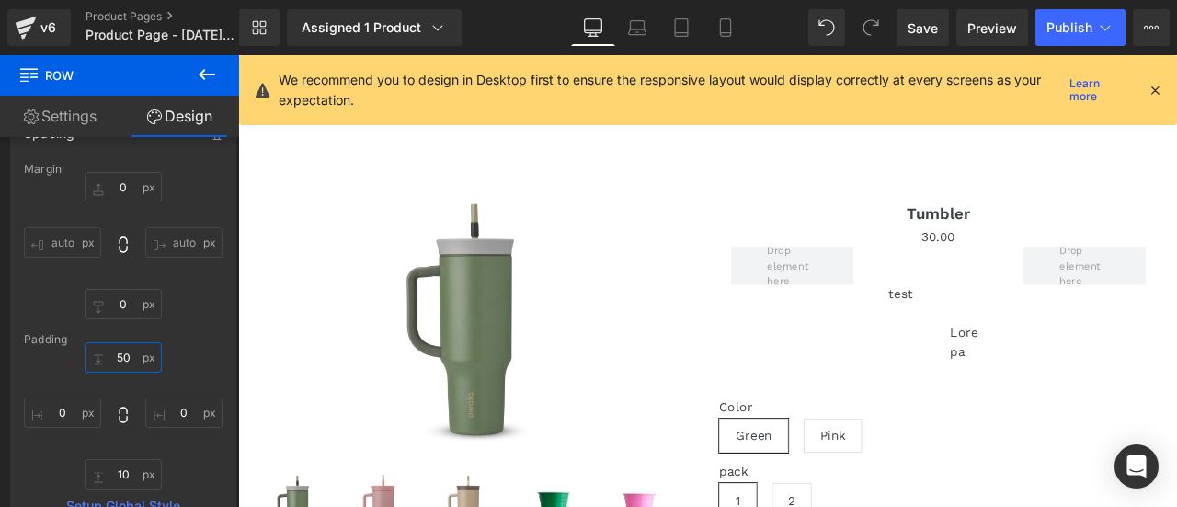
type input "50"
click at [684, 26] on icon at bounding box center [681, 27] width 18 height 18
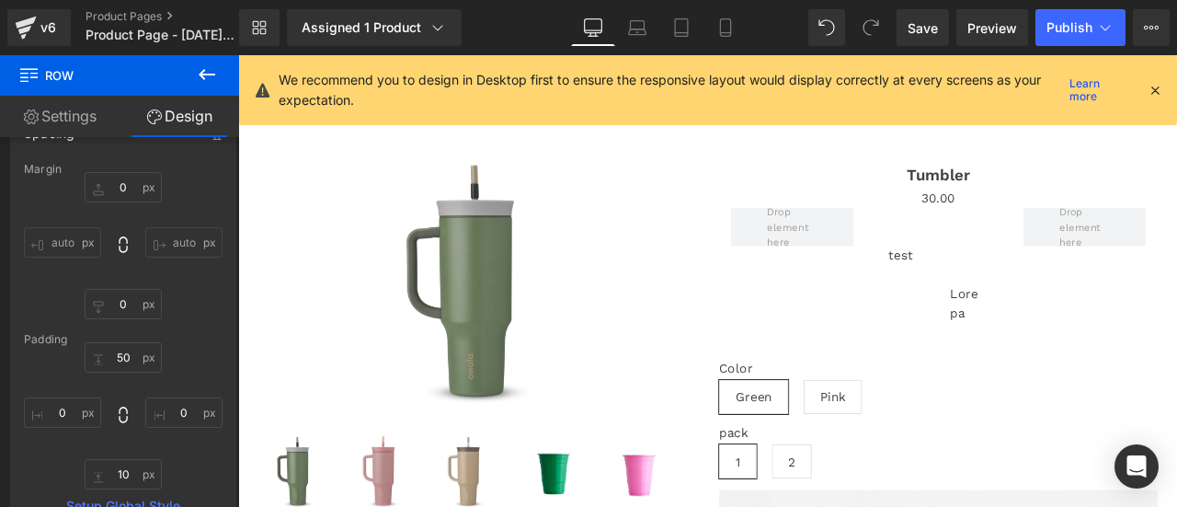
type input "0"
type input "50"
type input "0"
type input "10"
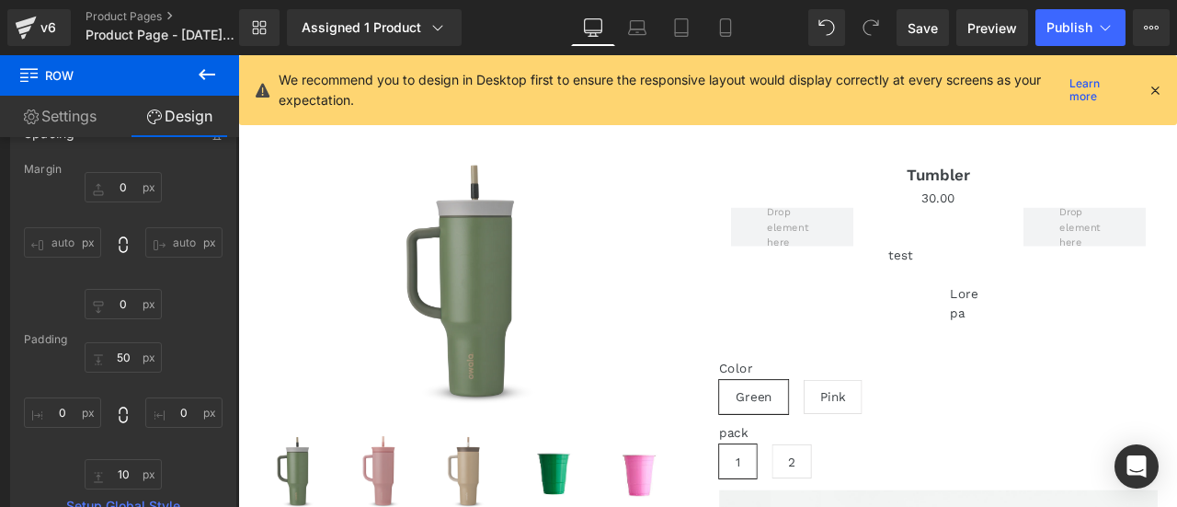
type input "0"
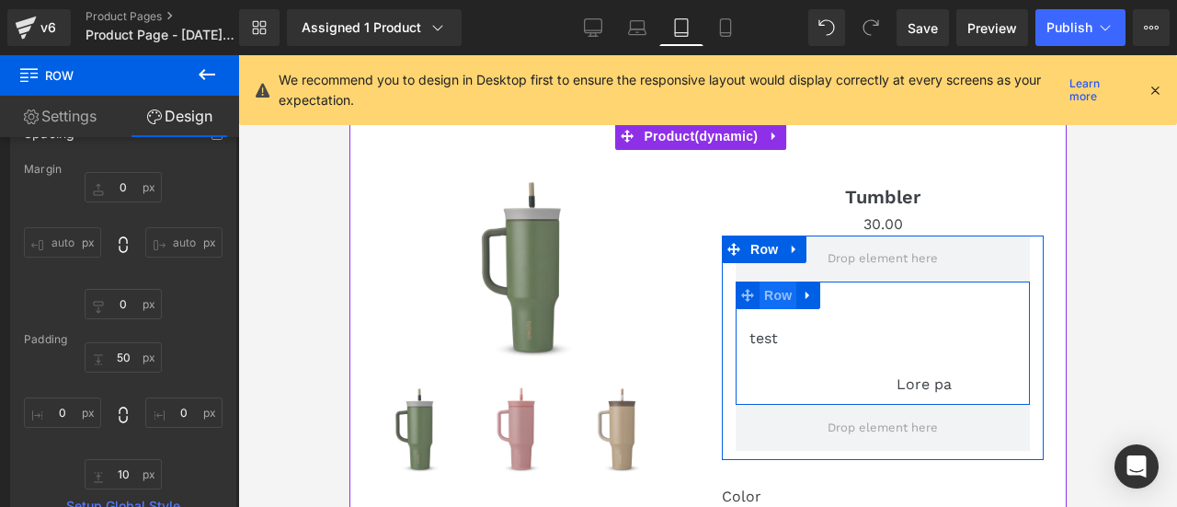
click at [760, 286] on span "Row" at bounding box center [777, 295] width 37 height 28
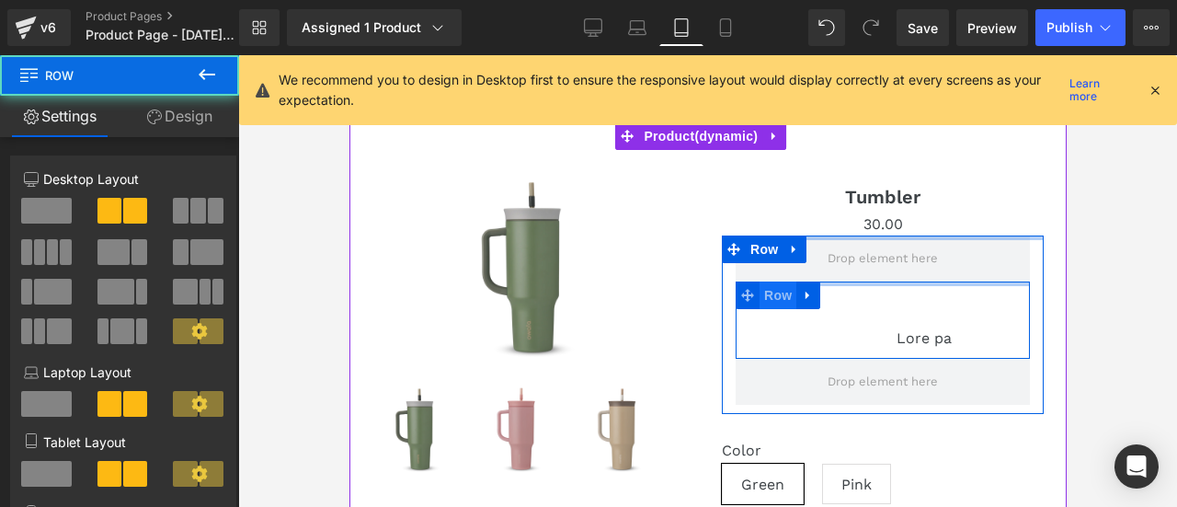
drag, startPoint x: 805, startPoint y: 317, endPoint x: 787, endPoint y: 303, distance: 22.8
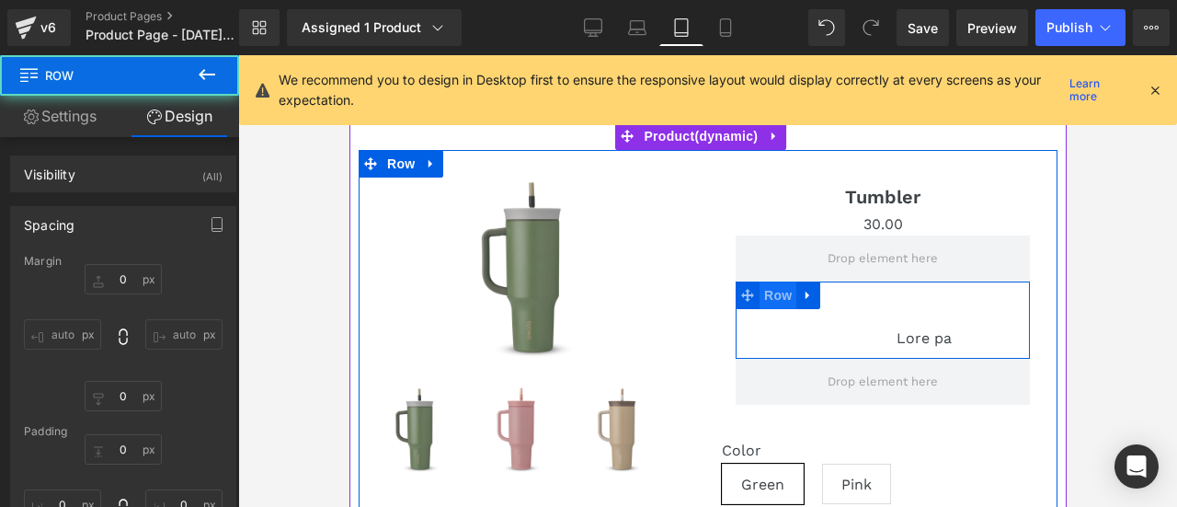
type input "0"
type input "10"
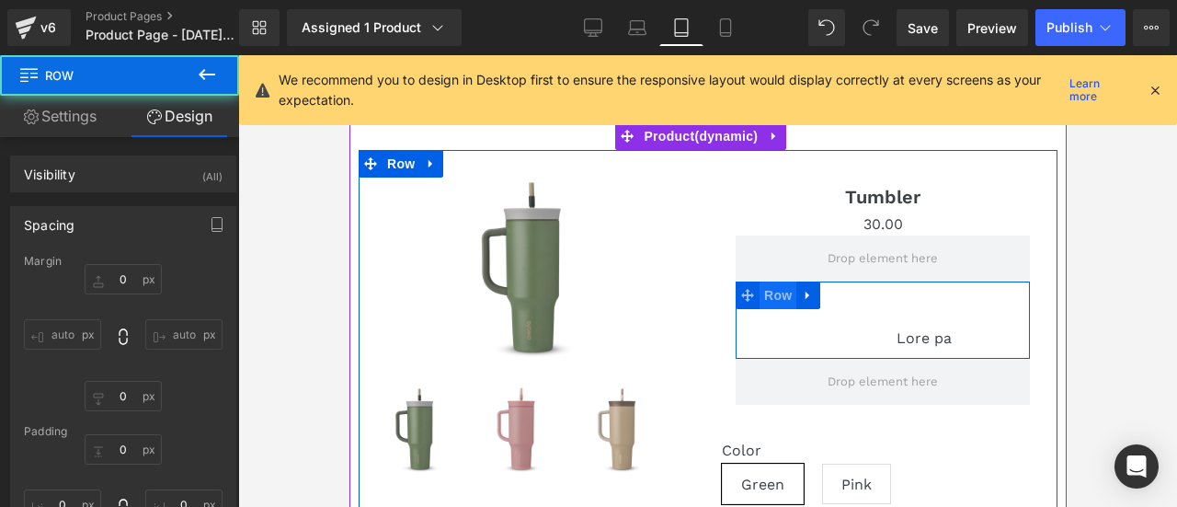
type input "0"
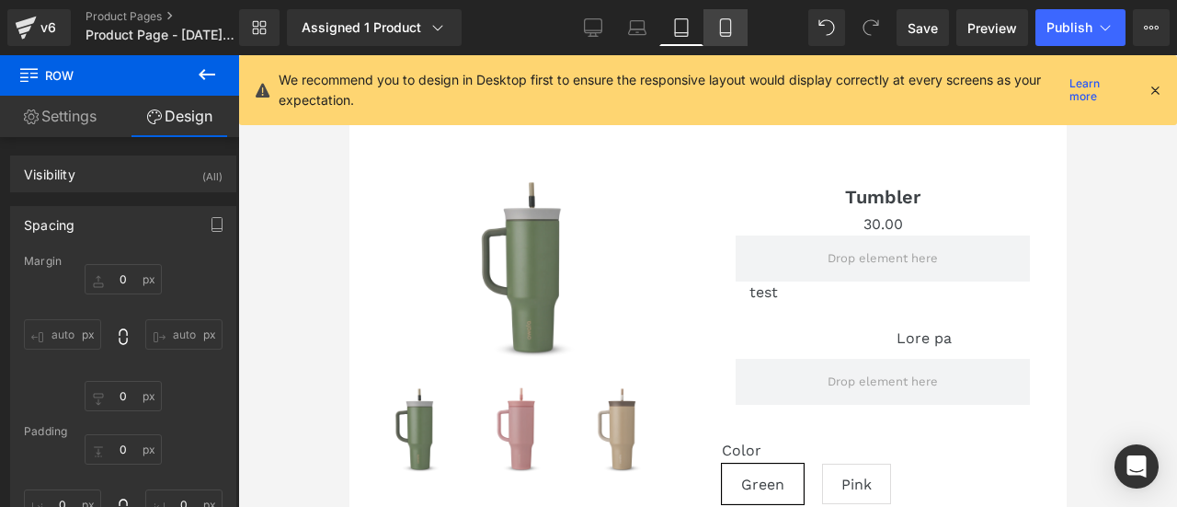
click at [716, 30] on link "Mobile" at bounding box center [726, 27] width 44 height 37
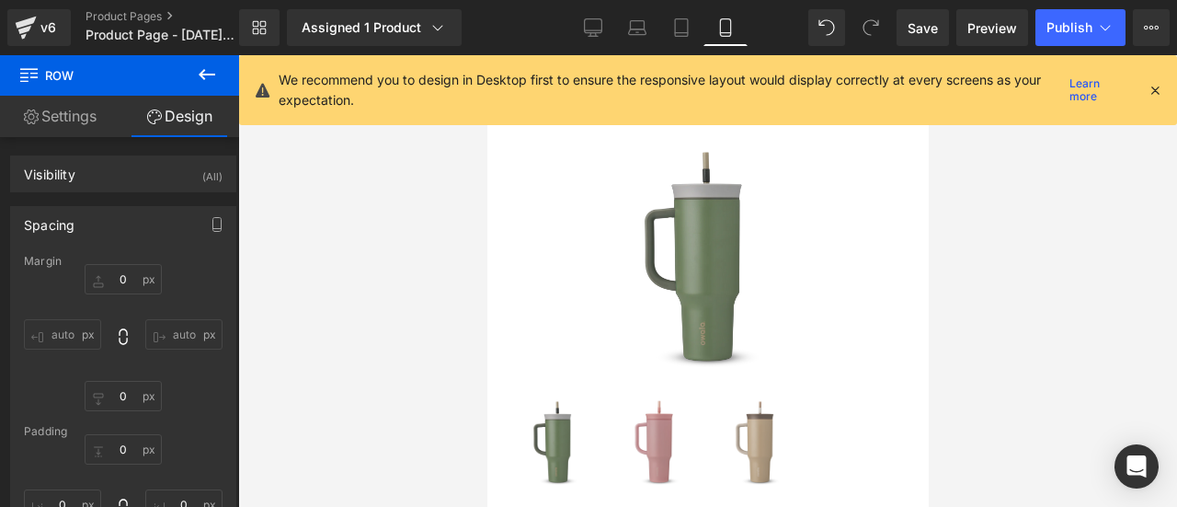
type input "0"
type input "50"
type input "0"
type input "10"
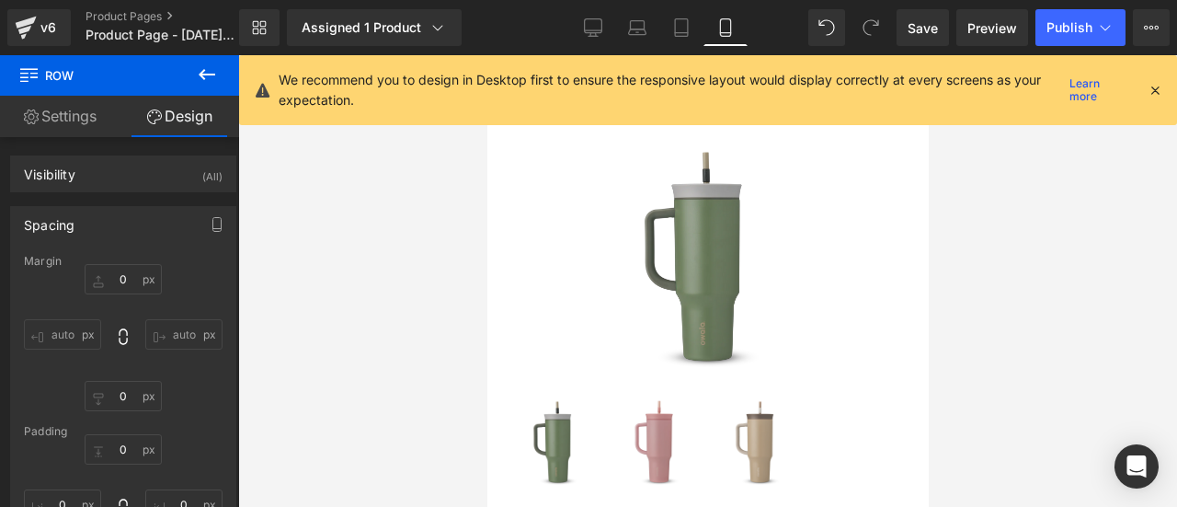
type input "0"
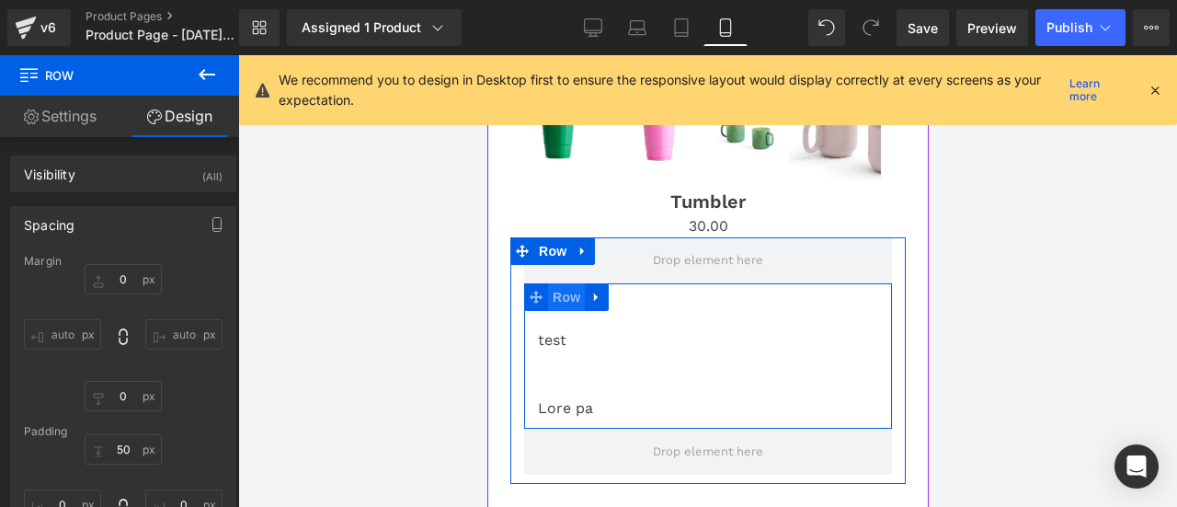
click at [573, 301] on span "Row" at bounding box center [565, 297] width 37 height 28
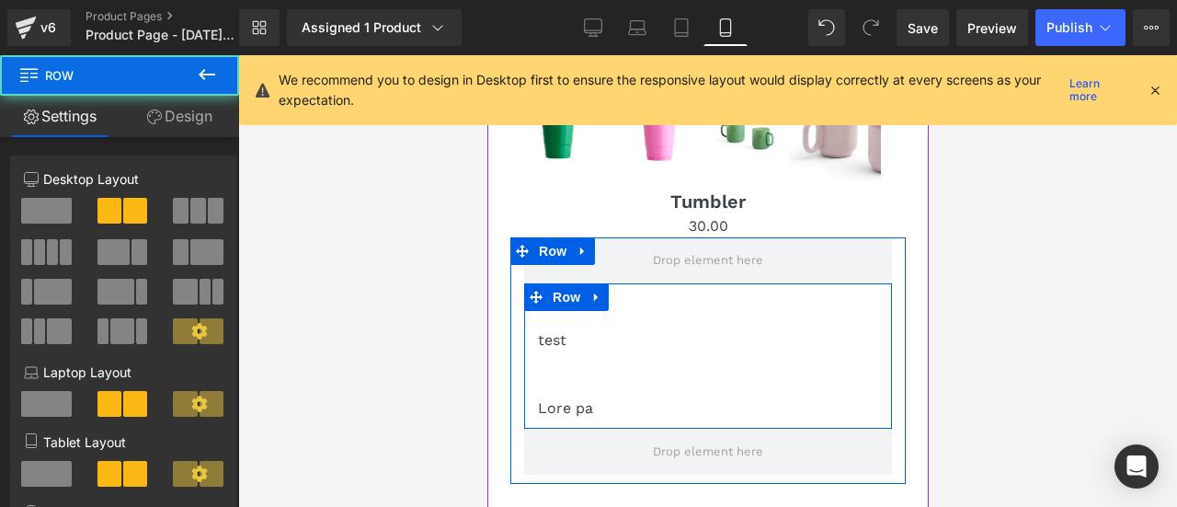
click at [614, 351] on div "Lore pa Text Block" at bounding box center [707, 385] width 368 height 68
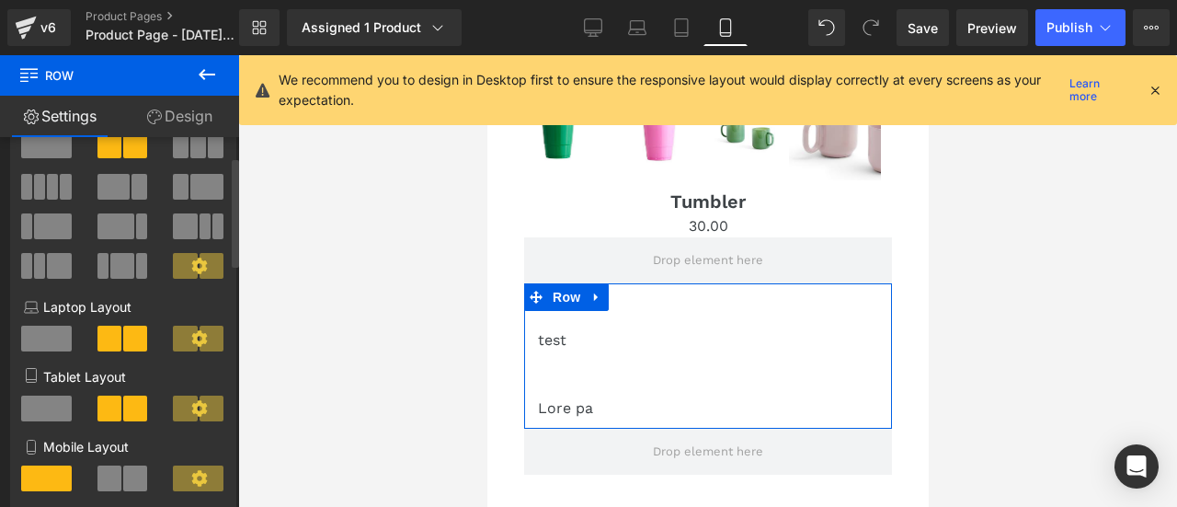
scroll to position [92, 0]
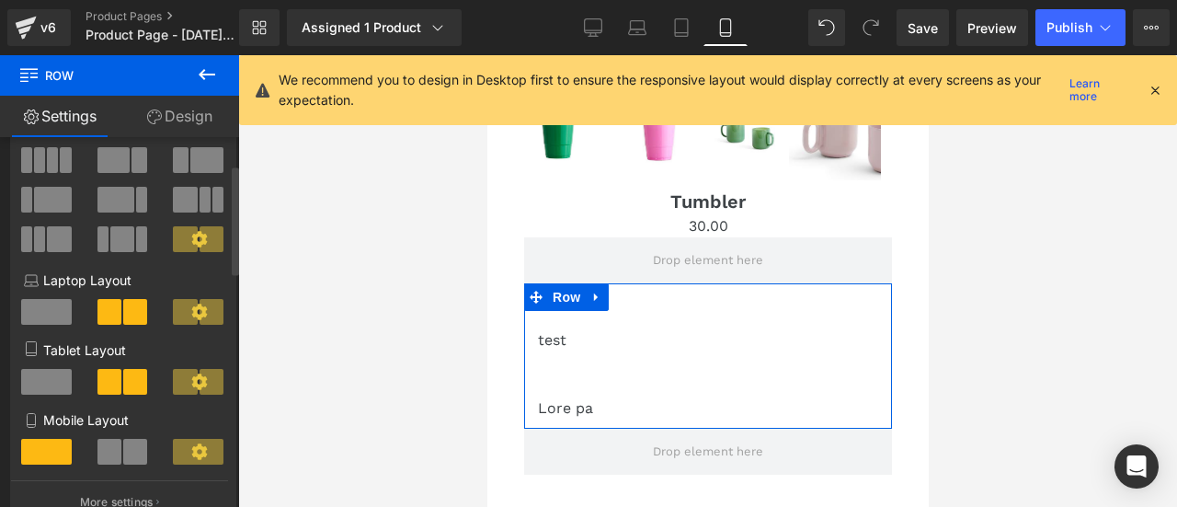
click at [114, 450] on span at bounding box center [110, 452] width 24 height 26
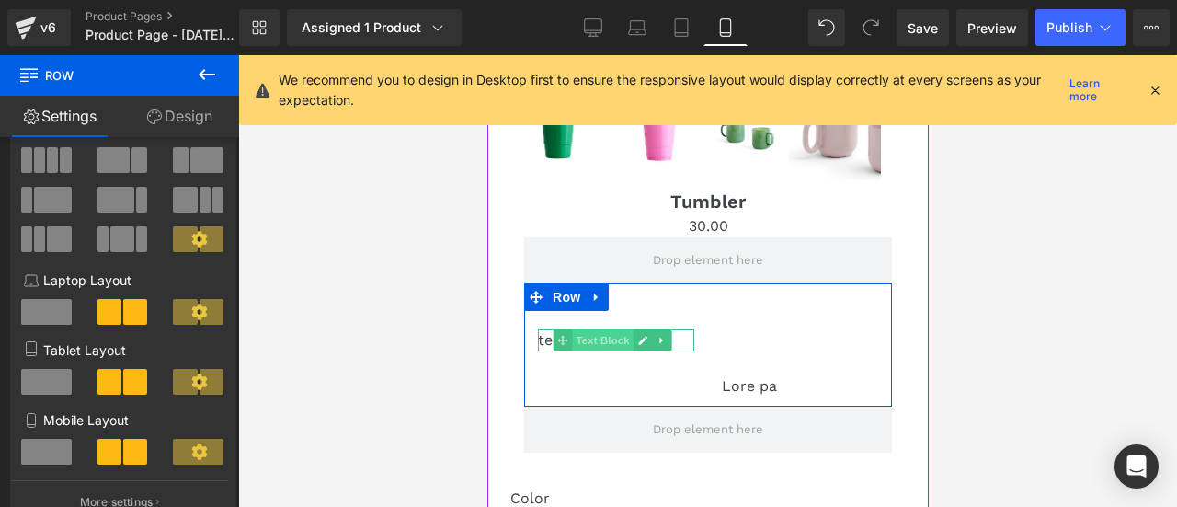
click at [585, 336] on span "Text Block" at bounding box center [602, 340] width 61 height 22
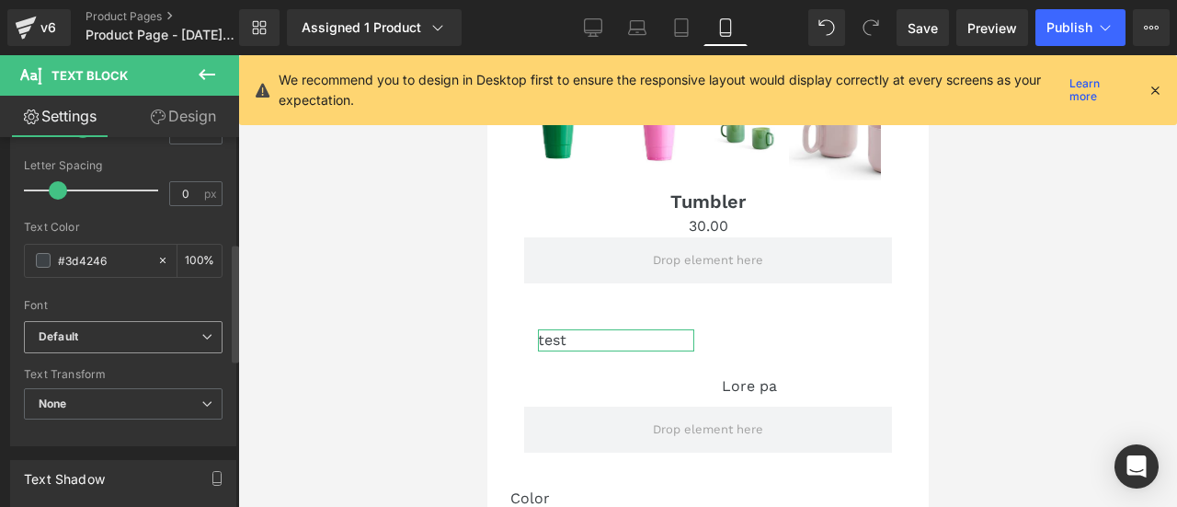
scroll to position [695, 0]
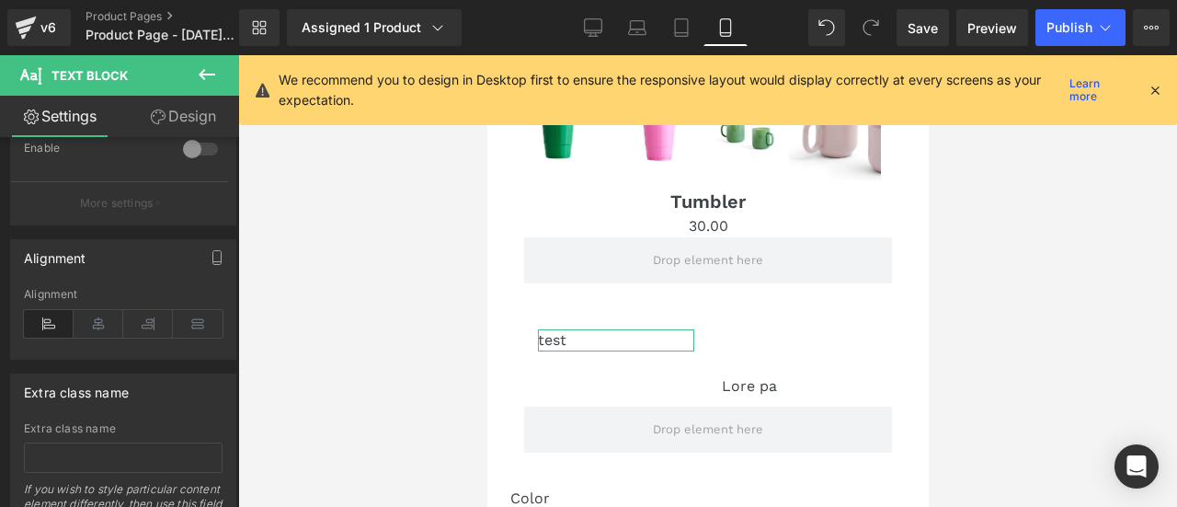
drag, startPoint x: 99, startPoint y: 316, endPoint x: 403, endPoint y: 367, distance: 307.9
click at [99, 316] on icon at bounding box center [99, 324] width 50 height 28
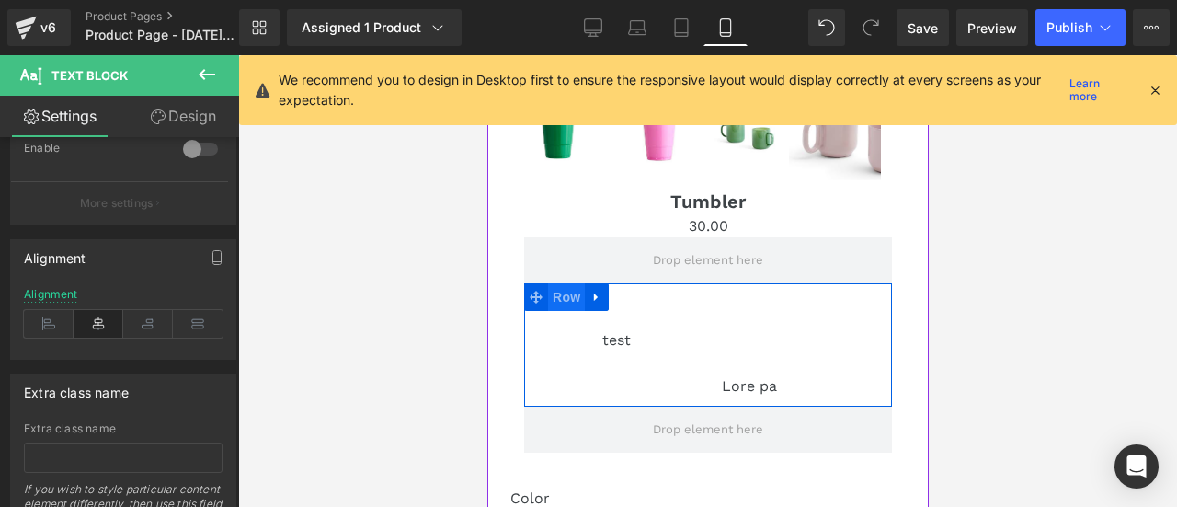
click at [557, 293] on span "Row" at bounding box center [565, 297] width 37 height 28
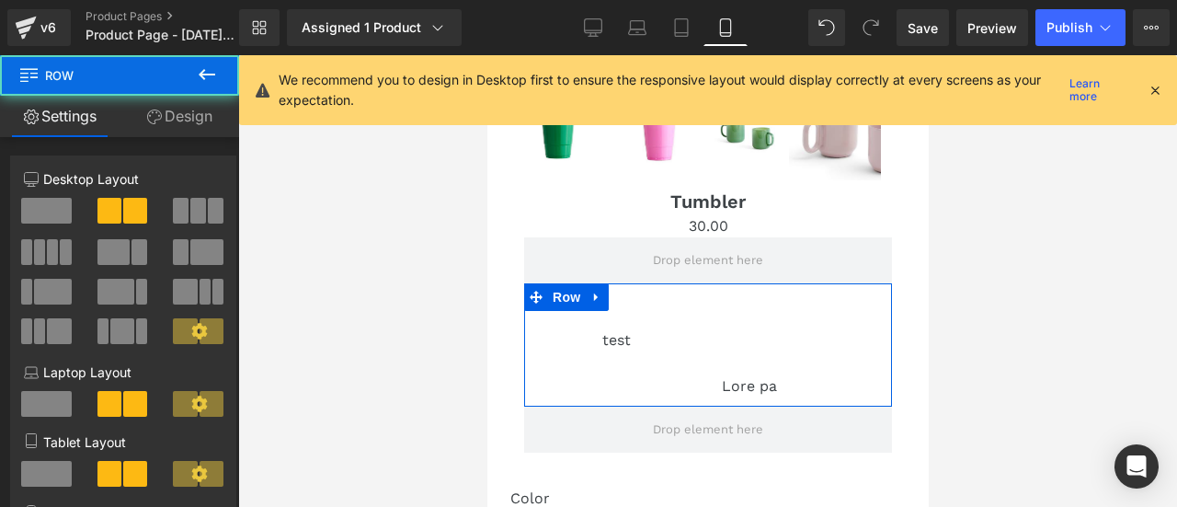
click at [150, 111] on icon at bounding box center [154, 116] width 15 height 15
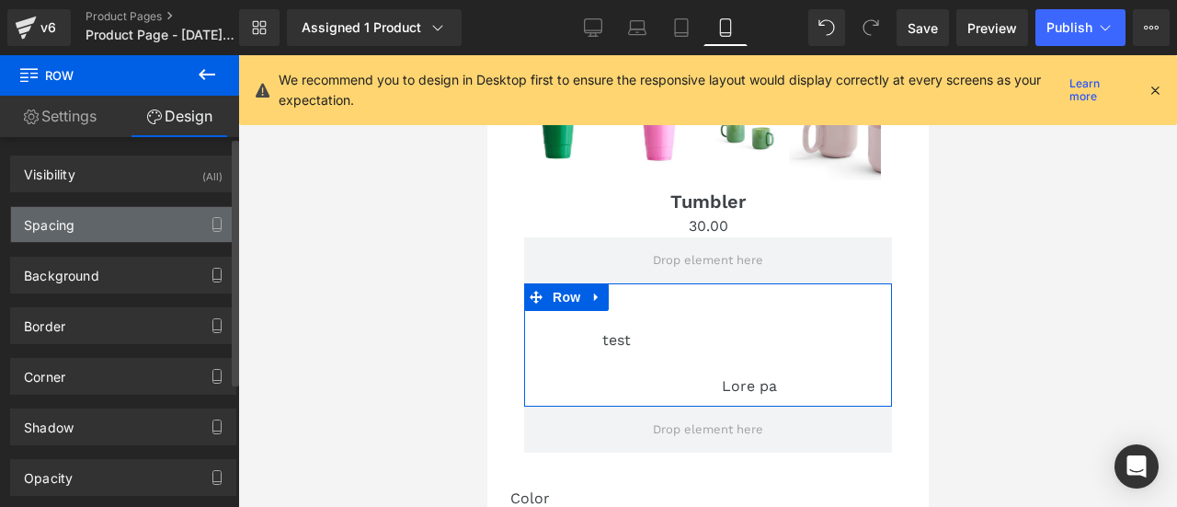
click at [98, 239] on div "Spacing" at bounding box center [123, 224] width 224 height 35
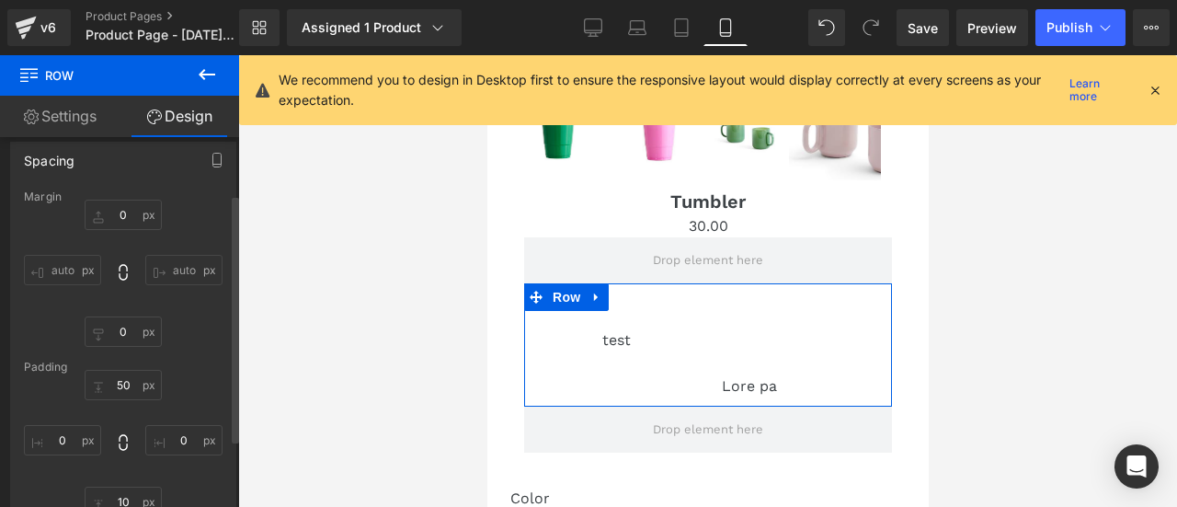
scroll to position [92, 0]
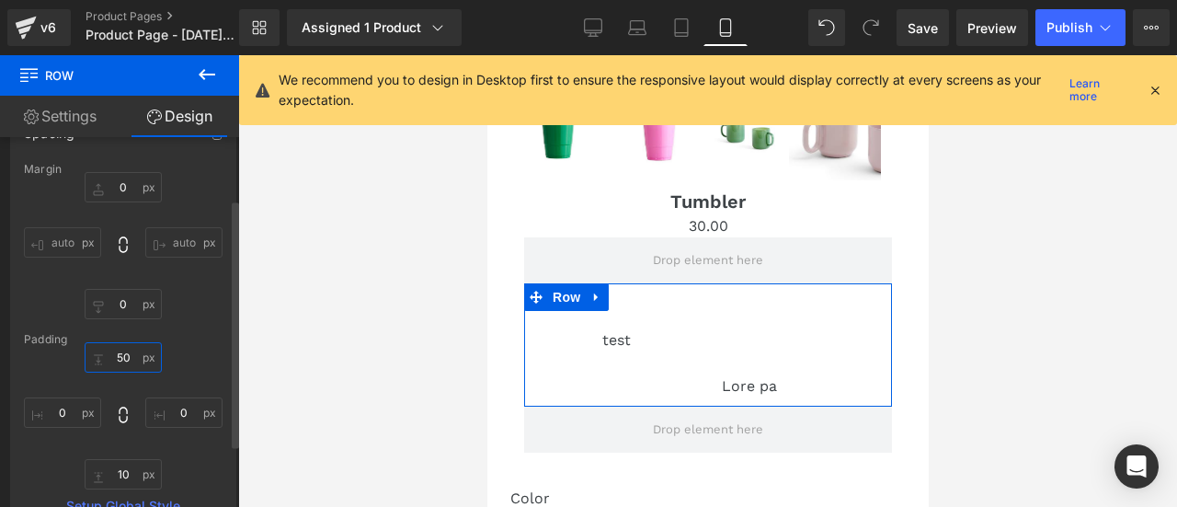
click at [128, 354] on input "50" at bounding box center [123, 357] width 77 height 30
type input "0"
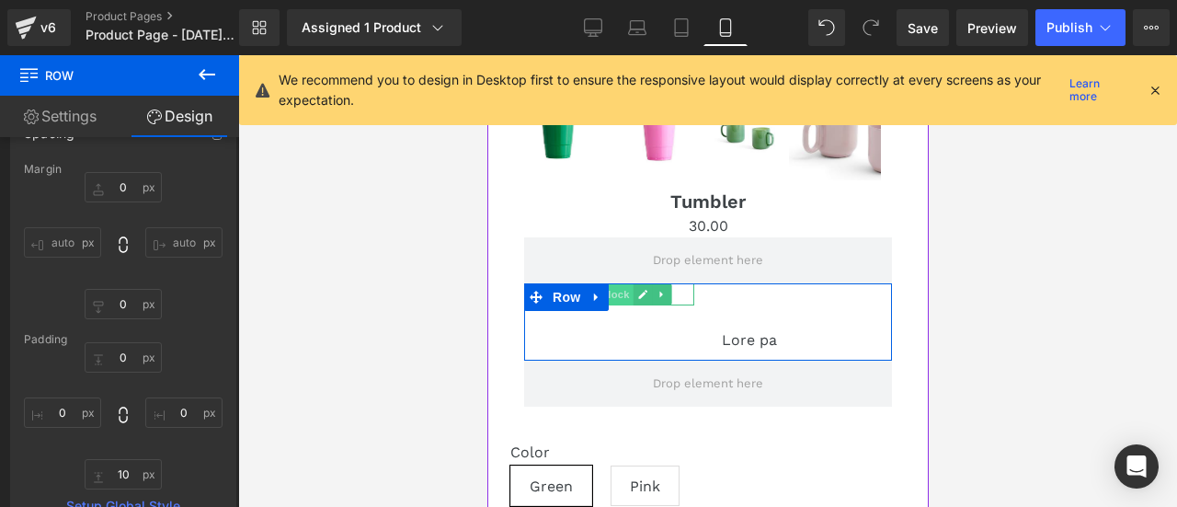
click at [624, 293] on span "Text Block" at bounding box center [602, 294] width 61 height 22
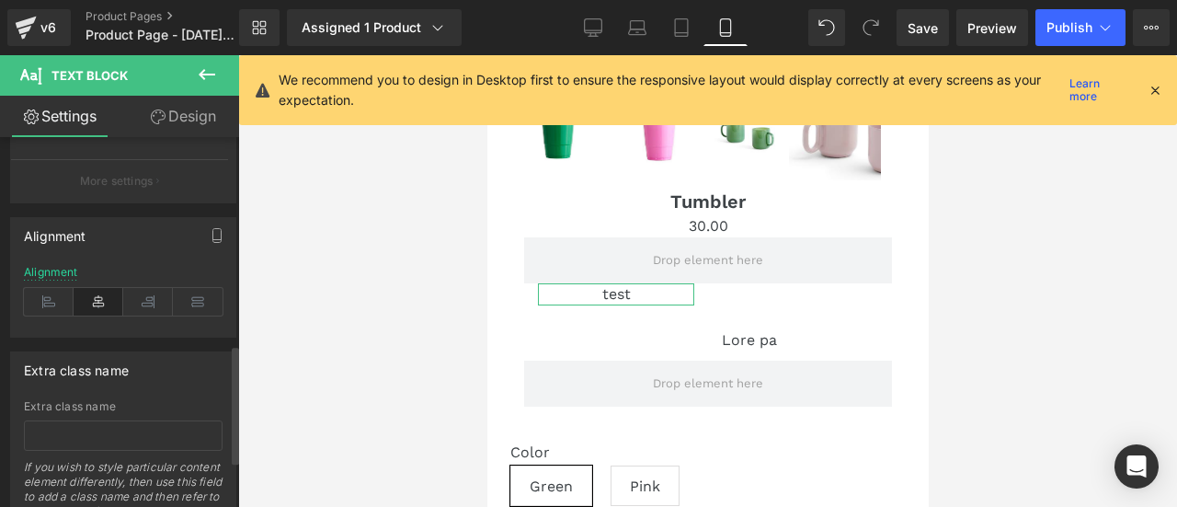
scroll to position [787, 0]
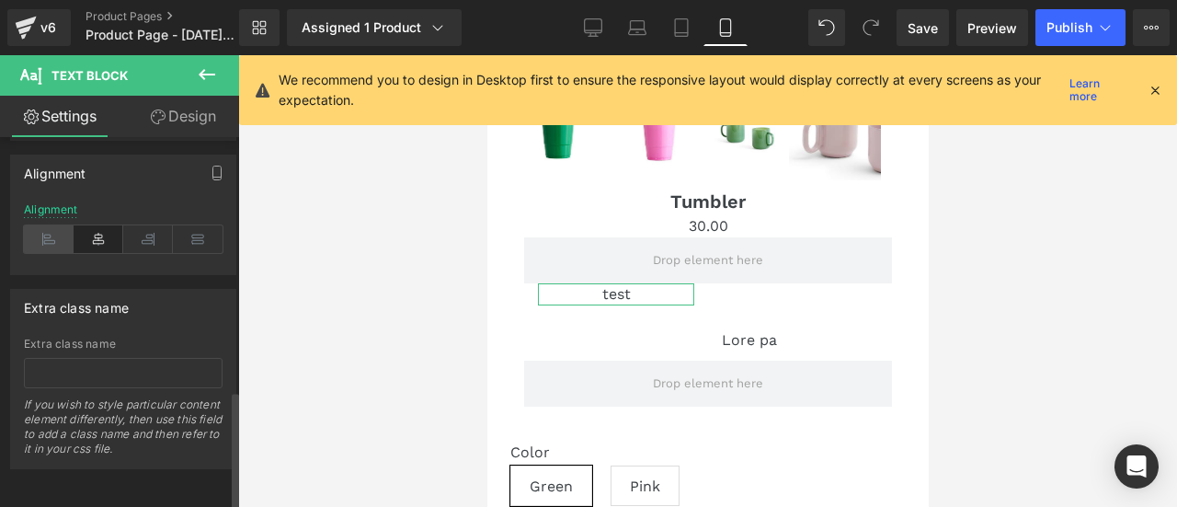
click at [52, 233] on icon at bounding box center [49, 239] width 50 height 28
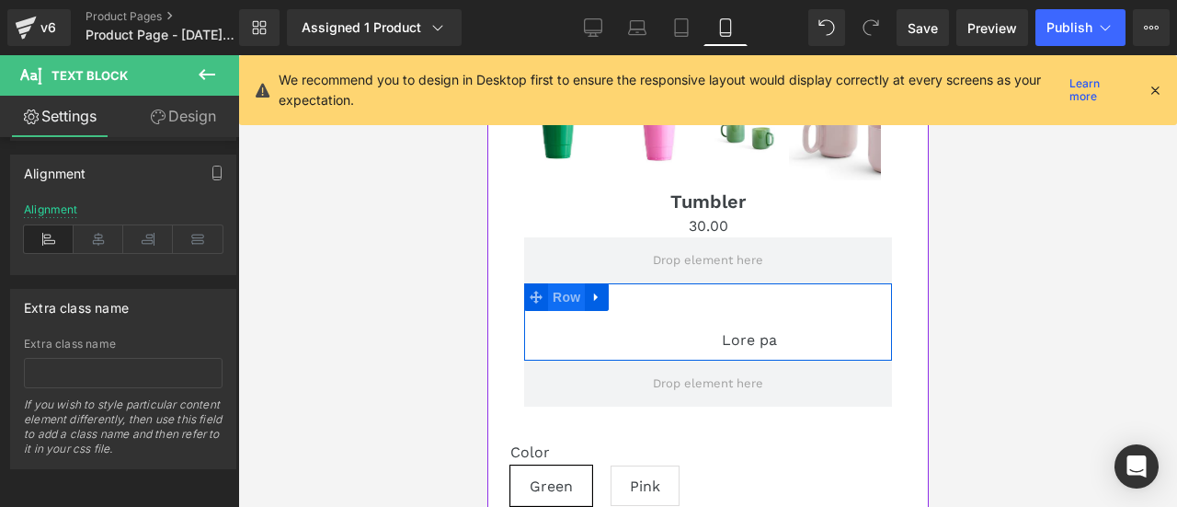
click at [549, 292] on span "Row" at bounding box center [565, 297] width 37 height 28
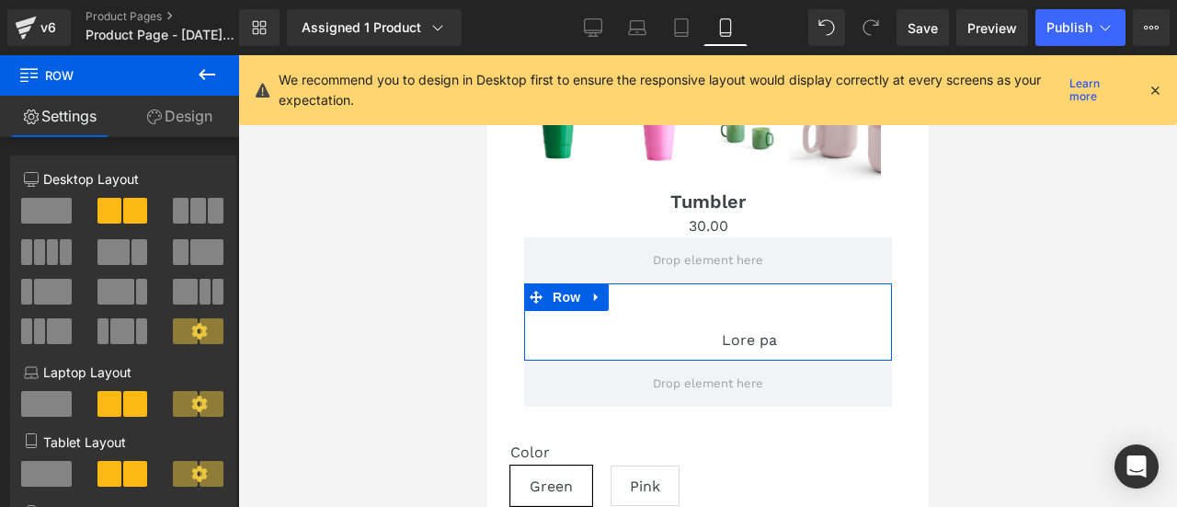
click at [149, 108] on link "Design" at bounding box center [180, 116] width 120 height 41
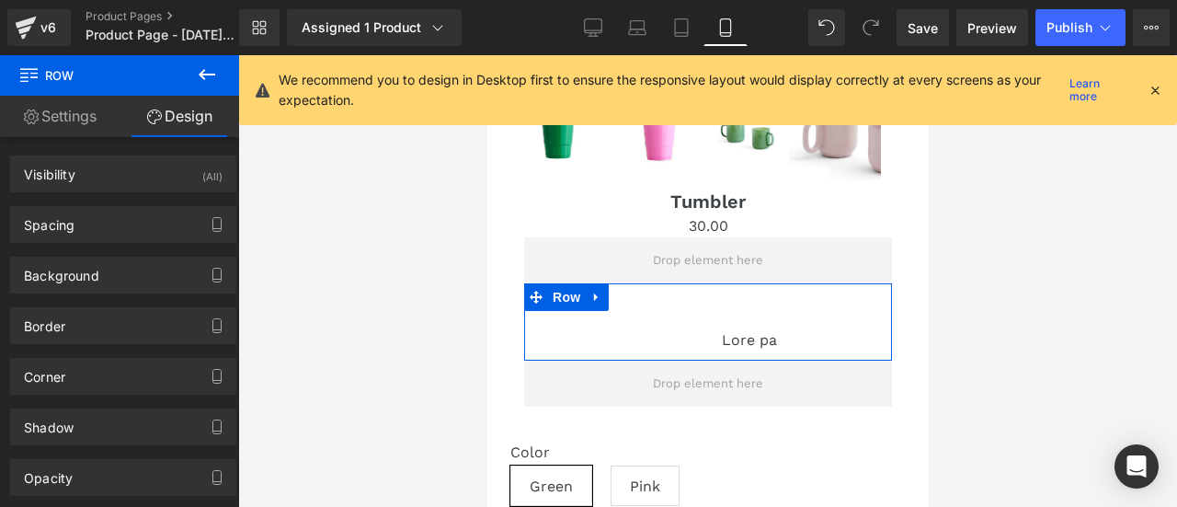
click at [52, 121] on link "Settings" at bounding box center [60, 116] width 120 height 41
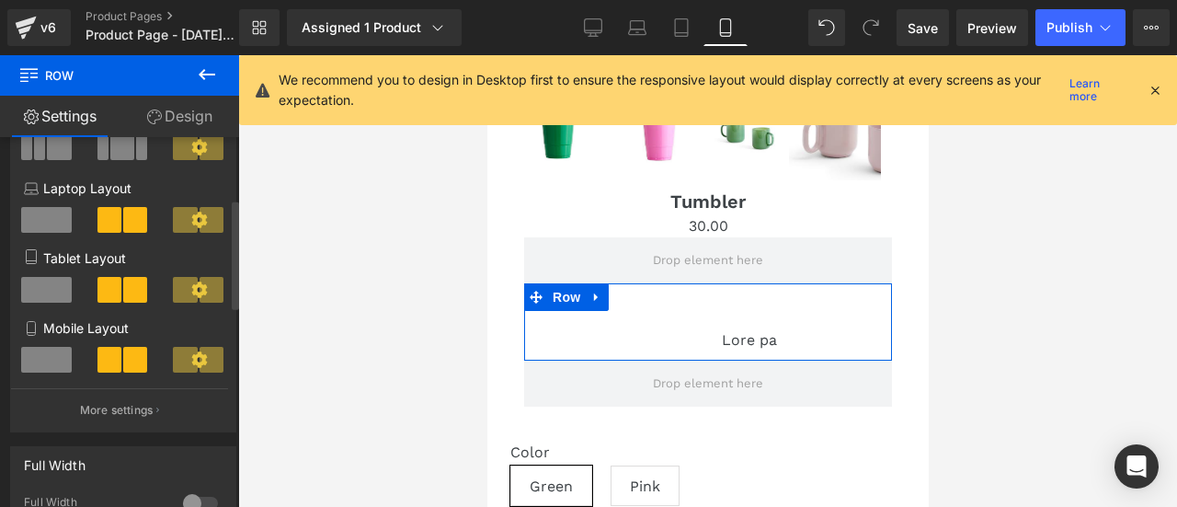
scroll to position [276, 0]
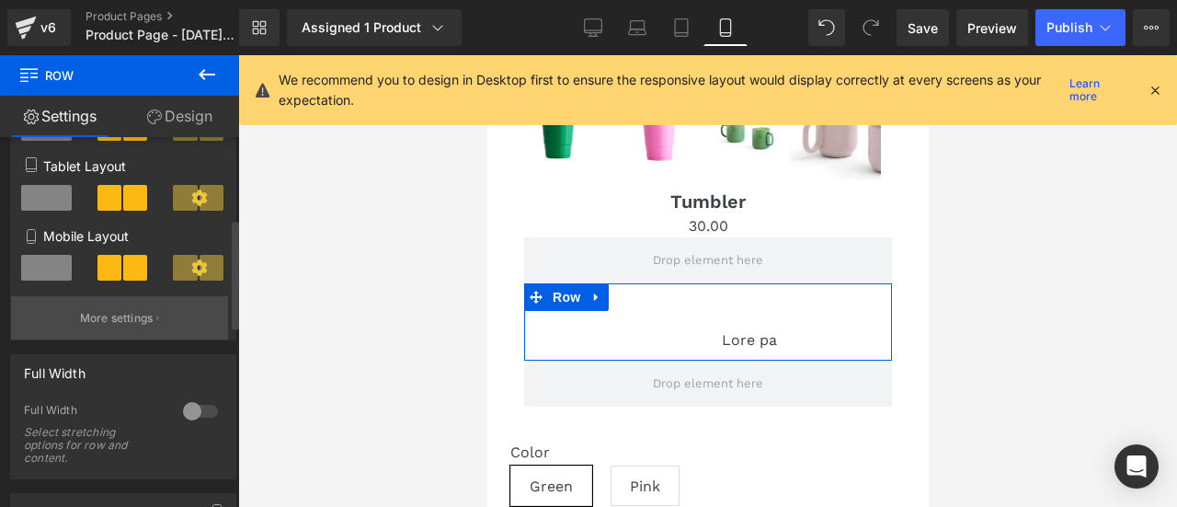
click at [102, 316] on p "More settings" at bounding box center [117, 318] width 74 height 17
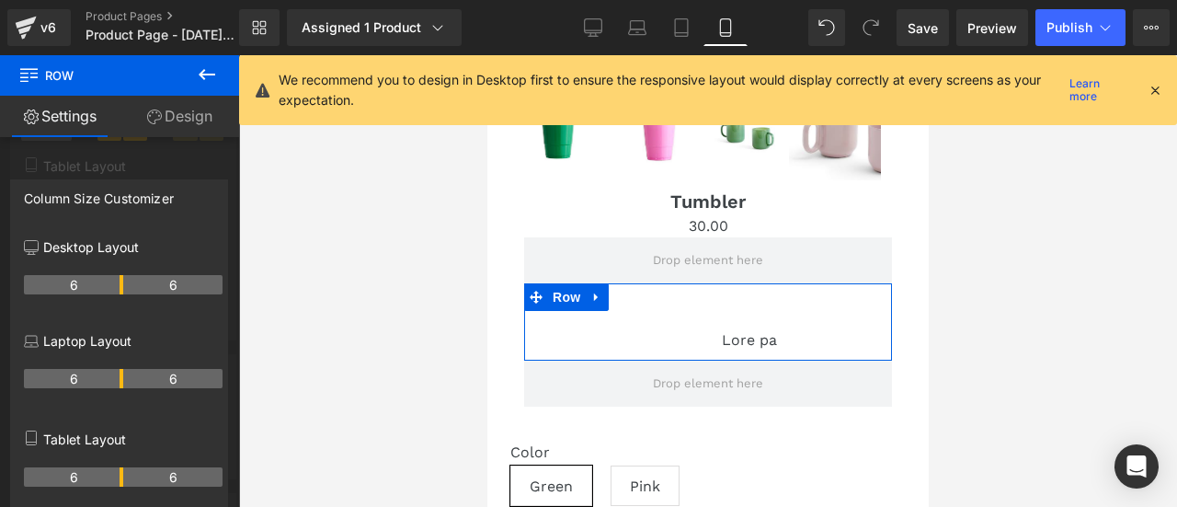
scroll to position [12, 0]
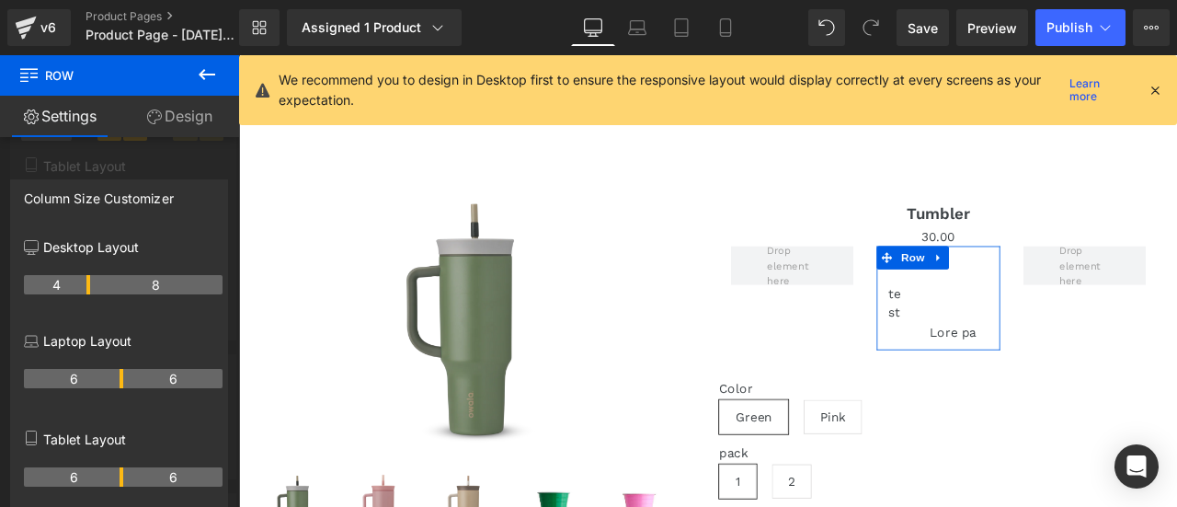
drag, startPoint x: 121, startPoint y: 284, endPoint x: 86, endPoint y: 284, distance: 34.0
click at [120, 466] on div "6 6" at bounding box center [123, 484] width 199 height 52
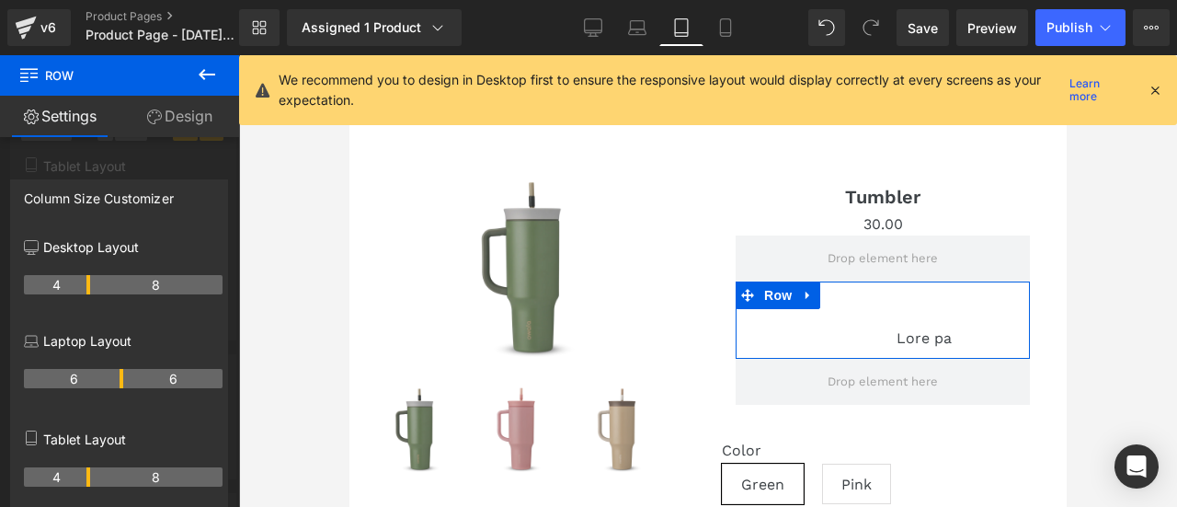
drag, startPoint x: 121, startPoint y: 479, endPoint x: 89, endPoint y: 478, distance: 31.3
click at [89, 478] on tr "4 8" at bounding box center [123, 476] width 199 height 19
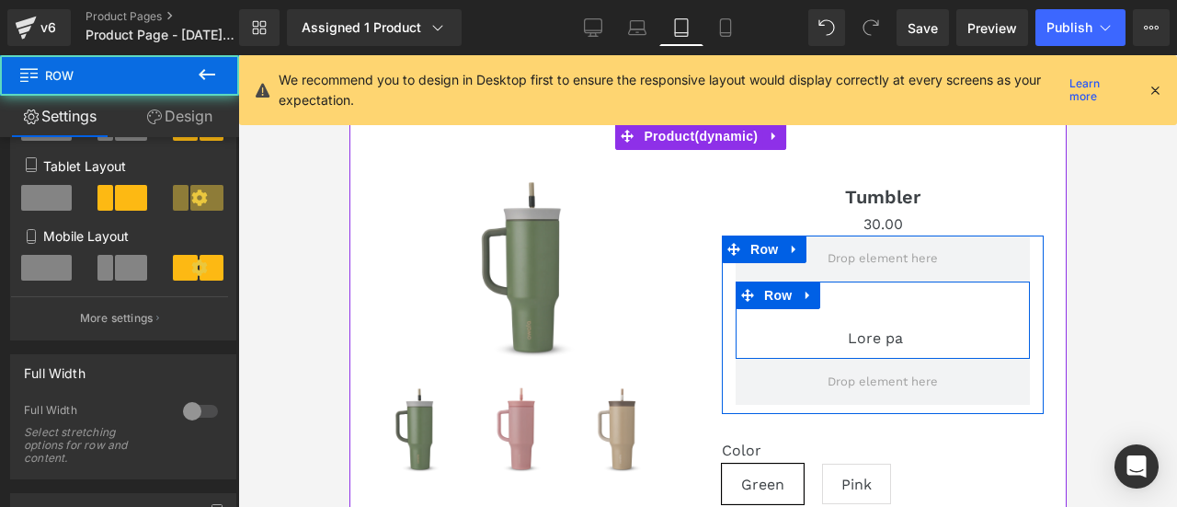
click at [834, 293] on div "Lore pa Text Block" at bounding box center [931, 315] width 196 height 68
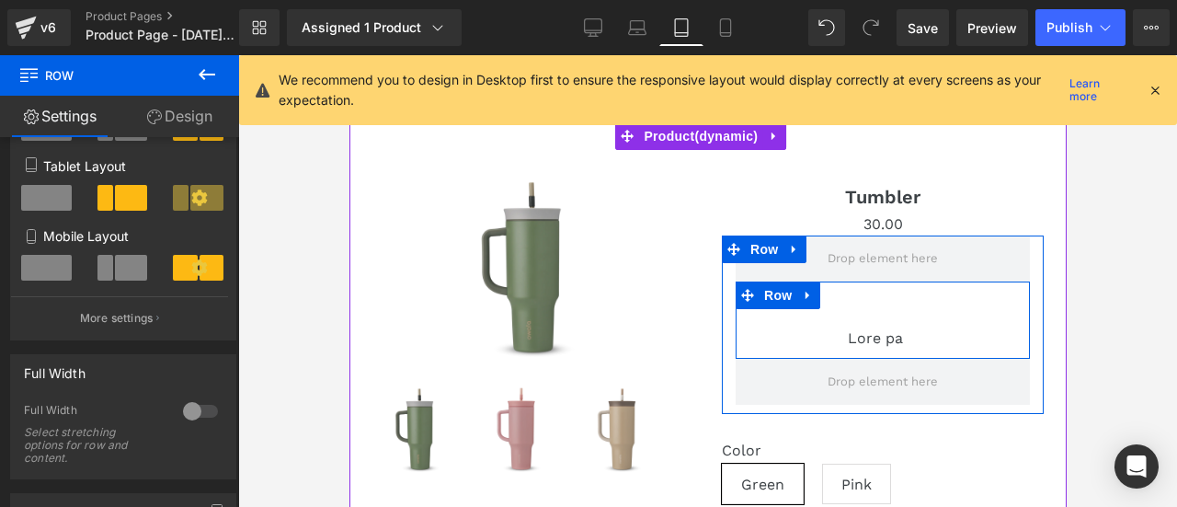
click at [772, 310] on div "test Text Block Lore pa Text Block Row" at bounding box center [882, 319] width 294 height 77
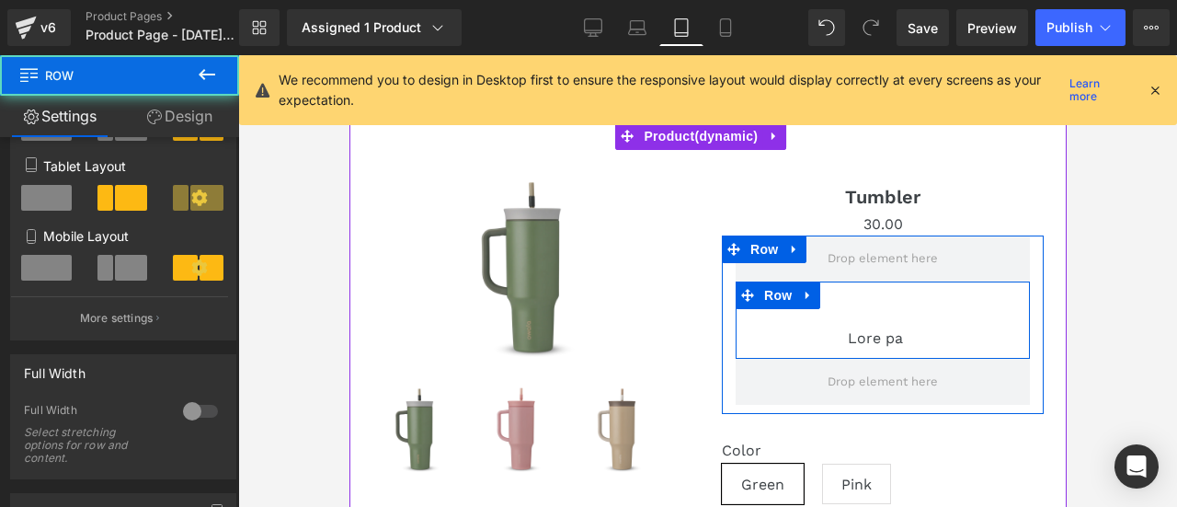
click at [829, 343] on span at bounding box center [818, 350] width 19 height 22
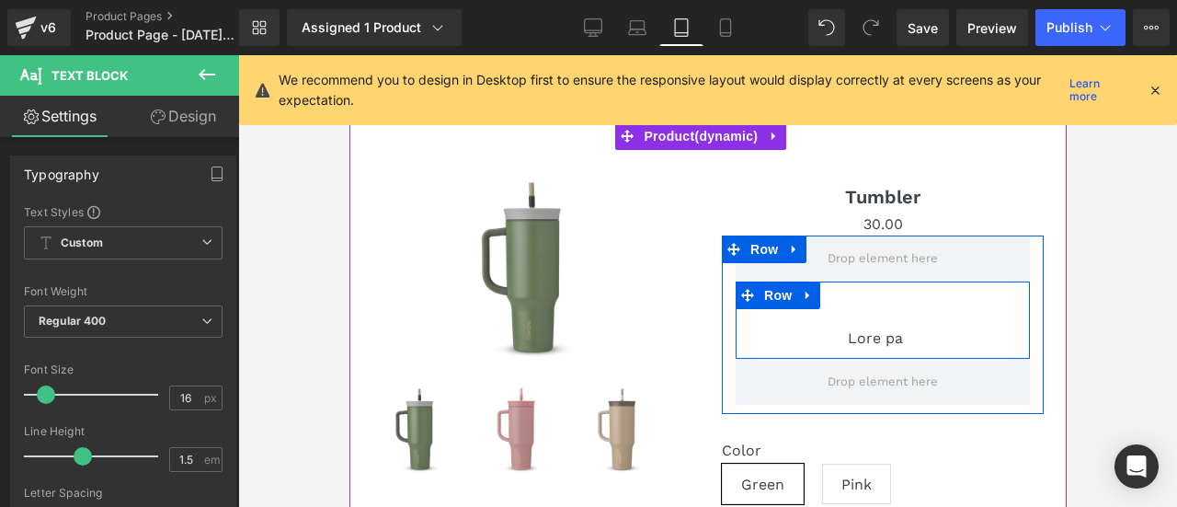
click at [833, 292] on div "Lore pa Text Block" at bounding box center [931, 315] width 196 height 68
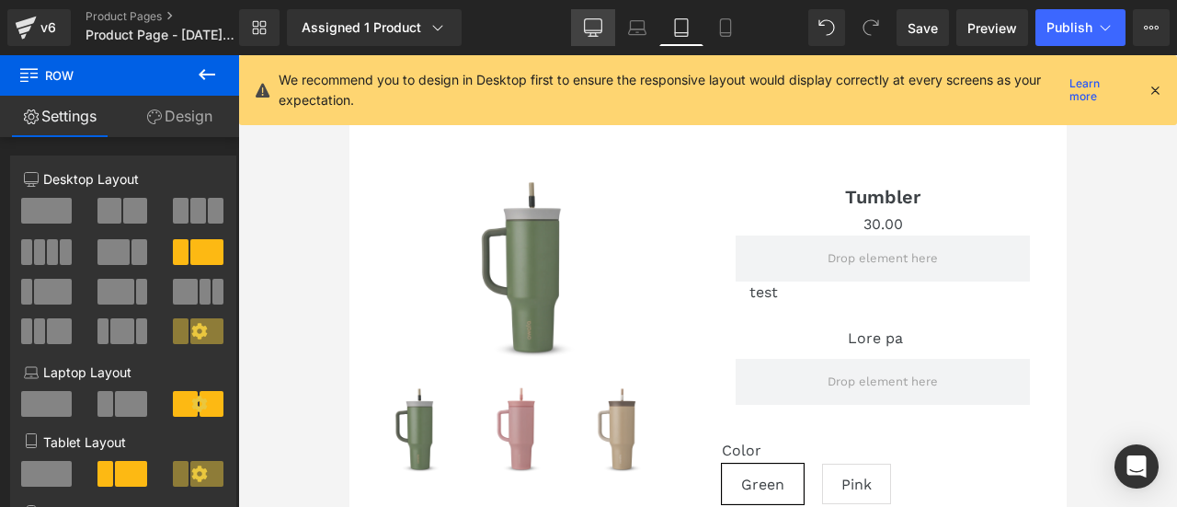
click at [609, 33] on link "Desktop" at bounding box center [593, 27] width 44 height 37
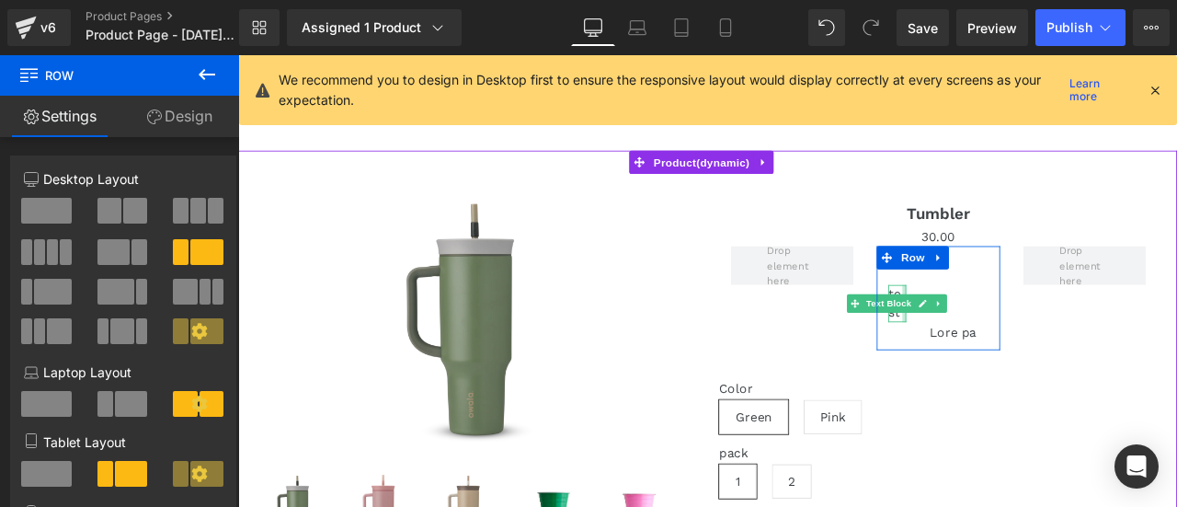
click at [1026, 337] on div at bounding box center [1028, 349] width 5 height 44
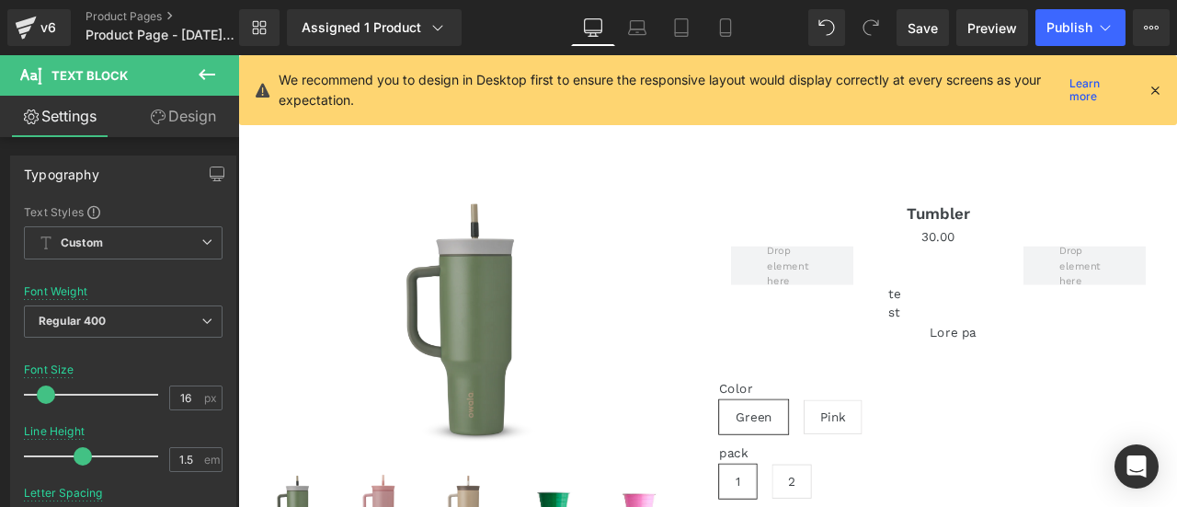
click at [185, 128] on link "Design" at bounding box center [183, 116] width 120 height 41
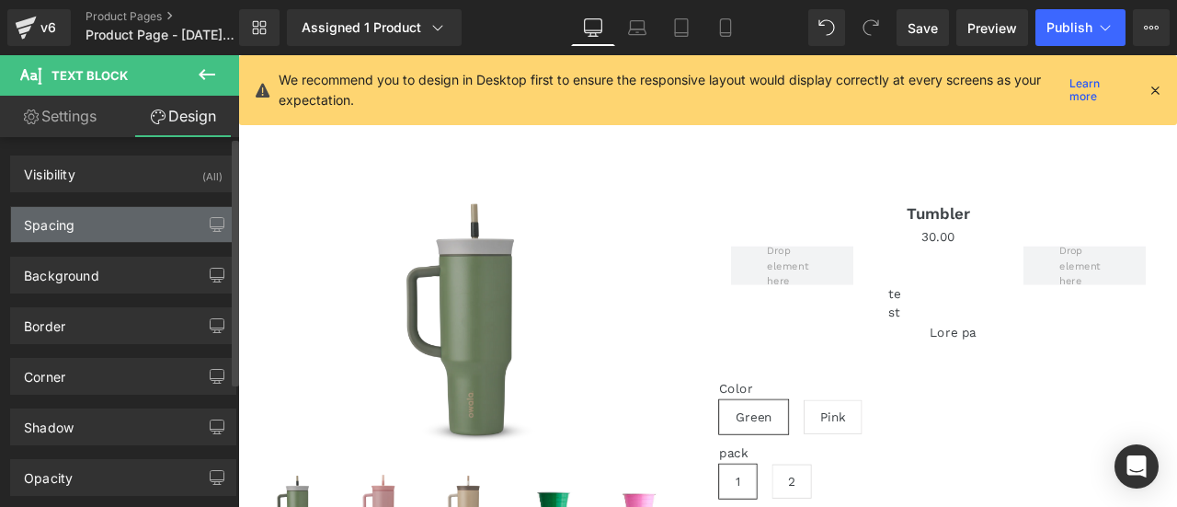
click at [107, 233] on div "Spacing" at bounding box center [123, 224] width 224 height 35
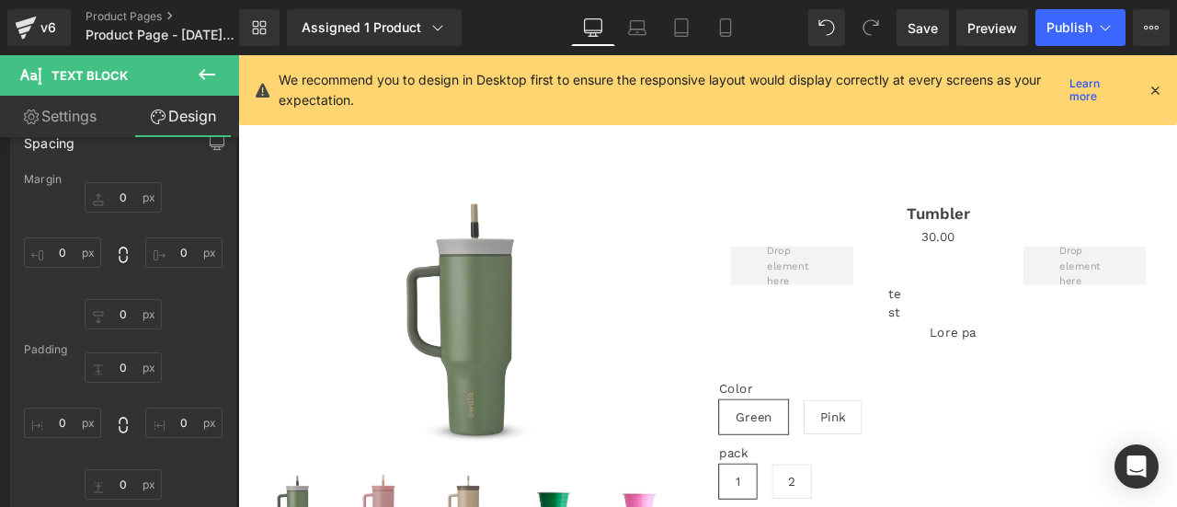
scroll to position [184, 0]
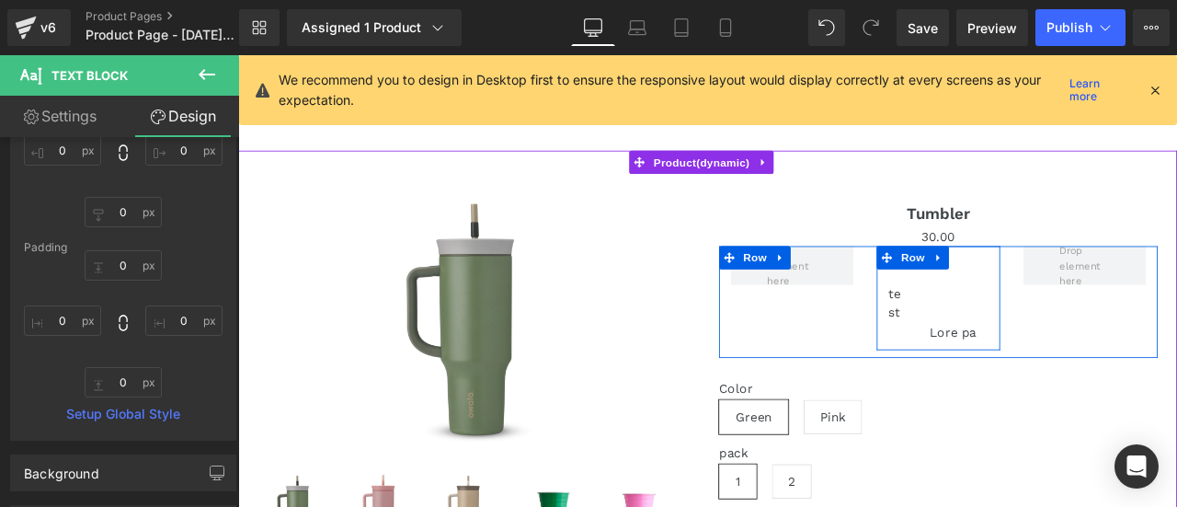
click at [1035, 297] on span "Row" at bounding box center [1037, 295] width 37 height 28
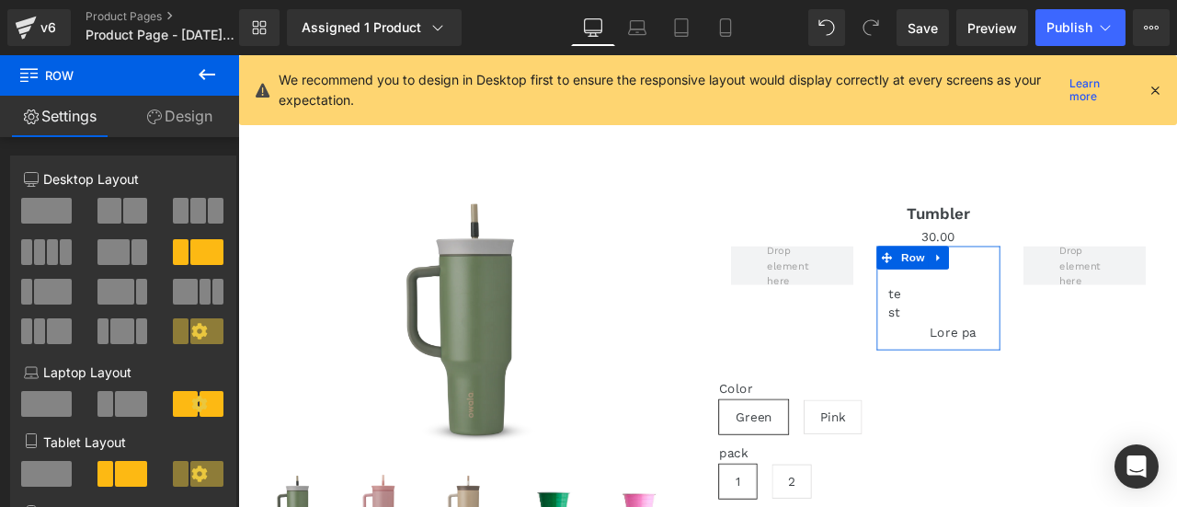
click at [182, 111] on link "Design" at bounding box center [180, 116] width 120 height 41
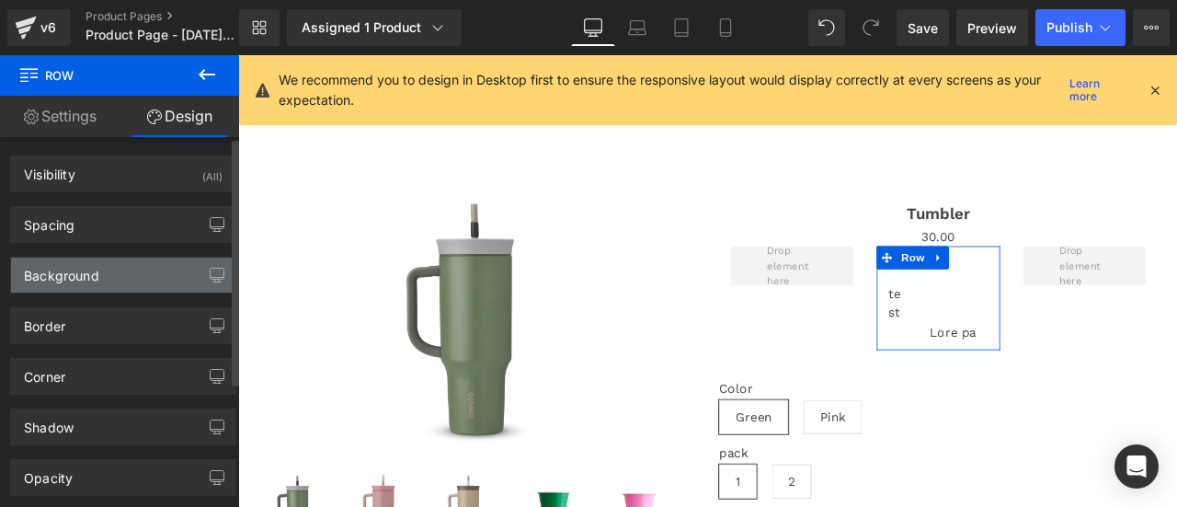
click at [88, 270] on div "Background" at bounding box center [61, 271] width 75 height 26
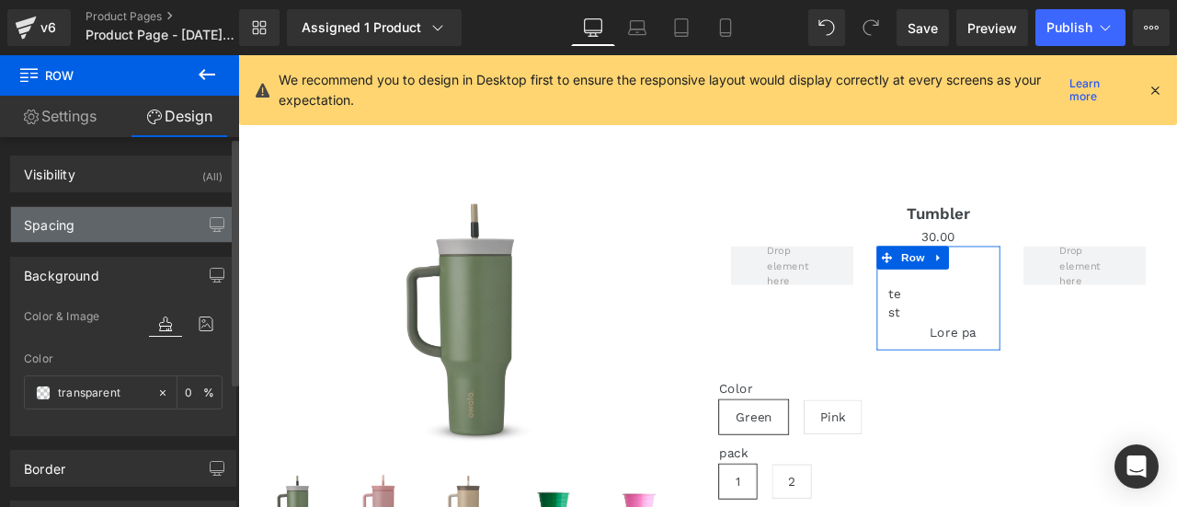
click at [95, 235] on div "Spacing" at bounding box center [123, 224] width 224 height 35
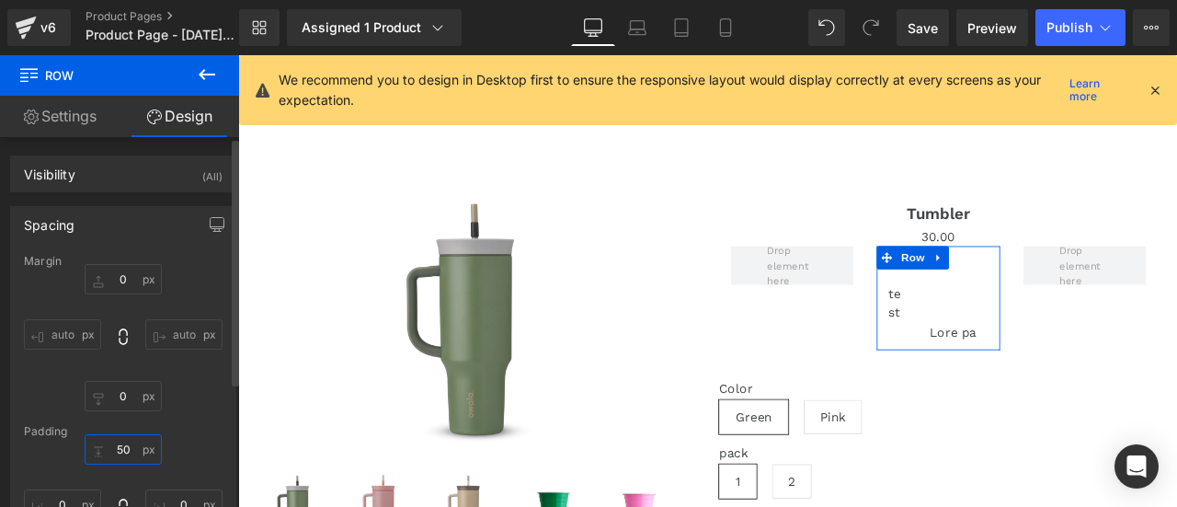
click at [124, 441] on input "50" at bounding box center [123, 449] width 77 height 30
type input "0"
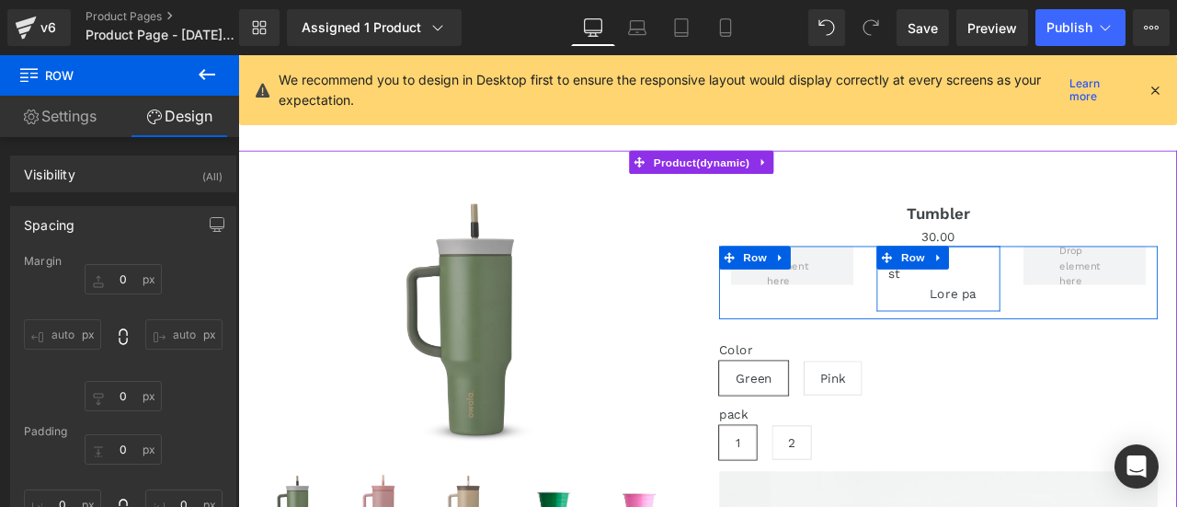
click at [1011, 313] on span "Text Block" at bounding box center [1010, 304] width 61 height 22
